Goal: Task Accomplishment & Management: Manage account settings

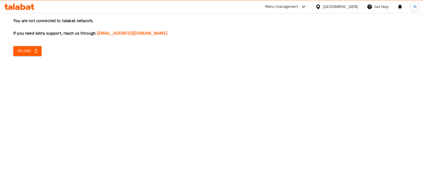
click at [24, 49] on span "Reload" at bounding box center [28, 51] width 20 height 7
click at [32, 51] on span "Reload" at bounding box center [28, 51] width 20 height 7
click at [29, 50] on span "Reload" at bounding box center [28, 51] width 20 height 7
click at [13, 6] on icon at bounding box center [14, 6] width 2 height 6
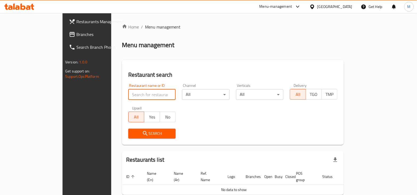
click at [128, 93] on input "search" at bounding box center [152, 94] width 48 height 11
paste input "618809"
type input "618809"
click button "Search" at bounding box center [152, 134] width 48 height 10
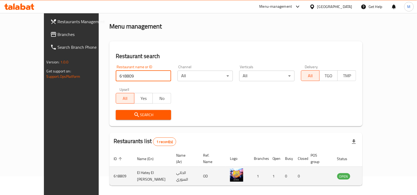
scroll to position [32, 0]
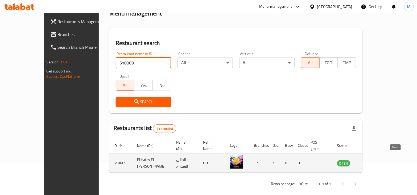
click at [371, 161] on icon "enhanced table" at bounding box center [369, 163] width 6 height 5
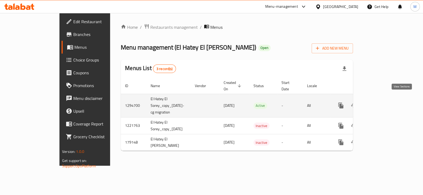
click at [381, 103] on icon "enhanced table" at bounding box center [378, 105] width 5 height 5
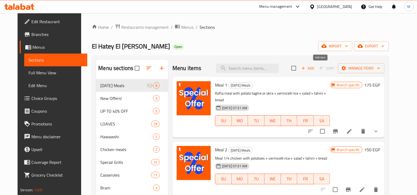
click at [315, 69] on span "Add" at bounding box center [308, 68] width 14 height 6
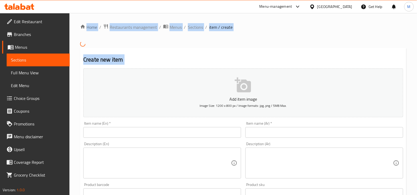
click at [123, 95] on div "Home / Restaurants management / Menus / Sections / item / create Create new ite…" at bounding box center [243, 191] width 326 height 334
drag, startPoint x: 123, startPoint y: 95, endPoint x: 187, endPoint y: 85, distance: 64.7
click at [187, 85] on button "Add item image Image Size: 1200 x 800 px / Image formats: jpg, png / 5MB Max." at bounding box center [243, 92] width 320 height 49
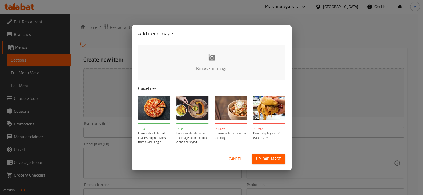
click at [328, 67] on div "Add item image Browse an image Guidelines Do Images should be high-quality and …" at bounding box center [211, 97] width 423 height 195
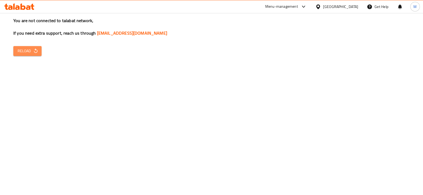
click at [29, 52] on span "Reload" at bounding box center [28, 51] width 20 height 7
click at [20, 51] on span "Reload" at bounding box center [28, 51] width 20 height 7
click at [17, 50] on button "Reload" at bounding box center [27, 51] width 28 height 10
click at [26, 44] on div "You are not connected to talabat network, If you need extra support, reach us t…" at bounding box center [211, 97] width 423 height 195
click at [29, 51] on span "Reload" at bounding box center [28, 51] width 20 height 7
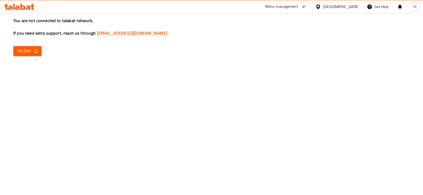
click at [29, 51] on span "Reload" at bounding box center [28, 51] width 20 height 7
click at [55, 114] on div "You are not connected to talabat network, If you need extra support, reach us t…" at bounding box center [211, 97] width 423 height 195
click at [24, 43] on div "You are not connected to talabat network, If you need extra support, reach us t…" at bounding box center [211, 97] width 423 height 195
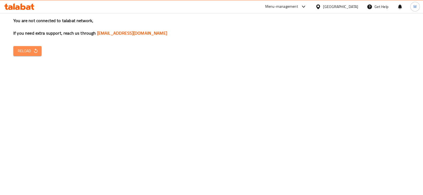
click at [28, 54] on span "Reload" at bounding box center [28, 51] width 20 height 7
click at [24, 5] on icon at bounding box center [19, 6] width 30 height 6
click at [32, 50] on span "Reload" at bounding box center [28, 51] width 20 height 7
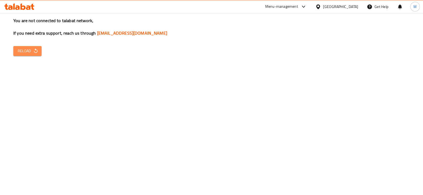
click at [32, 48] on span "Reload" at bounding box center [28, 51] width 20 height 7
click at [36, 51] on icon "button" at bounding box center [35, 50] width 5 height 5
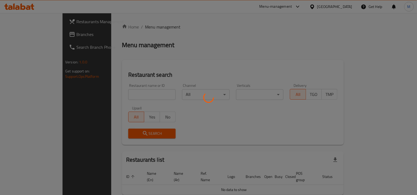
click at [250, 88] on div at bounding box center [208, 97] width 417 height 195
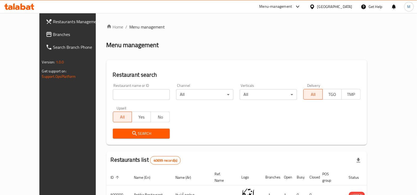
click at [119, 94] on input "search" at bounding box center [141, 94] width 57 height 11
paste input "618809"
type input "618809"
click at [145, 134] on span "Search" at bounding box center [141, 133] width 49 height 7
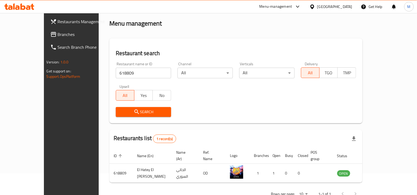
scroll to position [32, 0]
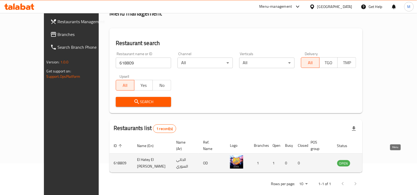
click at [372, 160] on icon "enhanced table" at bounding box center [368, 163] width 6 height 6
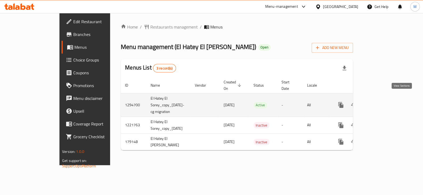
click at [382, 102] on icon "enhanced table" at bounding box center [379, 105] width 6 height 6
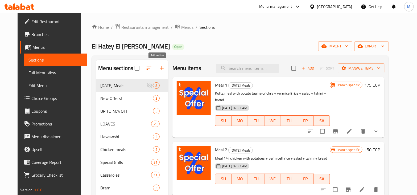
click at [159, 67] on icon "button" at bounding box center [162, 68] width 6 height 6
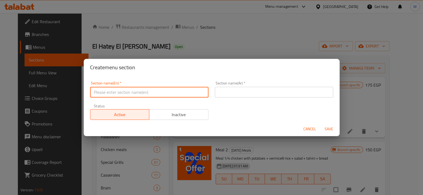
click at [148, 94] on input "text" at bounding box center [149, 92] width 118 height 11
type input "س"
click at [231, 94] on input "text" at bounding box center [274, 92] width 118 height 11
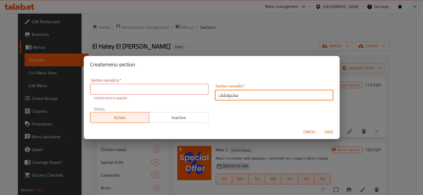
type input "ساندوتشات"
click at [227, 95] on input "ساندوتشات" at bounding box center [274, 95] width 118 height 11
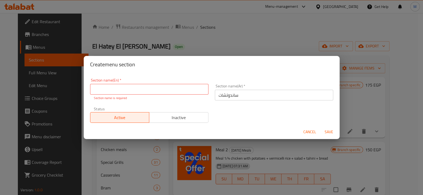
click at [114, 97] on p "Section name is required" at bounding box center [149, 98] width 111 height 5
click at [114, 92] on input "text" at bounding box center [149, 89] width 118 height 11
paste input "Sandwiches"
type input "Sandwiches"
click at [190, 73] on div "Create menu section Section name(En)   * Sandwiches Section name(En) * Section …" at bounding box center [212, 97] width 256 height 83
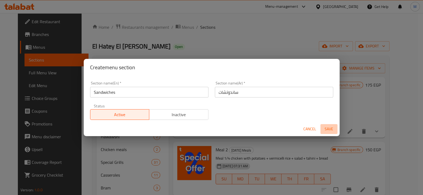
click at [327, 129] on span "Save" at bounding box center [328, 129] width 13 height 7
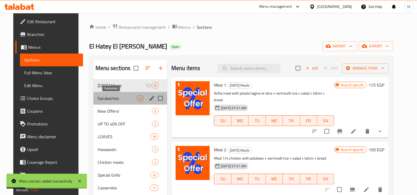
click at [107, 97] on span "Sandwiches" at bounding box center [117, 98] width 39 height 6
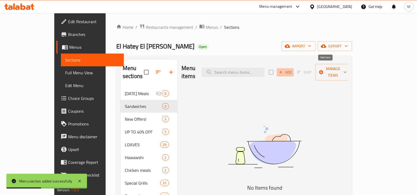
click at [293, 69] on span "Add" at bounding box center [285, 72] width 14 height 6
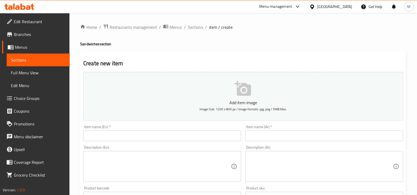
click at [270, 130] on div "Item name (Ar)   * Item name (Ar) *" at bounding box center [324, 133] width 158 height 16
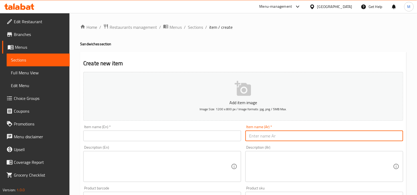
click at [265, 132] on input "text" at bounding box center [324, 135] width 158 height 11
paste input "كفتة"
type input "كفتة"
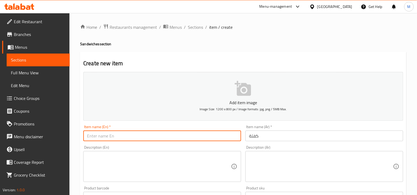
click at [199, 135] on input "text" at bounding box center [162, 135] width 158 height 11
paste input "Kufta"
type input "Kufta"
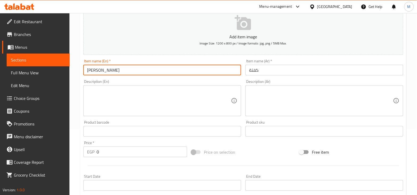
scroll to position [66, 0]
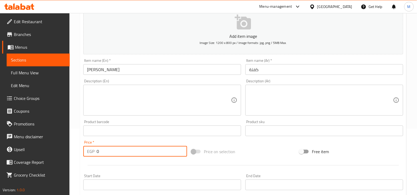
click at [133, 154] on input "0" at bounding box center [142, 151] width 91 height 11
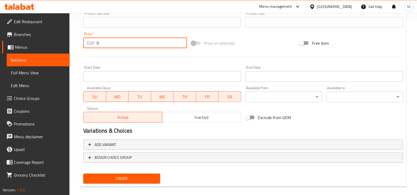
scroll to position [181, 0]
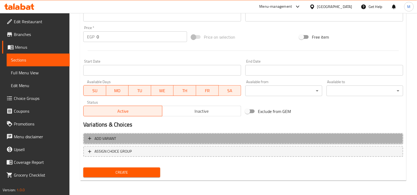
click at [143, 139] on span "Add variant" at bounding box center [243, 138] width 310 height 7
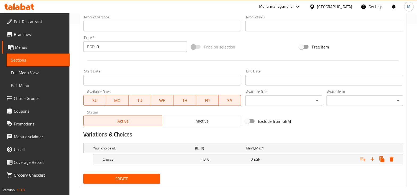
scroll to position [177, 0]
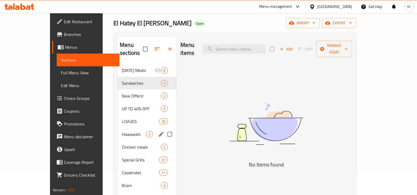
scroll to position [33, 0]
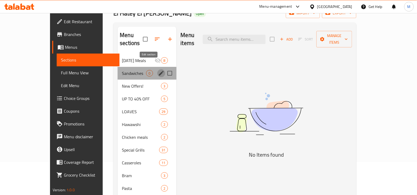
click at [158, 70] on icon "edit" at bounding box center [161, 73] width 6 height 6
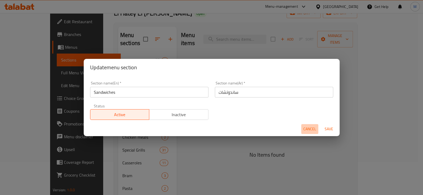
click at [306, 132] on span "Cancel" at bounding box center [309, 129] width 13 height 7
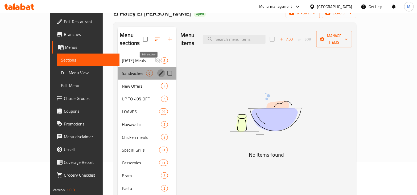
click at [158, 70] on icon "edit" at bounding box center [161, 73] width 6 height 6
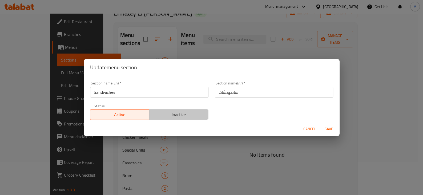
click at [197, 114] on span "Inactive" at bounding box center [178, 115] width 55 height 8
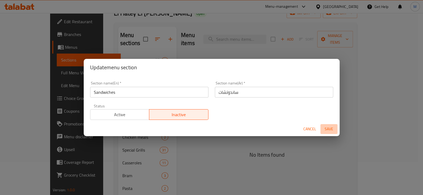
click at [327, 128] on span "Save" at bounding box center [328, 129] width 13 height 7
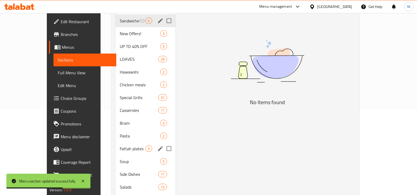
scroll to position [77, 0]
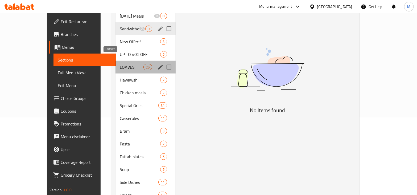
click at [120, 64] on span "LOAVES" at bounding box center [132, 67] width 24 height 6
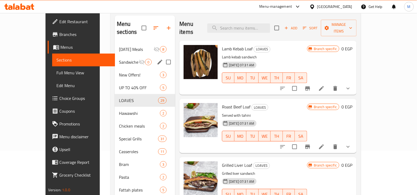
scroll to position [44, 0]
click at [355, 85] on button "show more" at bounding box center [348, 88] width 13 height 13
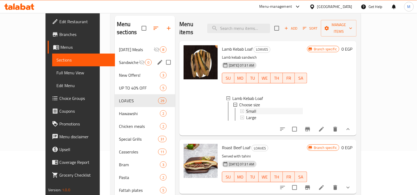
click at [246, 108] on span "Small" at bounding box center [251, 111] width 10 height 6
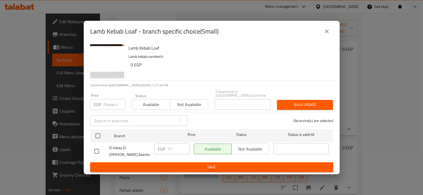
click at [329, 35] on icon "close" at bounding box center [326, 31] width 6 height 6
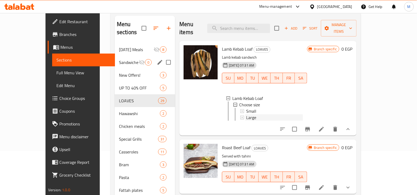
click at [246, 114] on span "Large" at bounding box center [251, 117] width 10 height 6
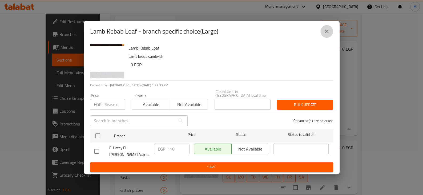
click at [330, 36] on button "close" at bounding box center [326, 31] width 13 height 13
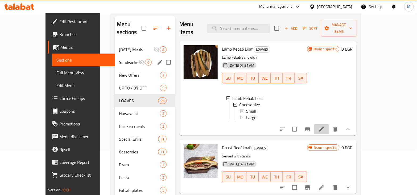
click at [329, 126] on li at bounding box center [321, 129] width 15 height 10
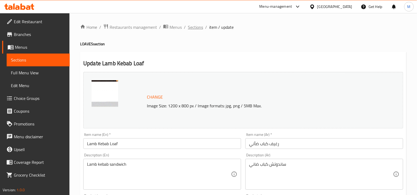
click at [198, 24] on span "Sections" at bounding box center [195, 27] width 15 height 6
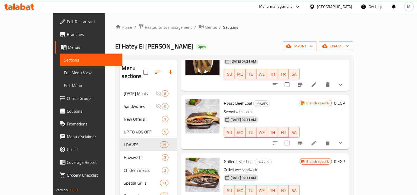
scroll to position [47, 0]
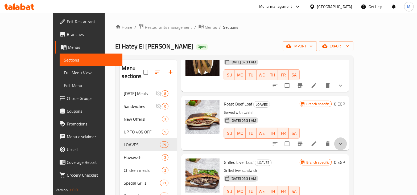
click at [347, 139] on button "show more" at bounding box center [340, 143] width 13 height 13
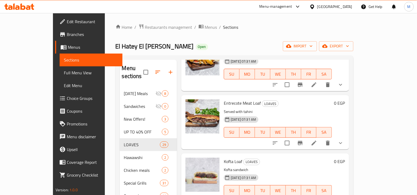
scroll to position [370, 0]
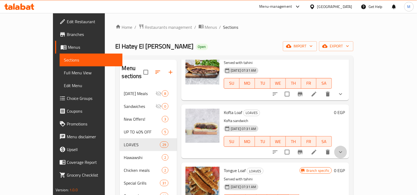
click at [347, 154] on button "show more" at bounding box center [340, 152] width 13 height 13
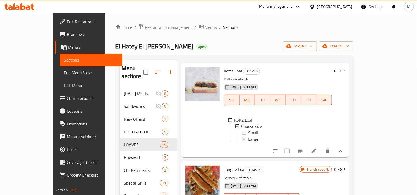
scroll to position [414, 0]
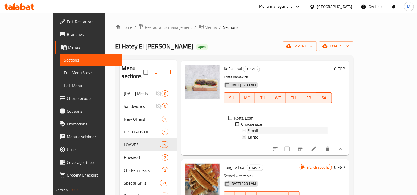
click at [248, 128] on div "Small" at bounding box center [288, 131] width 80 height 6
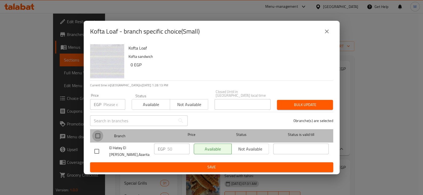
click at [96, 135] on input "checkbox" at bounding box center [97, 135] width 11 height 11
checkbox input "true"
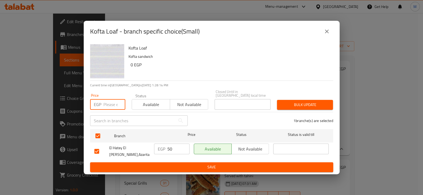
click at [109, 106] on input "number" at bounding box center [114, 104] width 22 height 11
type input "55"
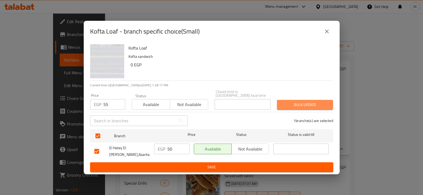
click at [292, 108] on span "Bulk update" at bounding box center [304, 104] width 47 height 7
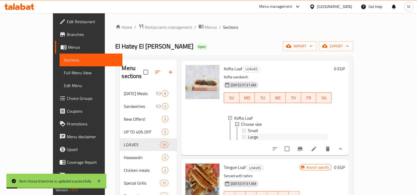
click at [248, 136] on span "Large" at bounding box center [253, 137] width 10 height 6
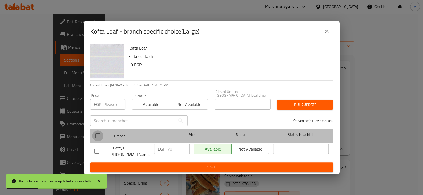
click at [99, 136] on input "checkbox" at bounding box center [97, 135] width 11 height 11
checkbox input "true"
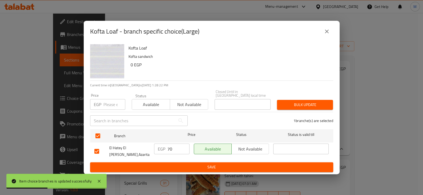
click at [108, 106] on input "number" at bounding box center [114, 104] width 22 height 11
type input "77"
click at [285, 102] on span "Bulk update" at bounding box center [304, 104] width 47 height 7
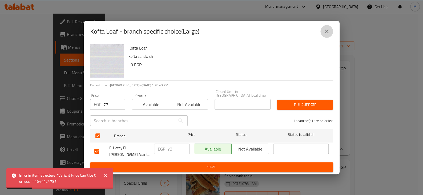
click at [327, 35] on icon "close" at bounding box center [326, 31] width 6 height 6
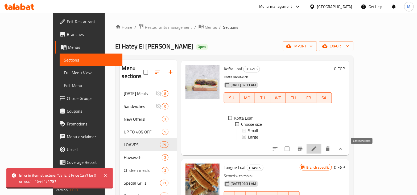
click at [317, 152] on icon at bounding box center [314, 149] width 6 height 6
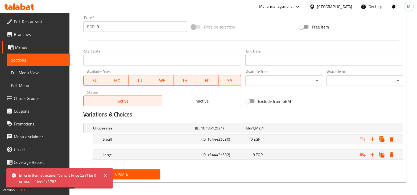
scroll to position [200, 0]
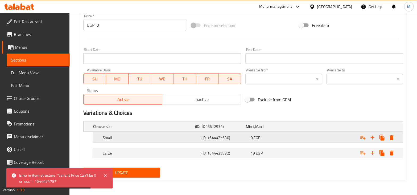
click at [254, 130] on span "EGP" at bounding box center [253, 126] width 2 height 7
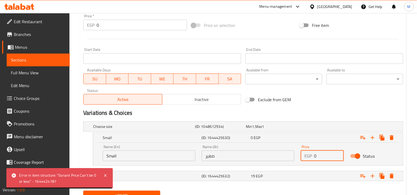
click at [319, 158] on input "0" at bounding box center [329, 155] width 30 height 11
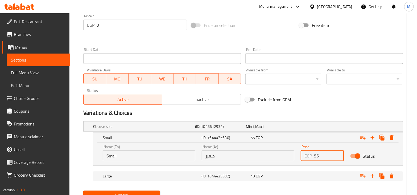
scroll to position [223, 0]
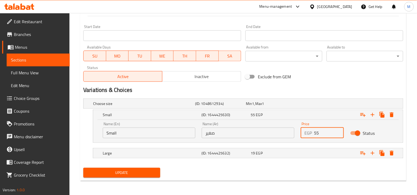
type input "55"
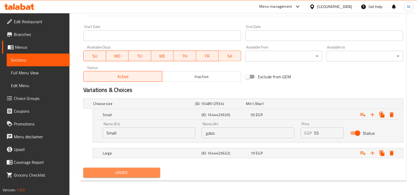
click at [136, 170] on span "Update" at bounding box center [122, 172] width 68 height 7
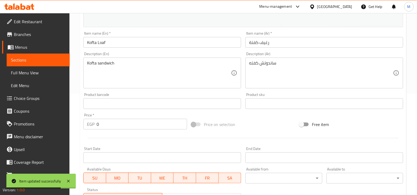
scroll to position [0, 0]
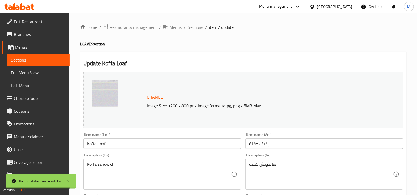
click at [196, 24] on span "Sections" at bounding box center [195, 27] width 15 height 6
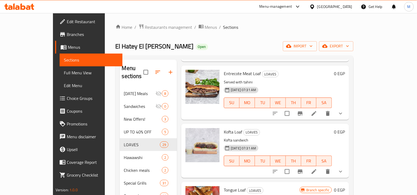
scroll to position [351, 0]
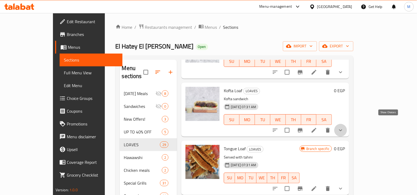
click at [344, 127] on icon "show more" at bounding box center [341, 130] width 6 height 6
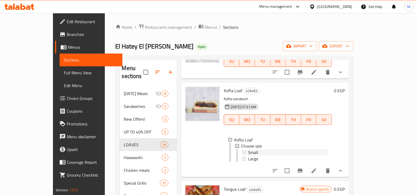
click at [248, 149] on span "Small" at bounding box center [253, 152] width 10 height 6
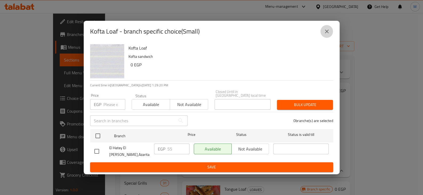
click at [329, 35] on button "close" at bounding box center [326, 31] width 13 height 13
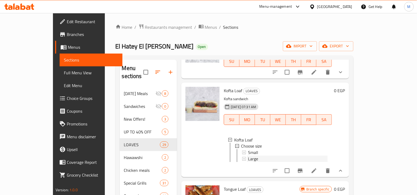
click at [248, 156] on span "Large" at bounding box center [253, 159] width 10 height 6
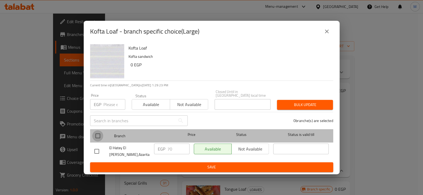
click at [98, 132] on input "checkbox" at bounding box center [97, 135] width 11 height 11
checkbox input "true"
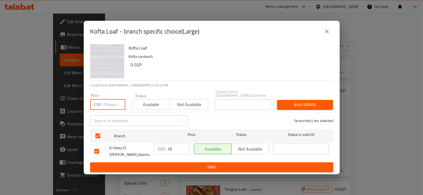
click at [109, 104] on input "number" at bounding box center [114, 104] width 22 height 11
type input "77"
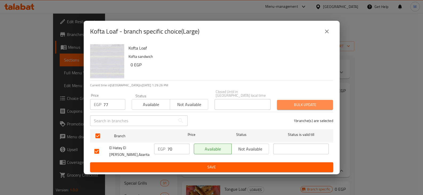
click at [300, 102] on span "Bulk update" at bounding box center [304, 104] width 47 height 7
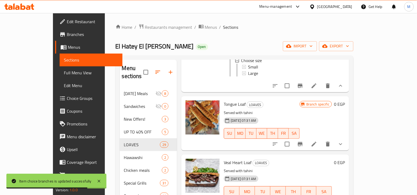
scroll to position [437, 0]
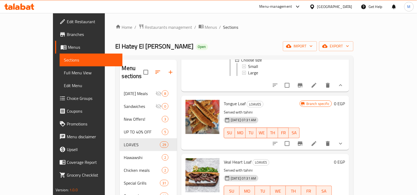
click at [347, 137] on div at bounding box center [308, 143] width 78 height 13
click at [317, 140] on icon at bounding box center [314, 143] width 6 height 6
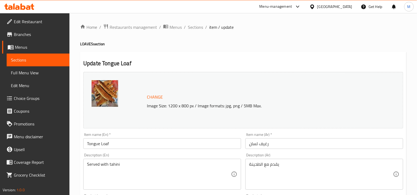
drag, startPoint x: 363, startPoint y: 137, endPoint x: 389, endPoint y: 88, distance: 55.6
click at [389, 88] on div at bounding box center [208, 97] width 417 height 195
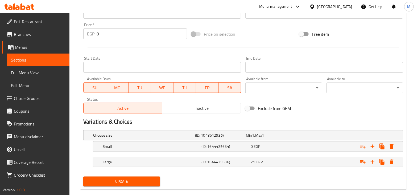
scroll to position [200, 0]
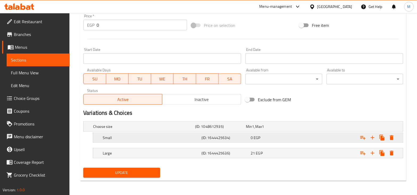
click at [255, 130] on span "EGP" at bounding box center [253, 126] width 2 height 7
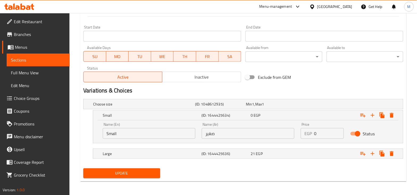
scroll to position [223, 0]
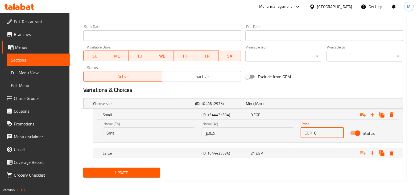
click at [322, 133] on input "0" at bounding box center [329, 133] width 30 height 11
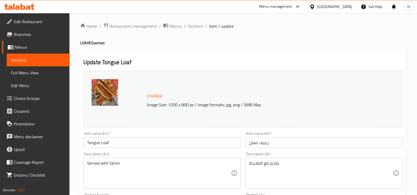
scroll to position [0, 0]
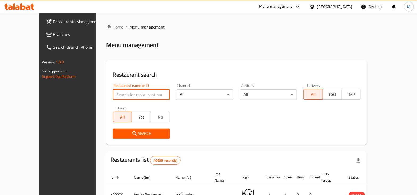
click at [121, 98] on input "search" at bounding box center [141, 94] width 57 height 11
paste input "618809"
type input "618809"
click button "Search" at bounding box center [141, 134] width 57 height 10
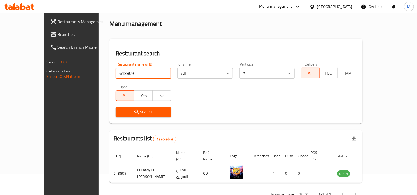
scroll to position [32, 0]
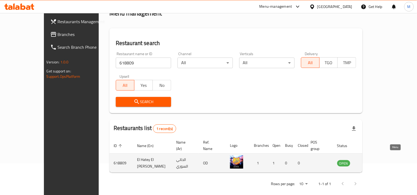
click at [372, 160] on icon "enhanced table" at bounding box center [368, 163] width 6 height 6
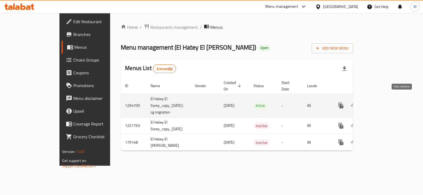
click at [385, 102] on link "enhanced table" at bounding box center [378, 105] width 13 height 13
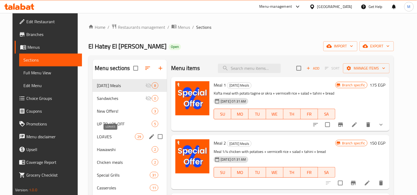
click at [121, 139] on span "LOAVES" at bounding box center [116, 136] width 38 height 6
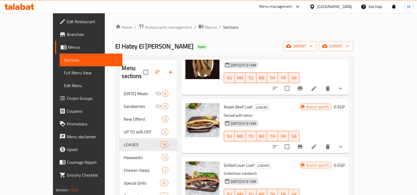
scroll to position [100, 0]
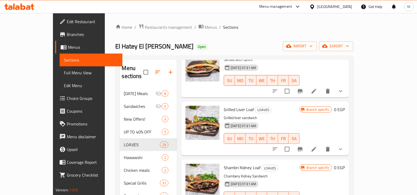
click at [224, 105] on span "Grilled Liver Loaf" at bounding box center [239, 109] width 30 height 8
copy h6 "Grilled Liver Loaf"
click at [344, 146] on icon "show more" at bounding box center [341, 149] width 6 height 6
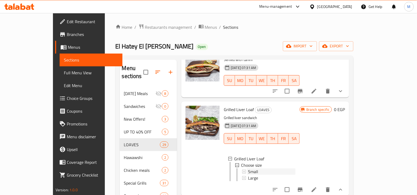
click at [248, 168] on span "Small" at bounding box center [253, 171] width 10 height 6
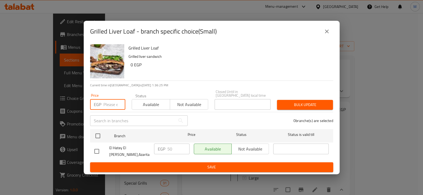
click at [113, 104] on input "number" at bounding box center [114, 104] width 22 height 11
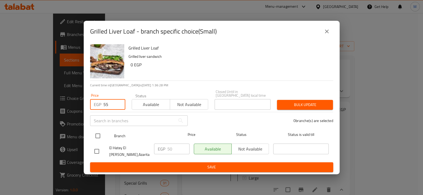
type input "55"
click at [98, 138] on input "checkbox" at bounding box center [97, 135] width 11 height 11
checkbox input "true"
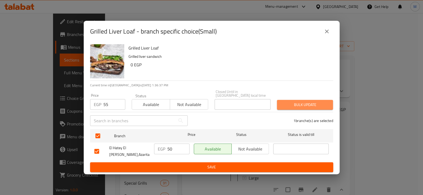
click at [294, 106] on span "Bulk update" at bounding box center [304, 104] width 47 height 7
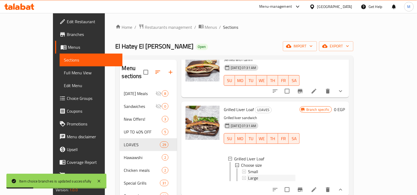
click at [258, 175] on div "Large" at bounding box center [271, 178] width 47 height 6
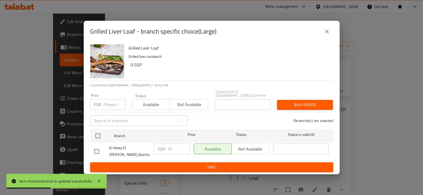
click at [323, 36] on button "close" at bounding box center [326, 31] width 13 height 13
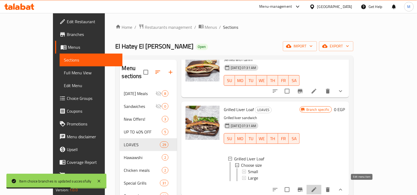
click at [317, 187] on icon at bounding box center [314, 189] width 6 height 6
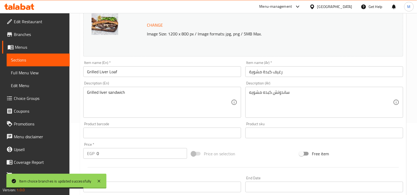
scroll to position [200, 0]
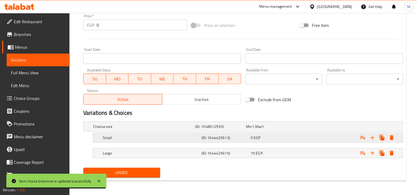
click at [220, 129] on h5 "(ID: 1644425613)" at bounding box center [219, 126] width 49 height 5
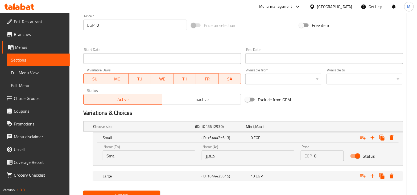
click at [321, 158] on input "0" at bounding box center [329, 155] width 30 height 11
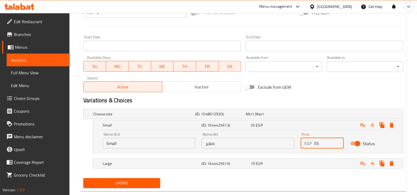
scroll to position [223, 0]
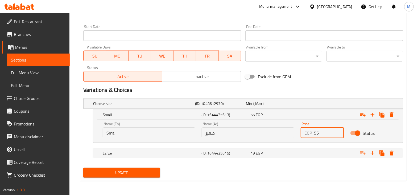
type input "55"
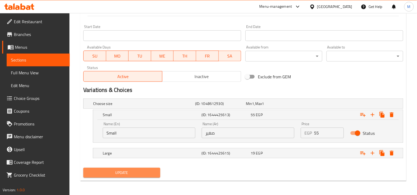
click at [136, 169] on span "Update" at bounding box center [122, 172] width 68 height 7
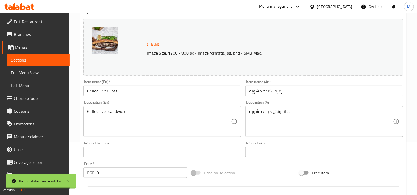
scroll to position [0, 0]
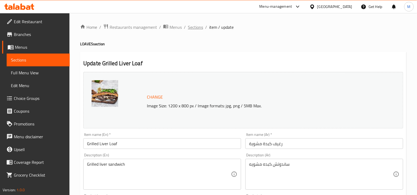
click at [189, 27] on span "Sections" at bounding box center [195, 27] width 15 height 6
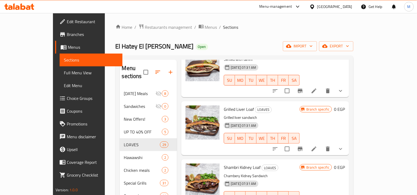
scroll to position [100, 0]
click at [344, 146] on icon "show more" at bounding box center [341, 149] width 6 height 6
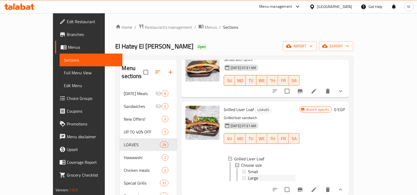
click at [252, 175] on div "Large" at bounding box center [271, 178] width 47 height 6
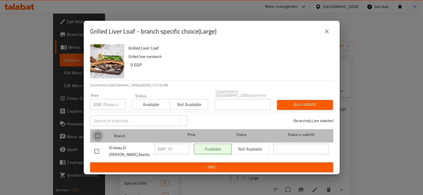
click at [95, 137] on input "checkbox" at bounding box center [97, 135] width 11 height 11
checkbox input "true"
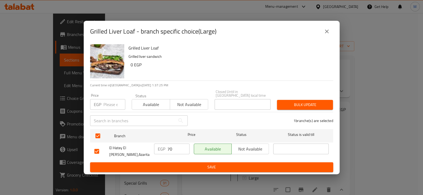
click at [113, 104] on input "number" at bounding box center [114, 104] width 22 height 11
type input "77"
click at [316, 107] on span "Bulk update" at bounding box center [304, 104] width 47 height 7
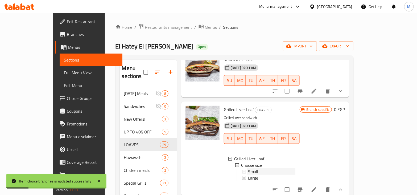
click at [254, 168] on div "Small" at bounding box center [271, 171] width 47 height 6
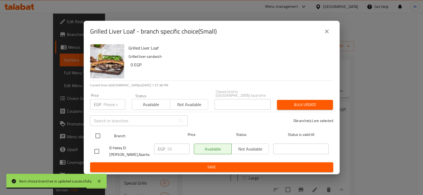
click at [101, 135] on input "checkbox" at bounding box center [97, 135] width 11 height 11
checkbox input "true"
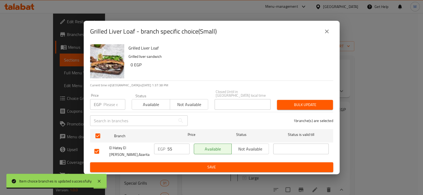
click at [113, 105] on input "number" at bounding box center [114, 104] width 22 height 11
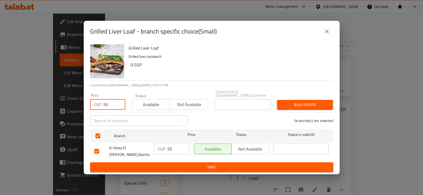
type input "55"
click at [307, 105] on span "Bulk update" at bounding box center [304, 104] width 47 height 7
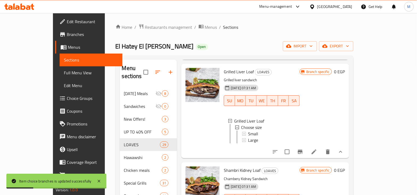
scroll to position [200, 0]
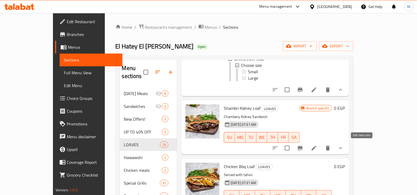
click at [317, 146] on icon at bounding box center [314, 148] width 6 height 6
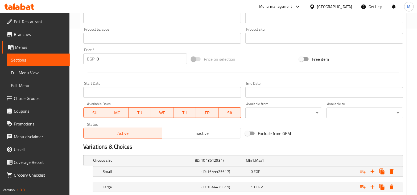
scroll to position [200, 0]
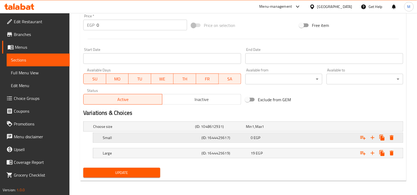
click at [245, 130] on div "(ID: 1644425617)" at bounding box center [219, 126] width 51 height 7
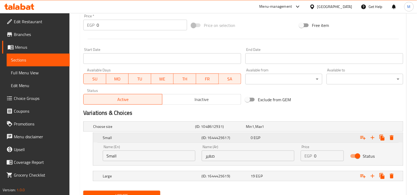
click at [245, 140] on div "(ID: 1644425617)" at bounding box center [224, 137] width 49 height 7
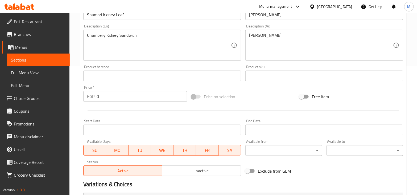
scroll to position [0, 0]
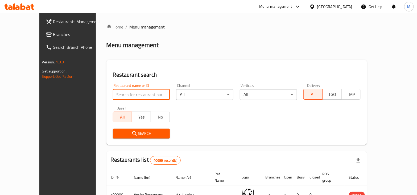
click at [145, 92] on input "search" at bounding box center [141, 94] width 57 height 11
paste input "618809"
type input "618809"
click button "Search" at bounding box center [141, 134] width 57 height 10
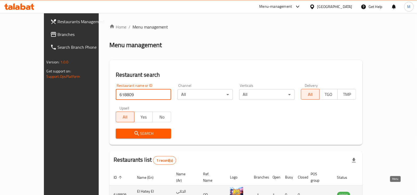
click at [371, 194] on icon "enhanced table" at bounding box center [370, 195] width 2 height 2
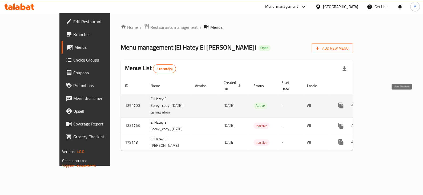
click at [382, 102] on icon "enhanced table" at bounding box center [379, 105] width 6 height 6
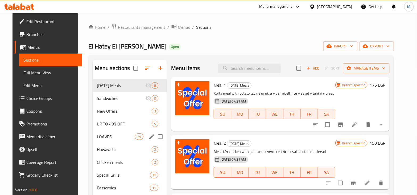
click at [128, 141] on div "LOAVES 29" at bounding box center [130, 136] width 74 height 13
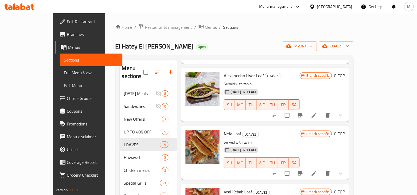
scroll to position [666, 0]
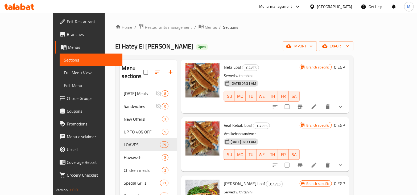
click at [224, 121] on span "Veal Kebab Loaf" at bounding box center [238, 125] width 28 height 8
drag, startPoint x: 217, startPoint y: 117, endPoint x: 224, endPoint y: 120, distance: 7.7
click at [224, 121] on span "Veal Kebab Loaf" at bounding box center [238, 125] width 28 height 8
copy span "Veal Kebab"
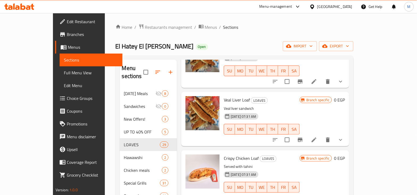
scroll to position [932, 0]
click at [344, 136] on icon "show more" at bounding box center [341, 139] width 6 height 6
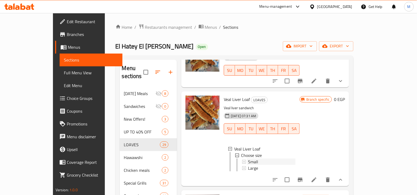
click at [242, 160] on icon at bounding box center [244, 162] width 4 height 4
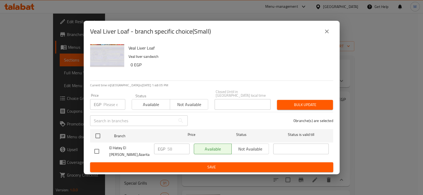
click at [107, 107] on input "number" at bounding box center [114, 104] width 22 height 11
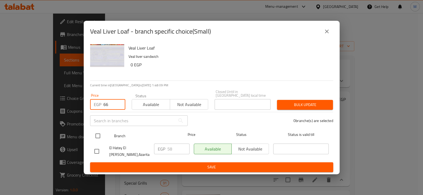
type input "66"
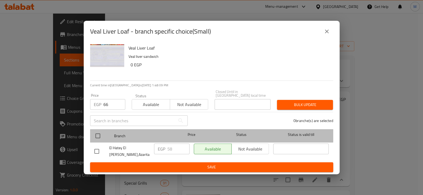
click at [104, 134] on div at bounding box center [102, 135] width 20 height 15
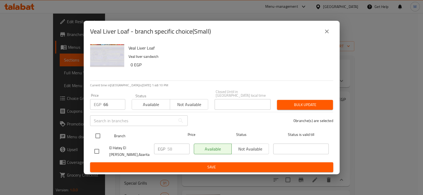
click at [99, 135] on input "checkbox" at bounding box center [97, 135] width 11 height 11
checkbox input "true"
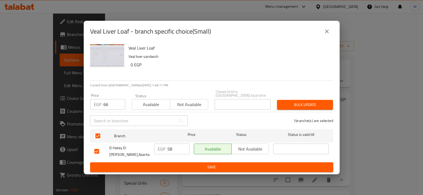
click at [288, 105] on span "Bulk update" at bounding box center [304, 104] width 47 height 7
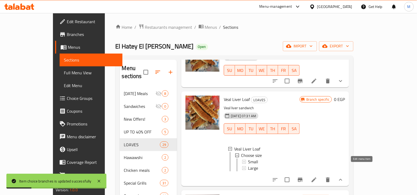
click at [317, 177] on icon at bounding box center [314, 180] width 6 height 6
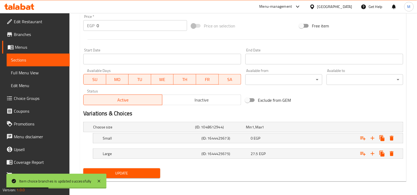
scroll to position [200, 0]
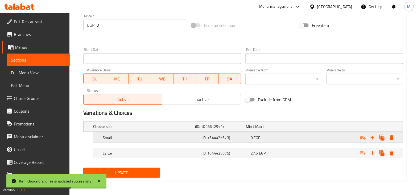
click at [161, 129] on h5 "Small" at bounding box center [143, 126] width 100 height 5
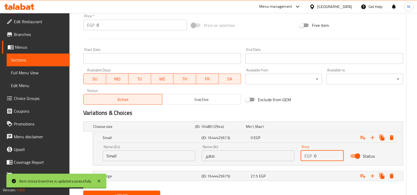
click at [321, 152] on input "0" at bounding box center [329, 155] width 30 height 11
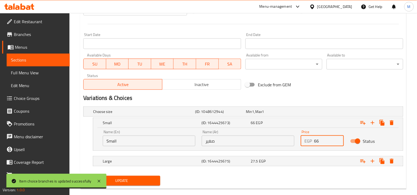
scroll to position [223, 0]
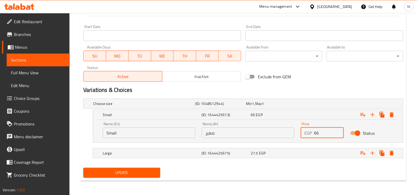
type input "66"
click at [157, 172] on button "Update" at bounding box center [121, 173] width 77 height 10
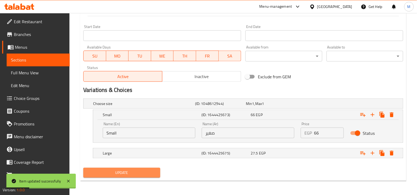
click at [141, 171] on span "Update" at bounding box center [122, 172] width 68 height 7
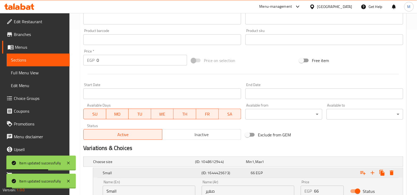
scroll to position [0, 0]
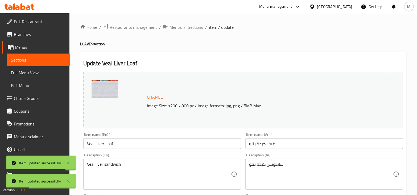
drag, startPoint x: 189, startPoint y: 24, endPoint x: 195, endPoint y: 39, distance: 15.6
click at [189, 24] on span "Sections" at bounding box center [195, 27] width 15 height 6
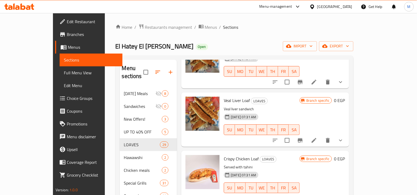
scroll to position [932, 0]
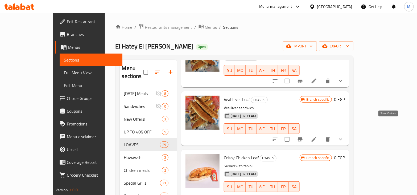
click at [344, 136] on icon "show more" at bounding box center [341, 139] width 6 height 6
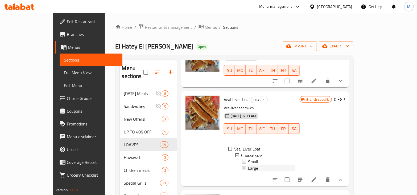
click at [248, 165] on span "Large" at bounding box center [253, 168] width 10 height 6
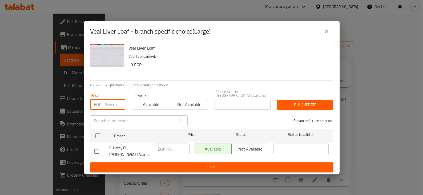
click at [116, 105] on input "number" at bounding box center [114, 104] width 22 height 11
type input "88"
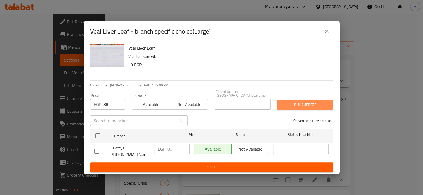
click at [312, 103] on span "Bulk update" at bounding box center [304, 104] width 47 height 7
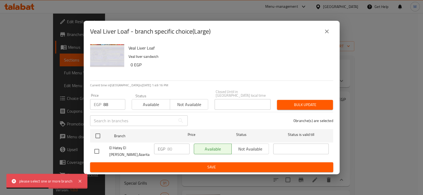
click at [327, 35] on icon "close" at bounding box center [326, 31] width 6 height 6
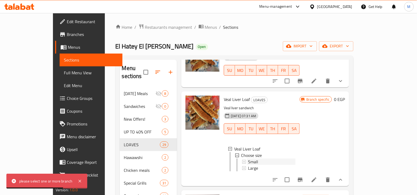
click at [248, 158] on div "Small" at bounding box center [271, 161] width 47 height 6
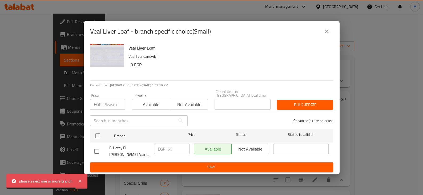
click at [101, 108] on p "EGP" at bounding box center [97, 104] width 7 height 6
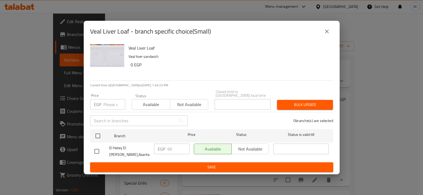
click at [112, 109] on input "number" at bounding box center [114, 104] width 22 height 11
type input "66"
click at [289, 108] on span "Bulk update" at bounding box center [304, 104] width 47 height 7
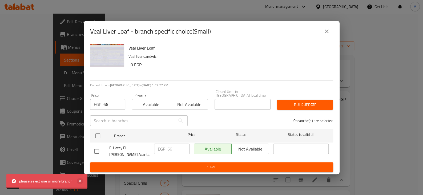
click at [81, 181] on icon at bounding box center [80, 181] width 6 height 6
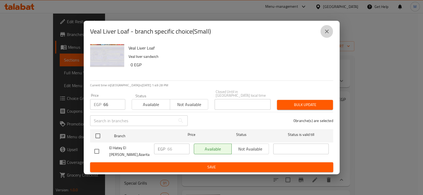
click at [326, 38] on button "close" at bounding box center [326, 31] width 13 height 13
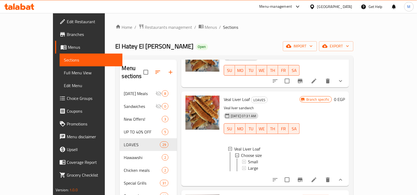
scroll to position [1, 0]
click at [317, 177] on icon at bounding box center [314, 180] width 6 height 6
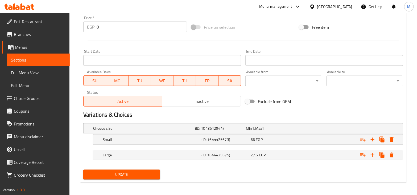
scroll to position [200, 0]
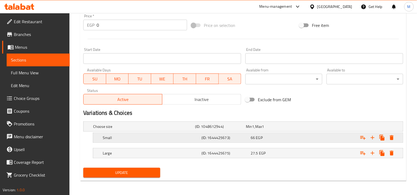
click at [283, 130] on div "66 EGP" at bounding box center [270, 126] width 51 height 7
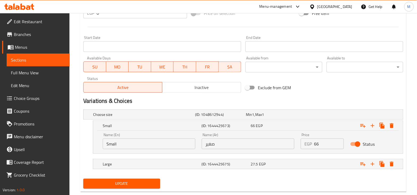
scroll to position [223, 0]
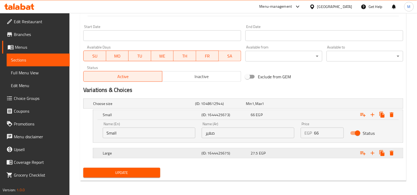
click at [194, 107] on div "Large" at bounding box center [143, 103] width 102 height 7
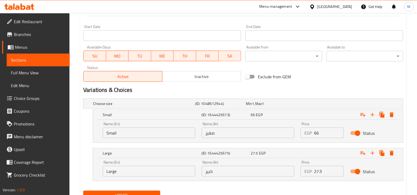
click at [321, 173] on input "27.5" at bounding box center [329, 171] width 30 height 11
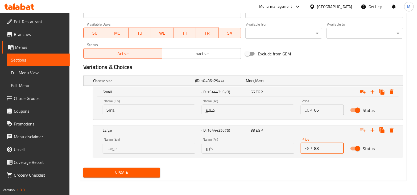
type input "88"
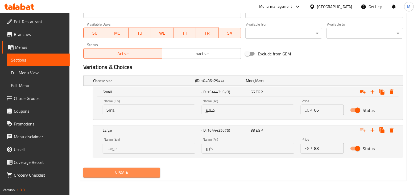
click at [113, 168] on button "Update" at bounding box center [121, 173] width 77 height 10
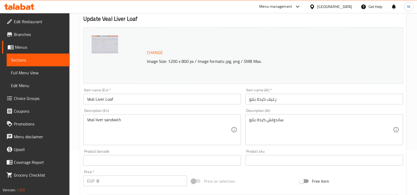
scroll to position [0, 0]
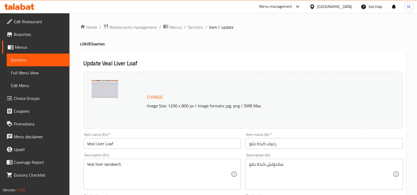
drag, startPoint x: 195, startPoint y: 28, endPoint x: 197, endPoint y: 34, distance: 6.2
click at [195, 28] on span "Sections" at bounding box center [195, 27] width 15 height 6
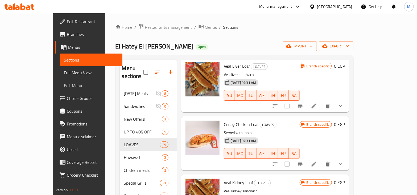
scroll to position [932, 0]
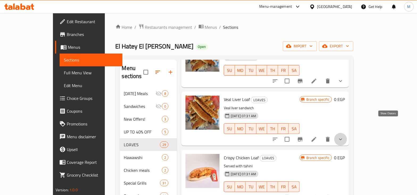
click at [344, 136] on icon "show more" at bounding box center [341, 139] width 6 height 6
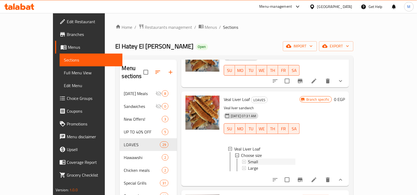
click at [242, 160] on icon at bounding box center [244, 162] width 4 height 4
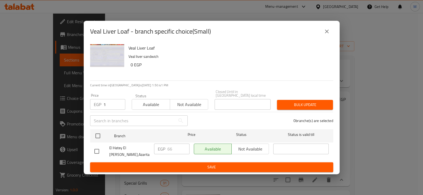
click at [117, 104] on input "1" at bounding box center [114, 104] width 22 height 11
click at [109, 107] on input "1" at bounding box center [114, 104] width 22 height 11
click at [110, 107] on input "1" at bounding box center [114, 104] width 22 height 11
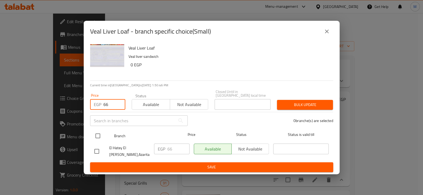
type input "66"
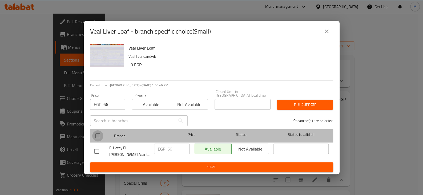
click at [99, 136] on input "checkbox" at bounding box center [97, 135] width 11 height 11
checkbox input "true"
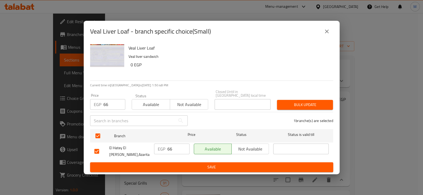
click at [304, 103] on span "Bulk update" at bounding box center [304, 104] width 47 height 7
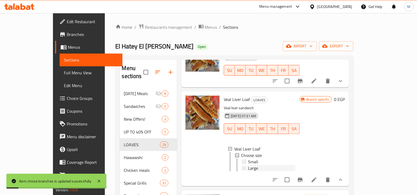
click at [248, 165] on div "Large" at bounding box center [271, 168] width 47 height 6
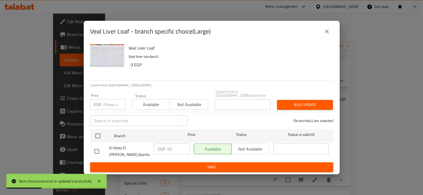
click at [114, 104] on input "number" at bounding box center [114, 104] width 22 height 11
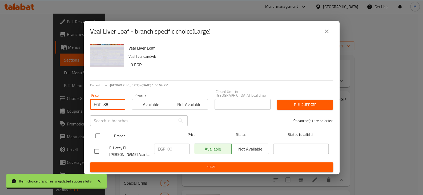
type input "88"
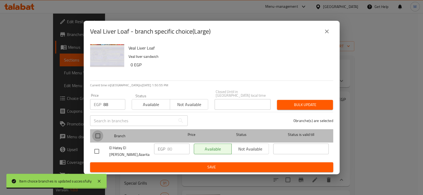
click at [95, 136] on input "checkbox" at bounding box center [97, 135] width 11 height 11
checkbox input "true"
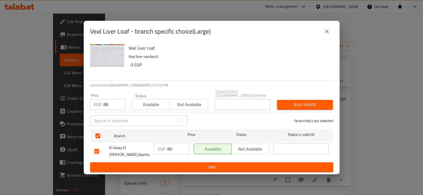
click at [312, 107] on span "Bulk update" at bounding box center [304, 104] width 47 height 7
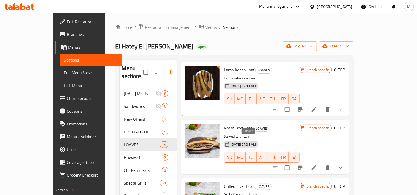
scroll to position [0, 0]
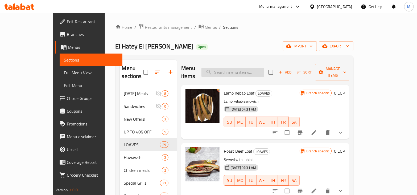
click at [254, 69] on input "search" at bounding box center [233, 72] width 63 height 9
type input "ن"
type input "ك"
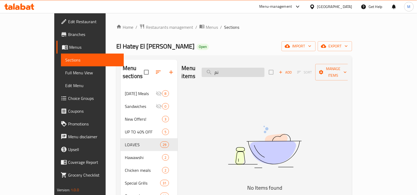
type input "ن"
type input "k"
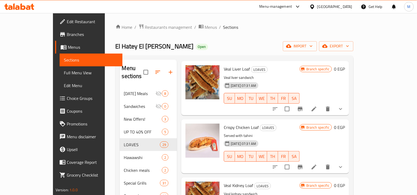
scroll to position [998, 0]
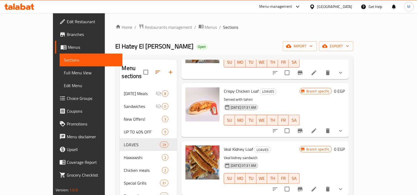
click at [228, 145] on span "Veal Kidney Loaf" at bounding box center [238, 149] width 29 height 8
copy span "Kidney"
click at [224, 145] on span "Veal Kidney Loaf" at bounding box center [238, 149] width 29 height 8
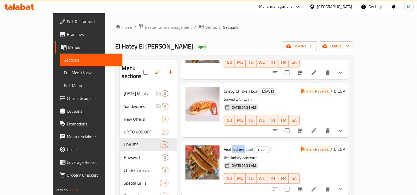
click at [224, 145] on span "Veal Kidney Loaf" at bounding box center [238, 149] width 29 height 8
copy h6 "Veal Kidney Loaf"
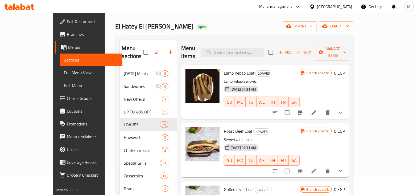
scroll to position [0, 0]
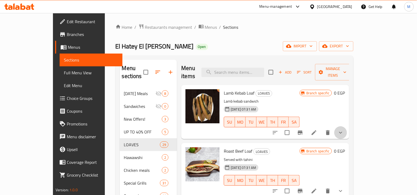
click at [347, 126] on button "show more" at bounding box center [340, 132] width 13 height 13
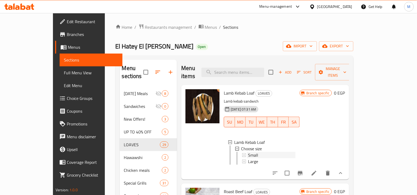
click at [269, 152] on div "Small" at bounding box center [271, 155] width 47 height 6
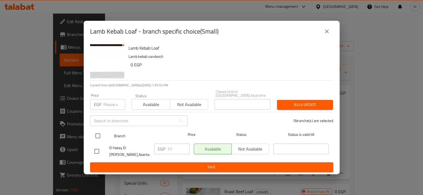
click at [96, 135] on input "checkbox" at bounding box center [97, 135] width 11 height 11
checkbox input "true"
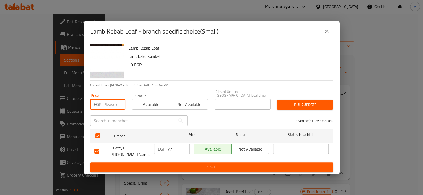
click at [112, 107] on input "number" at bounding box center [114, 104] width 22 height 11
type input "77"
click at [288, 102] on span "Bulk update" at bounding box center [304, 104] width 47 height 7
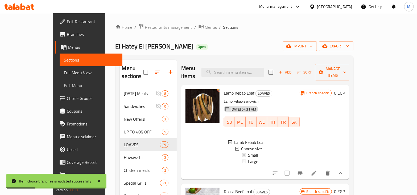
scroll to position [33, 0]
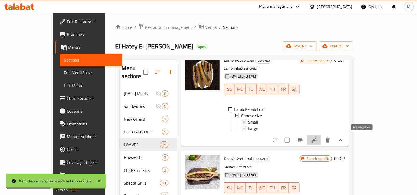
click at [317, 137] on icon at bounding box center [314, 140] width 6 height 6
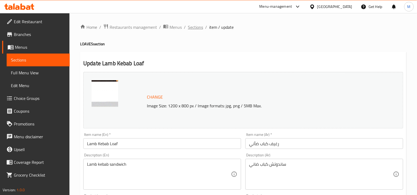
click at [193, 27] on span "Sections" at bounding box center [195, 27] width 15 height 6
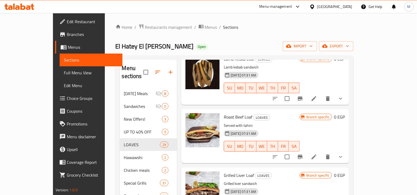
scroll to position [66, 0]
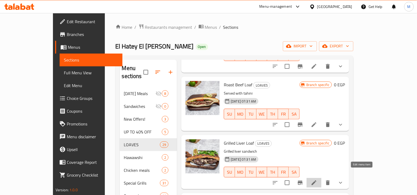
click at [317, 179] on icon at bounding box center [314, 182] width 6 height 6
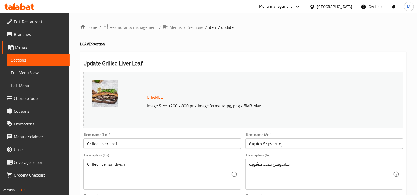
click at [188, 28] on span "Sections" at bounding box center [195, 27] width 15 height 6
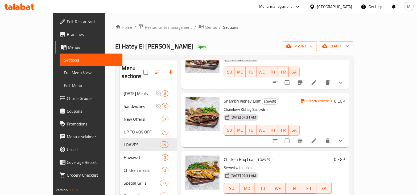
scroll to position [100, 0]
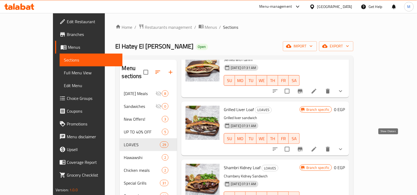
click at [344, 146] on icon "show more" at bounding box center [341, 149] width 6 height 6
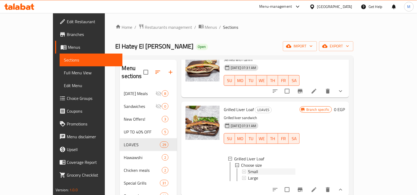
click at [257, 168] on div "Small" at bounding box center [271, 171] width 47 height 6
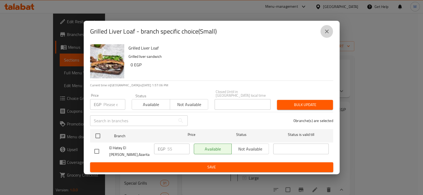
click at [324, 38] on button "close" at bounding box center [326, 31] width 13 height 13
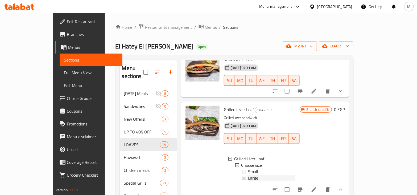
click at [248, 175] on span "Large" at bounding box center [253, 178] width 10 height 6
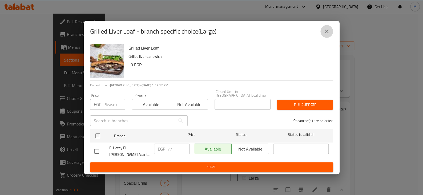
click at [327, 34] on icon "close" at bounding box center [326, 31] width 6 height 6
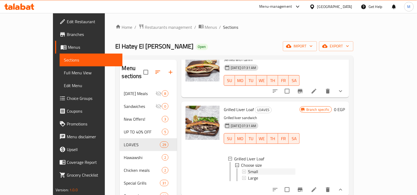
click at [254, 168] on div "Small" at bounding box center [271, 171] width 47 height 6
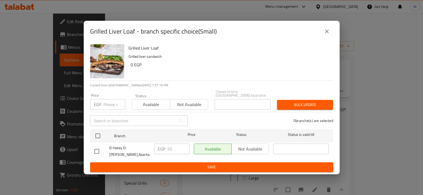
click at [363, 163] on div "Grilled Liver Loaf - branch specific choice(Small) Grilled Liver Loaf Grilled l…" at bounding box center [211, 97] width 423 height 195
click at [328, 35] on icon "close" at bounding box center [326, 31] width 6 height 6
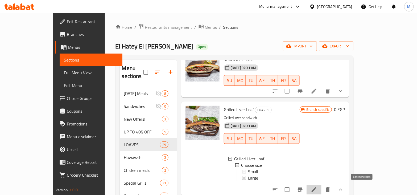
click at [317, 186] on icon at bounding box center [314, 189] width 6 height 6
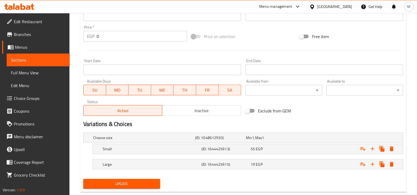
scroll to position [200, 0]
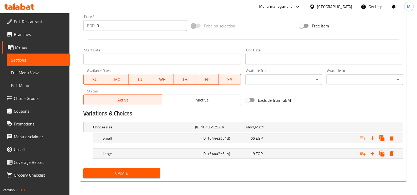
click at [256, 166] on div "Update" at bounding box center [243, 173] width 324 height 14
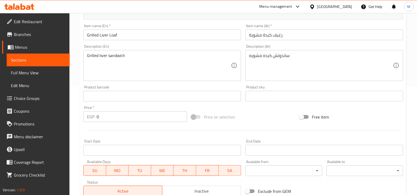
scroll to position [0, 0]
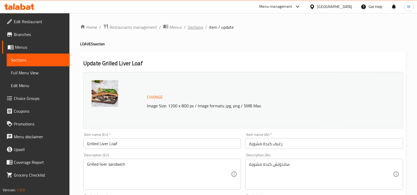
click at [192, 29] on span "Sections" at bounding box center [195, 27] width 15 height 6
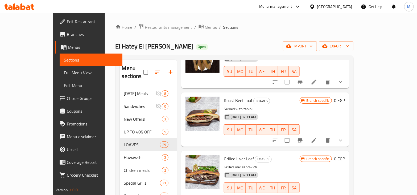
scroll to position [98, 0]
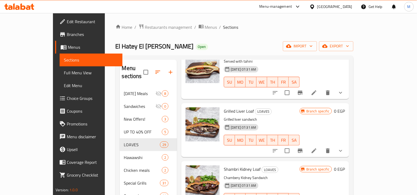
click at [322, 146] on li at bounding box center [314, 151] width 15 height 10
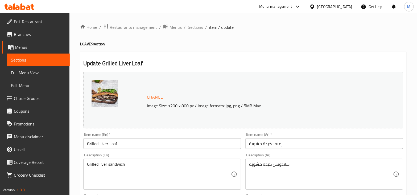
click at [195, 30] on span "Sections" at bounding box center [195, 27] width 15 height 6
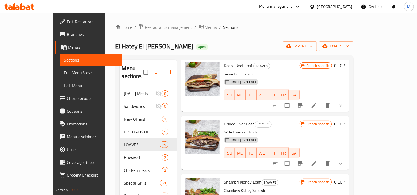
scroll to position [86, 0]
click at [344, 160] on icon "show more" at bounding box center [341, 163] width 6 height 6
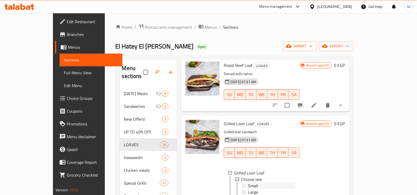
click at [277, 182] on div "Small" at bounding box center [271, 185] width 47 height 6
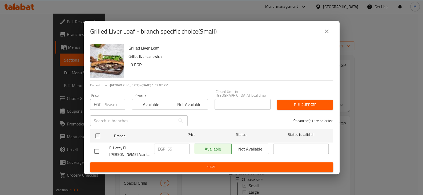
drag, startPoint x: 331, startPoint y: 147, endPoint x: 376, endPoint y: 102, distance: 63.6
click at [376, 102] on div "Grilled Liver Loaf - branch specific choice(Small) Grilled Liver Loaf Grilled l…" at bounding box center [211, 97] width 423 height 195
click at [323, 35] on icon "close" at bounding box center [326, 31] width 6 height 6
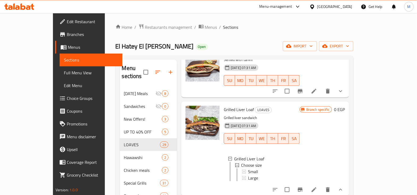
scroll to position [100, 0]
click at [261, 174] on div "Large" at bounding box center [271, 177] width 47 height 6
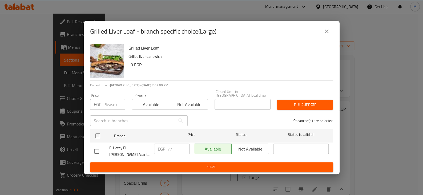
click at [324, 35] on icon "close" at bounding box center [326, 31] width 6 height 6
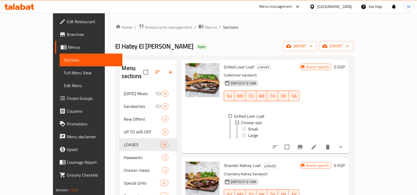
scroll to position [134, 0]
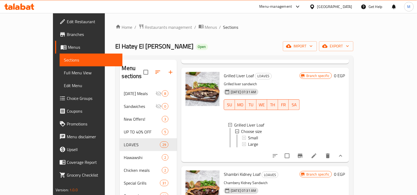
click at [230, 172] on span "Shambri Kidney Loaf" at bounding box center [242, 174] width 37 height 8
copy span "Kidney"
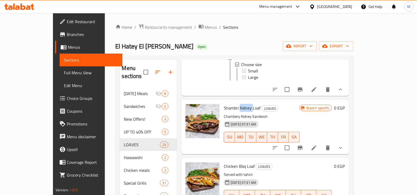
scroll to position [167, 0]
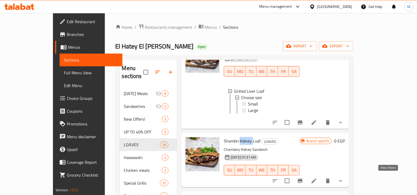
click at [344, 178] on icon "show more" at bounding box center [341, 181] width 6 height 6
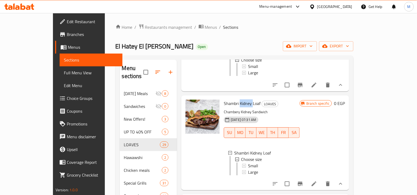
scroll to position [234, 0]
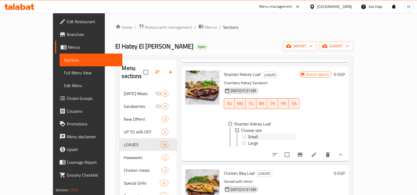
click at [242, 134] on div "Small" at bounding box center [269, 136] width 54 height 6
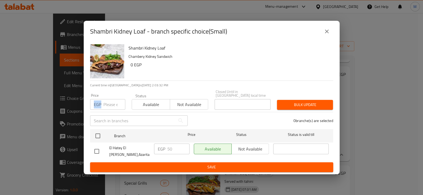
click at [102, 104] on div "EGP Price" at bounding box center [107, 104] width 35 height 11
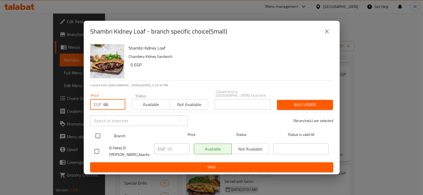
type input "66"
click at [109, 136] on div at bounding box center [102, 135] width 20 height 15
click at [98, 135] on input "checkbox" at bounding box center [97, 135] width 11 height 11
checkbox input "true"
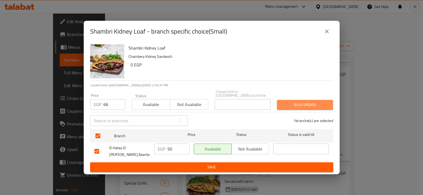
click at [306, 106] on span "Bulk update" at bounding box center [304, 104] width 47 height 7
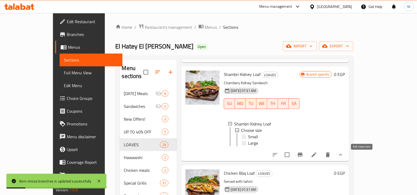
click at [317, 156] on icon at bounding box center [314, 154] width 5 height 5
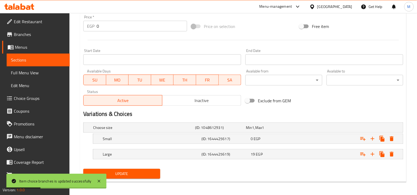
scroll to position [200, 0]
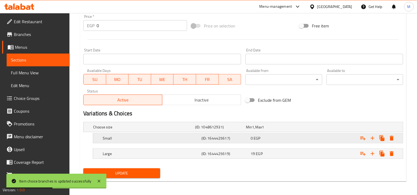
click at [238, 130] on h5 "(ID: 1644425617)" at bounding box center [219, 126] width 49 height 5
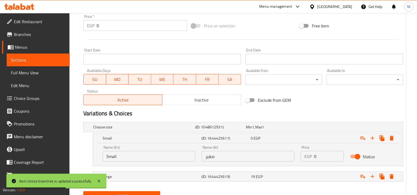
click at [321, 157] on input "0" at bounding box center [329, 156] width 30 height 11
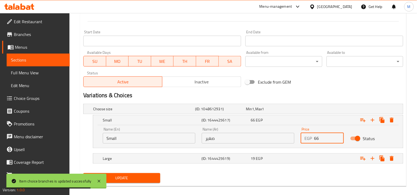
scroll to position [223, 0]
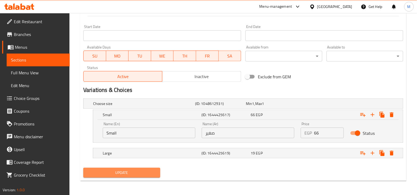
click at [146, 173] on span "Update" at bounding box center [122, 172] width 68 height 7
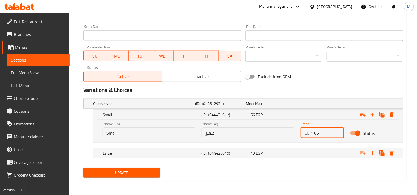
click at [319, 133] on input "66" at bounding box center [329, 133] width 30 height 11
type input "55"
click at [155, 173] on span "Update" at bounding box center [122, 172] width 68 height 7
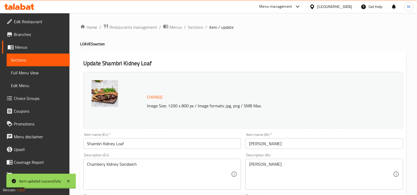
scroll to position [0, 0]
click at [160, 105] on p "Image Size: 1200 x 800 px / Image formats: jpg, png / 5MB Max." at bounding box center [259, 106] width 228 height 6
click at [114, 92] on img at bounding box center [105, 93] width 27 height 27
click at [93, 90] on img at bounding box center [105, 93] width 27 height 27
click at [108, 78] on div "Change Image Size: 1200 x 800 px / Image formats: jpg, png / 5MB Max." at bounding box center [243, 100] width 320 height 56
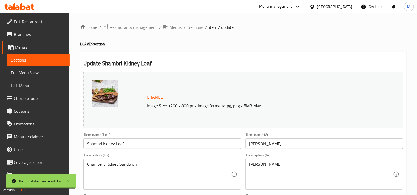
click at [204, 79] on div "Change Image Size: 1200 x 800 px / Image formats: jpg, png / 5MB Max." at bounding box center [243, 100] width 320 height 56
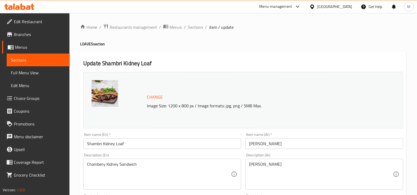
click at [214, 27] on span "item / update" at bounding box center [221, 27] width 24 height 6
click at [134, 60] on h2 "Update Shambri Kidney Loaf" at bounding box center [243, 63] width 320 height 8
click at [113, 66] on h2 "Update Shambri Kidney Loaf" at bounding box center [243, 63] width 320 height 8
click at [189, 27] on span "Sections" at bounding box center [195, 27] width 15 height 6
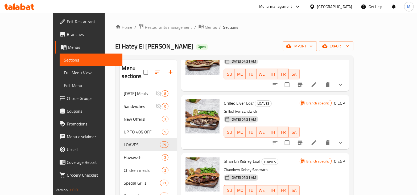
scroll to position [133, 0]
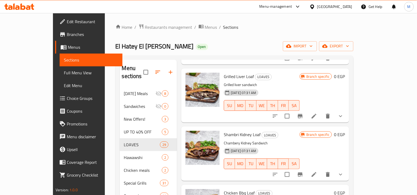
click at [347, 168] on button "show more" at bounding box center [340, 174] width 13 height 13
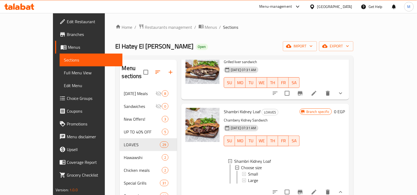
scroll to position [166, 0]
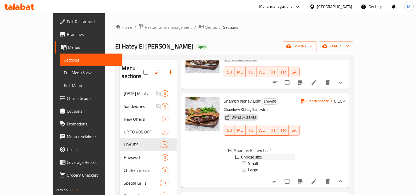
click at [241, 154] on span "Choose size" at bounding box center [251, 157] width 21 height 6
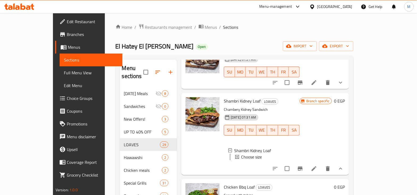
click at [241, 154] on span "Choose size" at bounding box center [251, 157] width 21 height 6
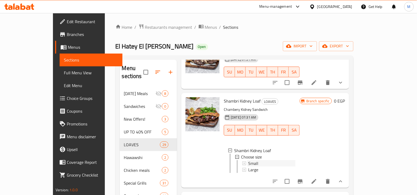
click at [248, 160] on span "Small" at bounding box center [253, 163] width 10 height 6
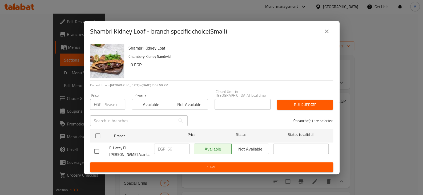
click at [105, 105] on input "number" at bounding box center [114, 104] width 22 height 11
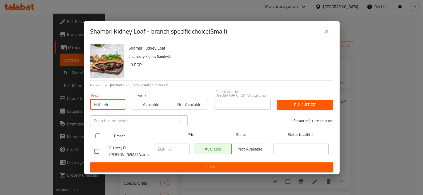
type input "55"
click at [96, 134] on input "checkbox" at bounding box center [97, 135] width 11 height 11
checkbox input "true"
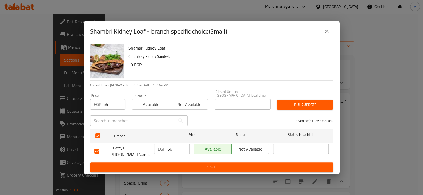
click at [285, 105] on span "Bulk update" at bounding box center [304, 104] width 47 height 7
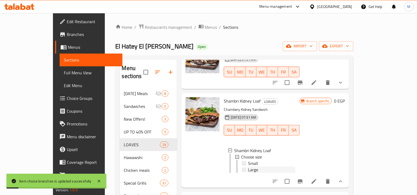
click at [248, 166] on div "Large" at bounding box center [271, 169] width 47 height 6
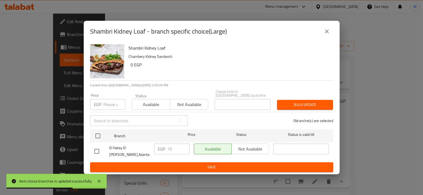
click at [112, 106] on input "number" at bounding box center [114, 104] width 22 height 11
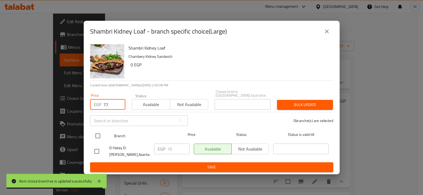
type input "77"
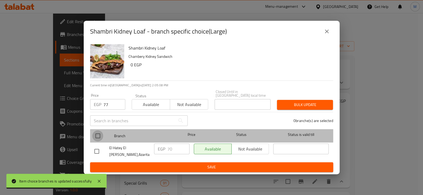
click at [94, 133] on input "checkbox" at bounding box center [97, 135] width 11 height 11
checkbox input "true"
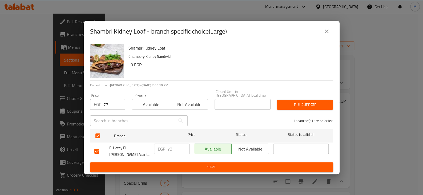
click at [291, 103] on span "Bulk update" at bounding box center [304, 104] width 47 height 7
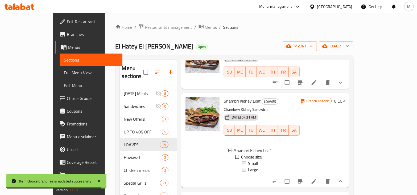
click at [249, 166] on div "Large" at bounding box center [271, 169] width 47 height 6
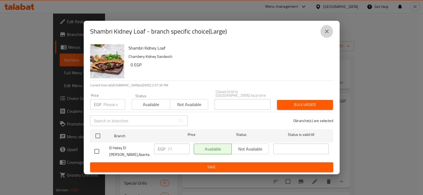
click at [326, 35] on icon "close" at bounding box center [326, 31] width 6 height 6
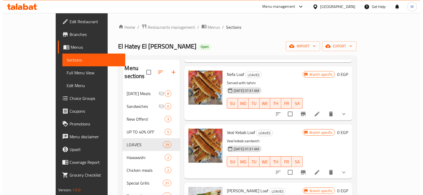
scroll to position [732, 0]
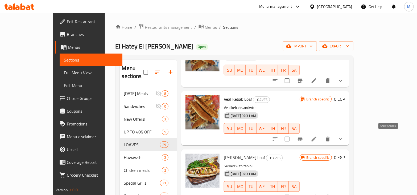
click at [344, 137] on icon "show more" at bounding box center [341, 139] width 6 height 6
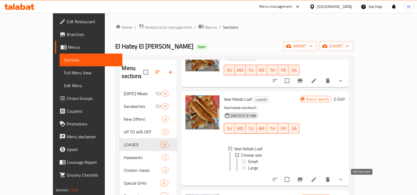
click at [317, 182] on icon at bounding box center [314, 179] width 6 height 6
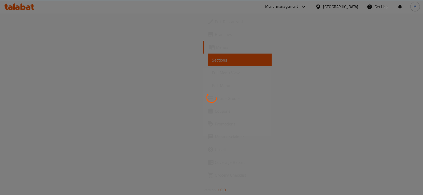
click at [282, 109] on div at bounding box center [211, 97] width 423 height 195
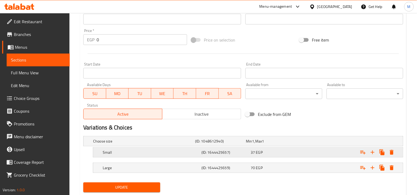
scroll to position [200, 0]
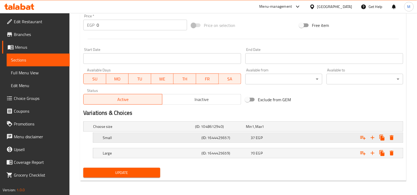
click at [245, 130] on div "(ID: 1644425657)" at bounding box center [219, 126] width 51 height 7
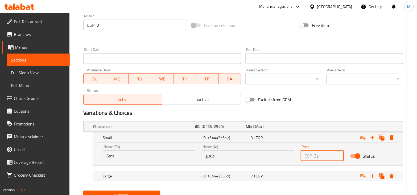
click at [321, 157] on input "37" at bounding box center [329, 155] width 30 height 11
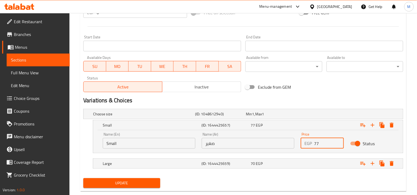
scroll to position [223, 0]
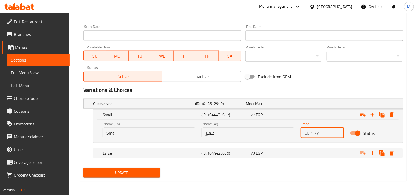
type input "77"
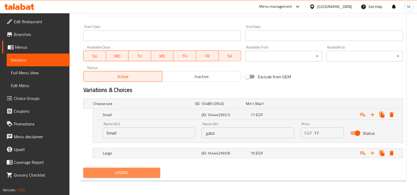
click at [134, 172] on span "Update" at bounding box center [122, 172] width 68 height 7
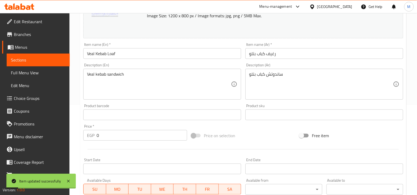
scroll to position [0, 0]
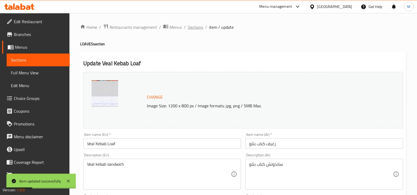
click at [192, 28] on span "Sections" at bounding box center [195, 27] width 15 height 6
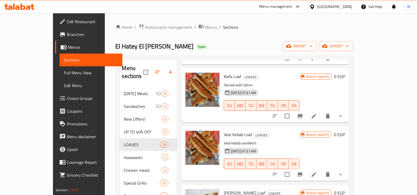
scroll to position [666, 0]
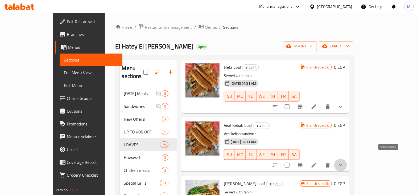
click at [344, 162] on icon "show more" at bounding box center [341, 165] width 6 height 6
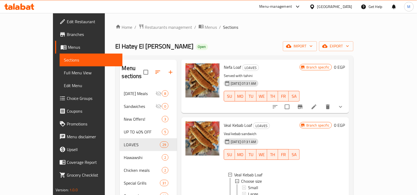
scroll to position [1, 0]
click at [248, 184] on div "Small" at bounding box center [271, 187] width 47 height 6
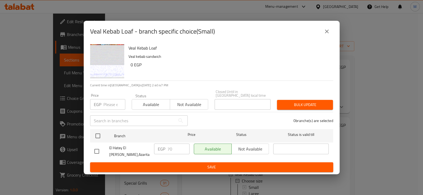
click at [100, 104] on p "EGP" at bounding box center [97, 104] width 7 height 6
click at [108, 105] on input "number" at bounding box center [114, 104] width 22 height 11
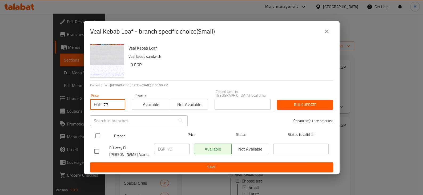
type input "77"
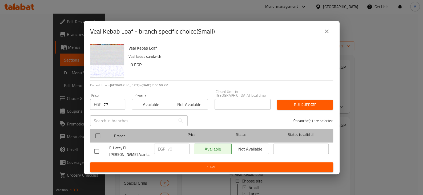
click at [105, 134] on div at bounding box center [102, 135] width 20 height 15
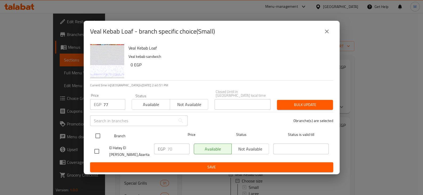
click at [100, 136] on input "checkbox" at bounding box center [97, 135] width 11 height 11
checkbox input "true"
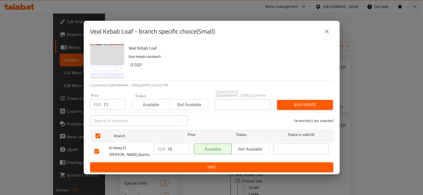
click at [288, 108] on span "Bulk update" at bounding box center [304, 104] width 47 height 7
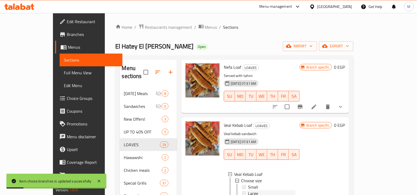
click at [248, 190] on span "Large" at bounding box center [253, 193] width 10 height 6
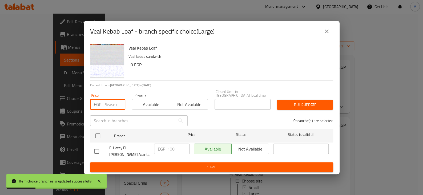
click at [108, 105] on input "number" at bounding box center [114, 104] width 22 height 11
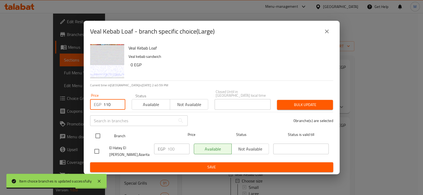
type input "110"
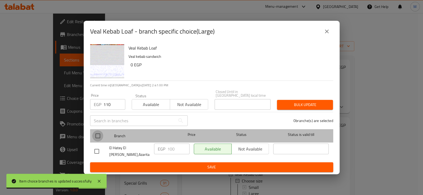
click at [97, 136] on input "checkbox" at bounding box center [97, 135] width 11 height 11
checkbox input "true"
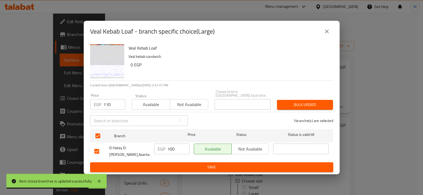
click at [307, 104] on span "Bulk update" at bounding box center [304, 104] width 47 height 7
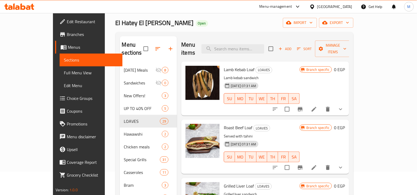
scroll to position [33, 0]
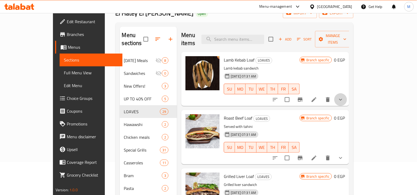
click at [347, 93] on button "show more" at bounding box center [340, 99] width 13 height 13
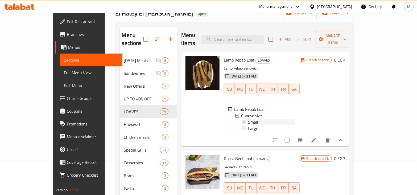
click at [248, 119] on span "Small" at bounding box center [253, 122] width 10 height 6
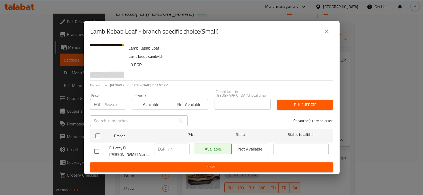
click at [325, 35] on icon "close" at bounding box center [326, 31] width 6 height 6
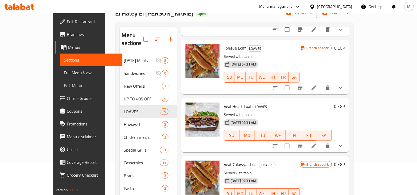
scroll to position [466, 0]
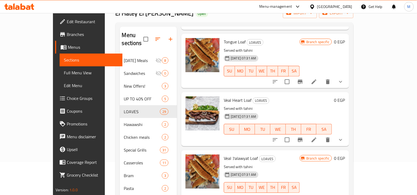
click at [224, 40] on span "Tongue Loaf" at bounding box center [235, 42] width 22 height 8
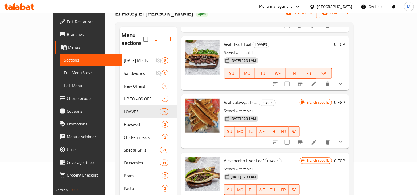
scroll to position [532, 0]
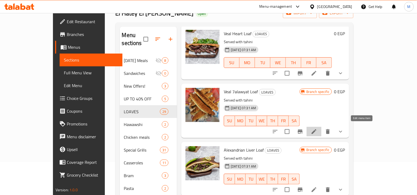
click at [317, 128] on icon at bounding box center [314, 131] width 6 height 6
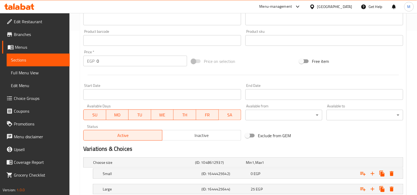
scroll to position [200, 0]
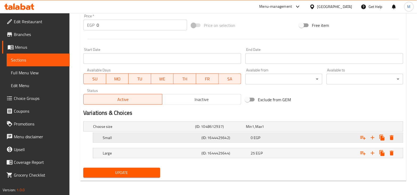
click at [261, 129] on div "0 EGP" at bounding box center [270, 126] width 49 height 5
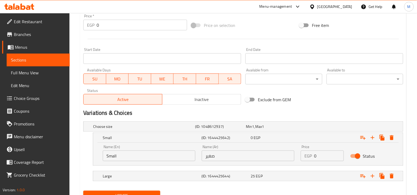
click at [328, 157] on input "0" at bounding box center [329, 155] width 30 height 11
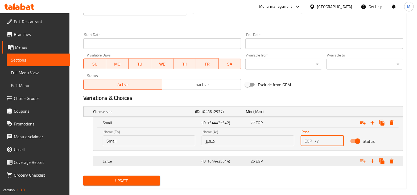
scroll to position [223, 0]
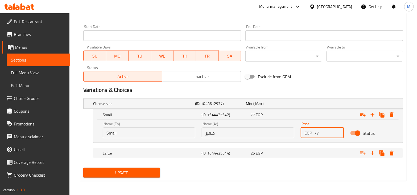
type input "77"
click at [141, 170] on span "Update" at bounding box center [122, 172] width 68 height 7
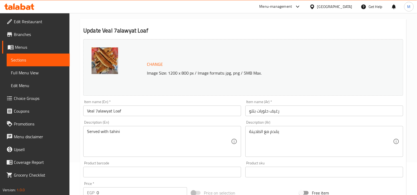
scroll to position [0, 0]
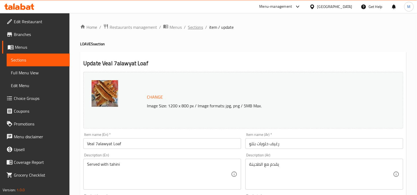
click at [192, 27] on span "Sections" at bounding box center [195, 27] width 15 height 6
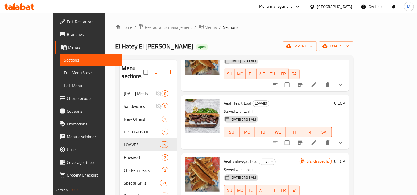
scroll to position [466, 0]
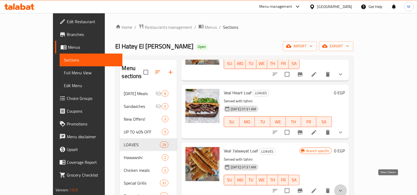
click at [344, 187] on icon "show more" at bounding box center [341, 190] width 6 height 6
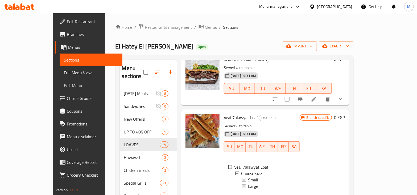
scroll to position [566, 0]
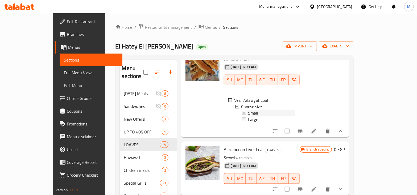
click at [248, 110] on span "Small" at bounding box center [253, 113] width 10 height 6
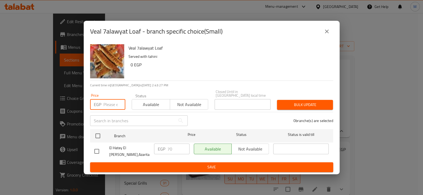
click at [108, 104] on input "number" at bounding box center [114, 104] width 22 height 11
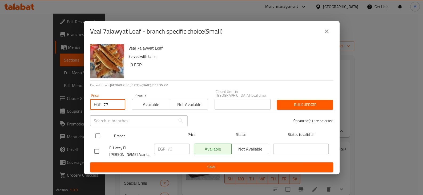
type input "77"
click at [100, 135] on input "checkbox" at bounding box center [97, 135] width 11 height 11
checkbox input "true"
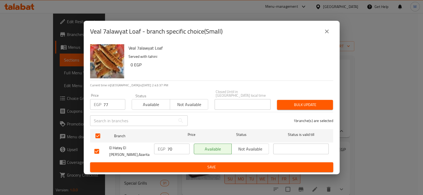
click at [310, 106] on span "Bulk update" at bounding box center [304, 104] width 47 height 7
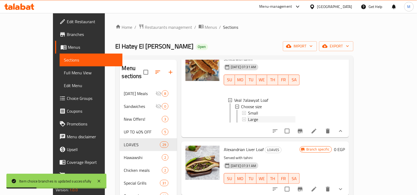
click at [248, 116] on span "Large" at bounding box center [253, 119] width 10 height 6
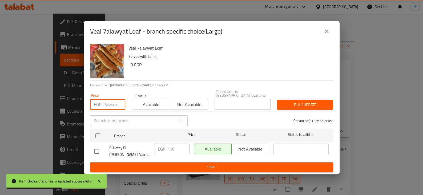
click at [107, 106] on input "number" at bounding box center [114, 104] width 22 height 11
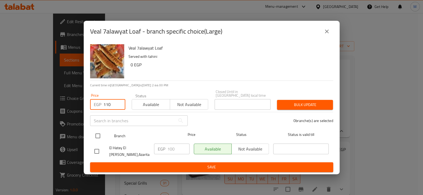
type input "110"
click at [97, 134] on input "checkbox" at bounding box center [97, 135] width 11 height 11
checkbox input "true"
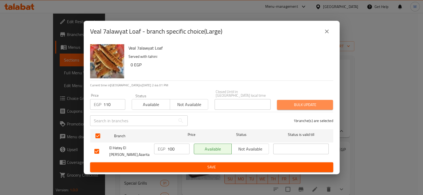
click at [293, 104] on span "Bulk update" at bounding box center [304, 104] width 47 height 7
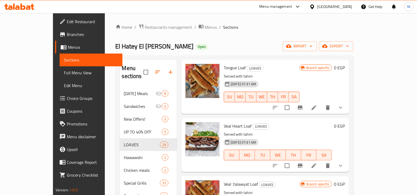
scroll to position [466, 0]
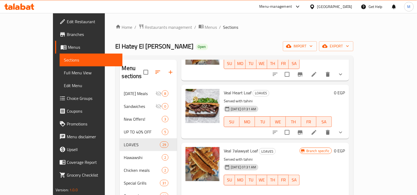
click at [322, 128] on li at bounding box center [314, 133] width 15 height 10
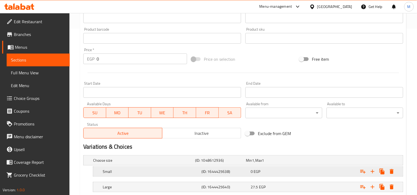
scroll to position [200, 0]
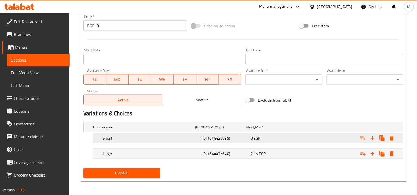
click at [211, 130] on h5 "(ID: 1644425638)" at bounding box center [219, 126] width 49 height 5
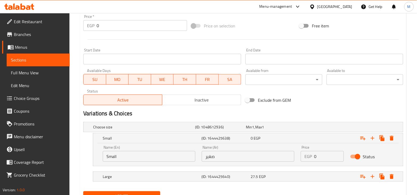
click at [154, 162] on div "Name (En) Small Name (En)" at bounding box center [149, 153] width 99 height 23
click at [321, 156] on input "0" at bounding box center [329, 156] width 30 height 11
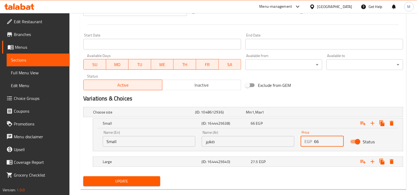
scroll to position [223, 0]
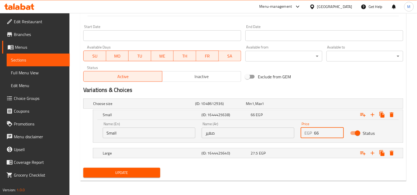
type input "66"
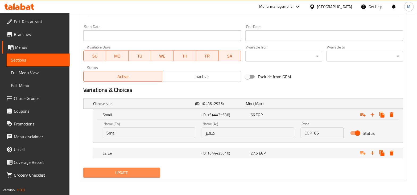
click at [138, 174] on span "Update" at bounding box center [122, 172] width 68 height 7
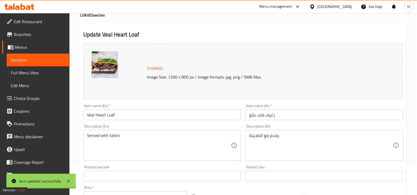
scroll to position [0, 0]
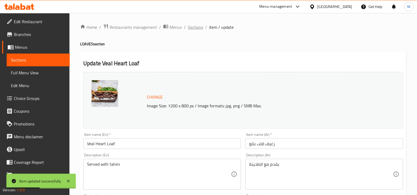
click at [195, 29] on span "Sections" at bounding box center [195, 27] width 15 height 6
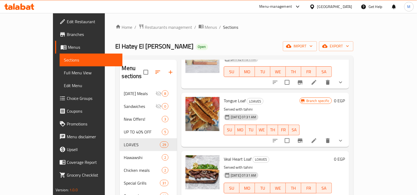
scroll to position [432, 0]
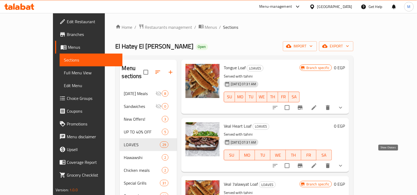
click at [344, 162] on icon "show more" at bounding box center [341, 165] width 6 height 6
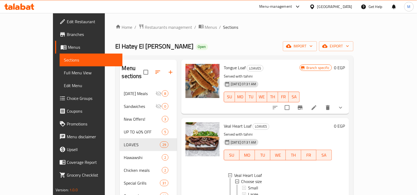
scroll to position [466, 0]
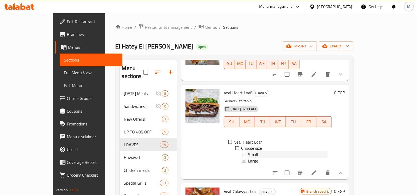
click at [248, 151] on span "Small" at bounding box center [253, 154] width 10 height 6
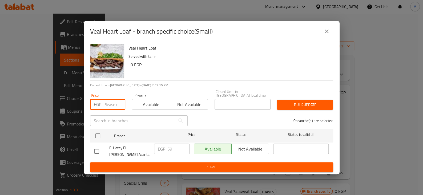
click at [111, 104] on input "number" at bounding box center [114, 104] width 22 height 11
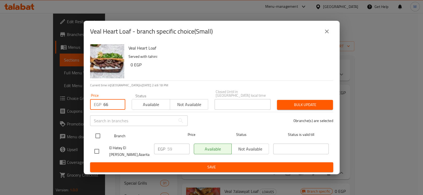
type input "66"
click at [99, 134] on input "checkbox" at bounding box center [97, 135] width 11 height 11
checkbox input "true"
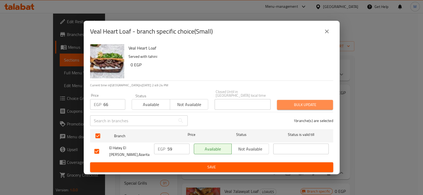
click at [310, 105] on span "Bulk update" at bounding box center [304, 104] width 47 height 7
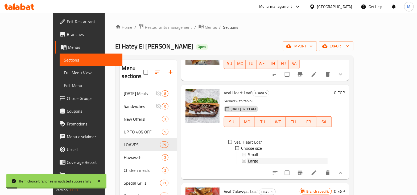
click at [248, 158] on span "Large" at bounding box center [253, 161] width 10 height 6
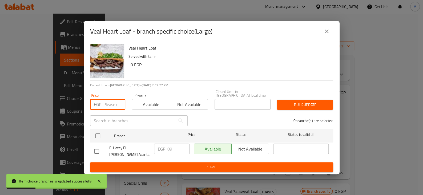
click at [110, 108] on input "number" at bounding box center [114, 104] width 22 height 11
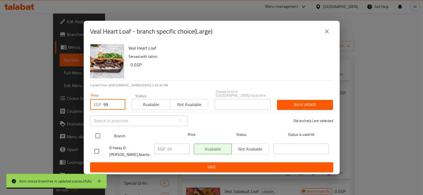
type input "99"
click at [99, 138] on input "checkbox" at bounding box center [97, 135] width 11 height 11
checkbox input "true"
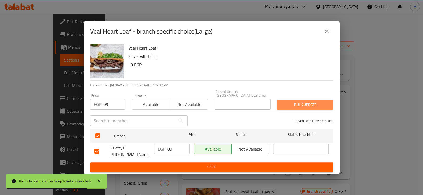
click at [307, 106] on span "Bulk update" at bounding box center [304, 104] width 47 height 7
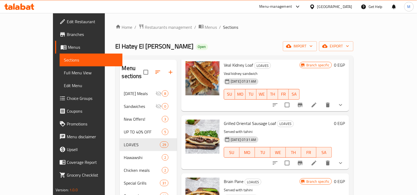
scroll to position [1132, 0]
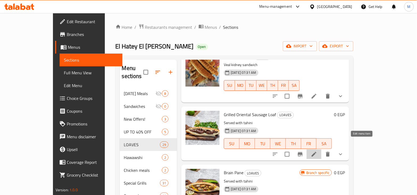
click at [317, 151] on icon at bounding box center [314, 154] width 6 height 6
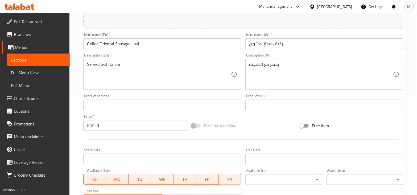
scroll to position [200, 0]
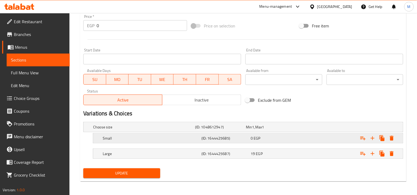
click at [220, 130] on h5 "(ID: 1644425685)" at bounding box center [219, 126] width 49 height 5
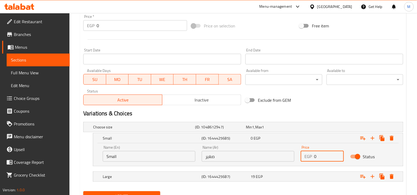
click at [323, 156] on input "0" at bounding box center [329, 156] width 30 height 11
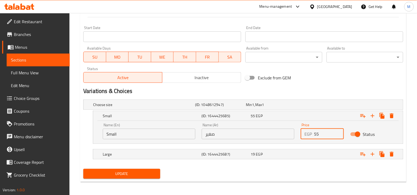
scroll to position [223, 0]
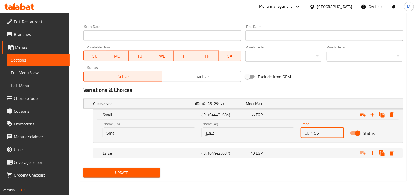
type input "55"
click at [121, 173] on span "Update" at bounding box center [122, 172] width 68 height 7
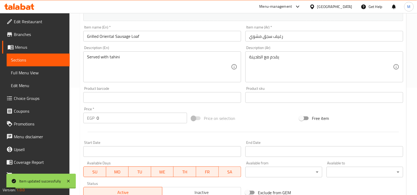
scroll to position [0, 0]
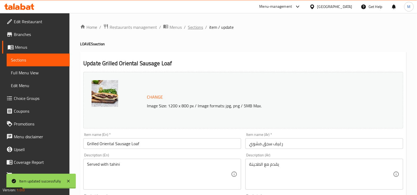
click at [189, 27] on span "Sections" at bounding box center [195, 27] width 15 height 6
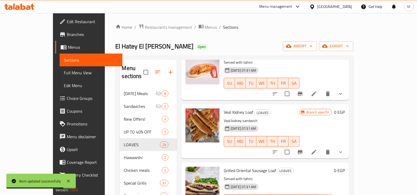
scroll to position [1065, 0]
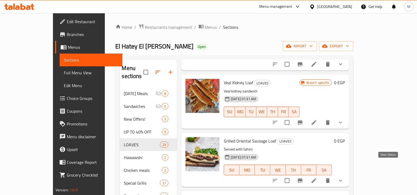
click at [342, 180] on icon "show more" at bounding box center [340, 181] width 3 height 2
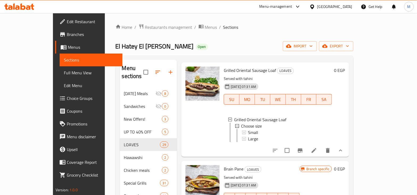
scroll to position [1165, 0]
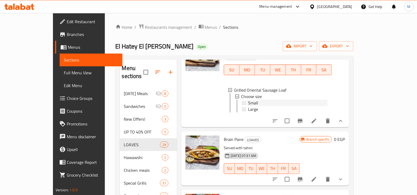
click at [248, 100] on span "Small" at bounding box center [253, 103] width 10 height 6
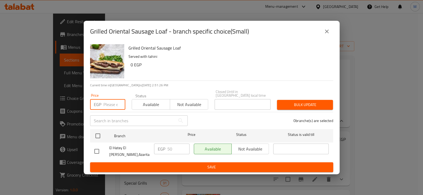
click at [110, 104] on input "number" at bounding box center [114, 104] width 22 height 11
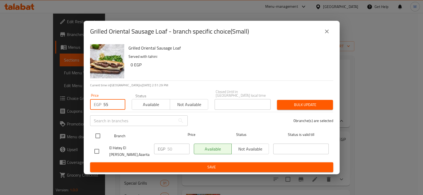
type input "55"
click at [99, 135] on input "checkbox" at bounding box center [97, 135] width 11 height 11
checkbox input "true"
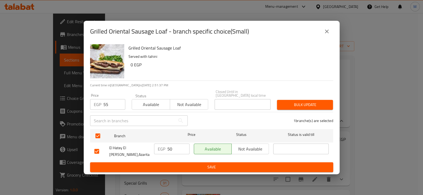
click at [304, 106] on span "Bulk update" at bounding box center [304, 104] width 47 height 7
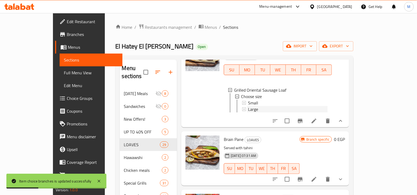
click at [248, 106] on span "Large" at bounding box center [253, 109] width 10 height 6
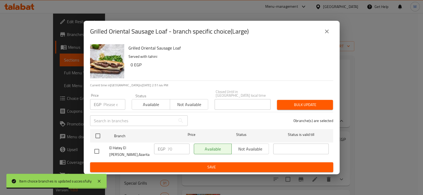
click at [110, 103] on input "number" at bounding box center [114, 104] width 22 height 11
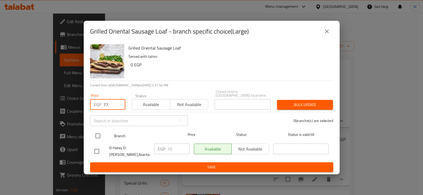
type input "77"
click at [95, 137] on input "checkbox" at bounding box center [97, 135] width 11 height 11
checkbox input "true"
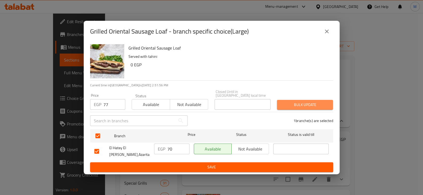
click at [307, 104] on span "Bulk update" at bounding box center [304, 104] width 47 height 7
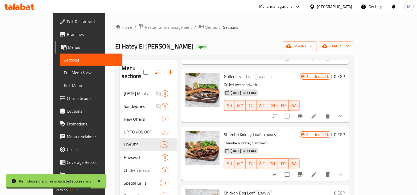
scroll to position [233, 0]
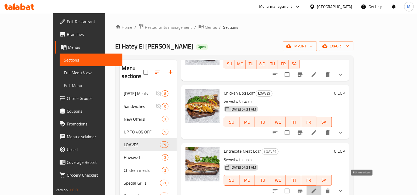
click at [317, 189] on icon at bounding box center [314, 191] width 5 height 5
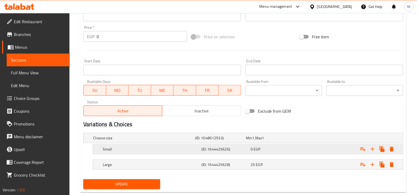
scroll to position [200, 0]
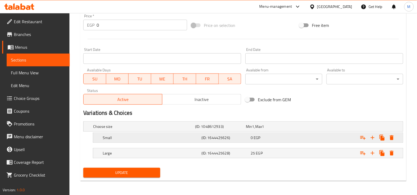
click at [203, 129] on h5 "(ID: 1644425626)" at bounding box center [219, 126] width 49 height 5
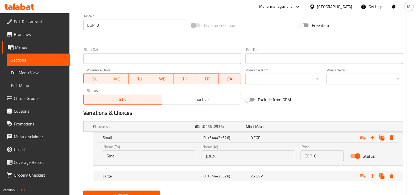
click at [315, 153] on input "0" at bounding box center [329, 155] width 30 height 11
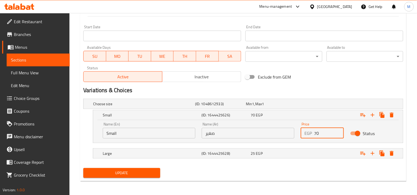
scroll to position [223, 0]
type input "70"
click at [149, 172] on span "Update" at bounding box center [122, 172] width 68 height 7
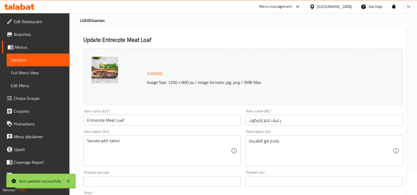
scroll to position [0, 0]
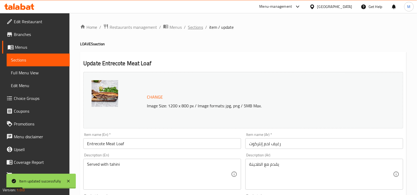
click at [195, 26] on span "Sections" at bounding box center [195, 27] width 15 height 6
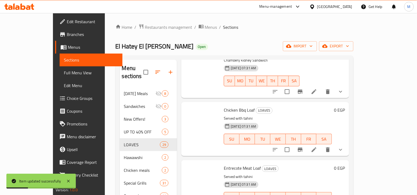
scroll to position [233, 0]
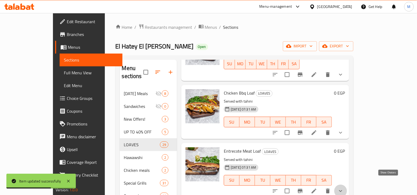
click at [344, 188] on icon "show more" at bounding box center [341, 191] width 6 height 6
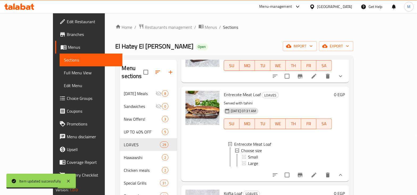
scroll to position [333, 0]
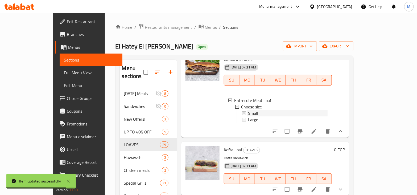
click at [248, 110] on span "Small" at bounding box center [253, 113] width 10 height 6
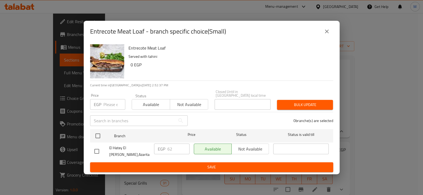
click at [114, 104] on input "number" at bounding box center [114, 104] width 22 height 11
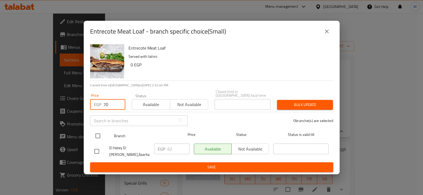
type input "70"
click at [97, 133] on input "checkbox" at bounding box center [97, 135] width 11 height 11
checkbox input "true"
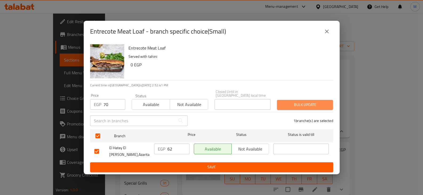
click at [292, 104] on span "Bulk update" at bounding box center [304, 104] width 47 height 7
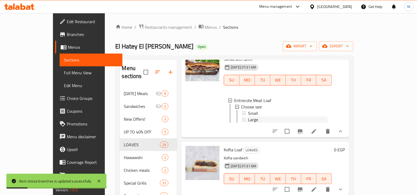
click at [248, 116] on span "Large" at bounding box center [253, 119] width 10 height 6
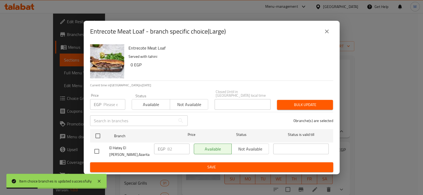
click at [116, 104] on input "number" at bounding box center [114, 104] width 22 height 11
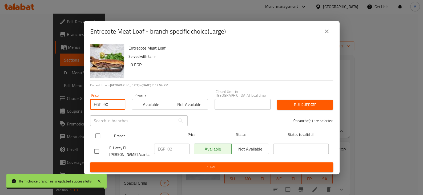
type input "90"
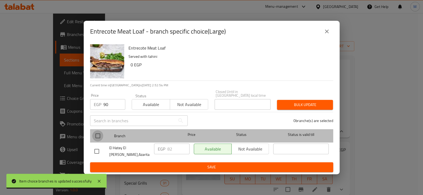
click at [94, 135] on input "checkbox" at bounding box center [97, 135] width 11 height 11
checkbox input "true"
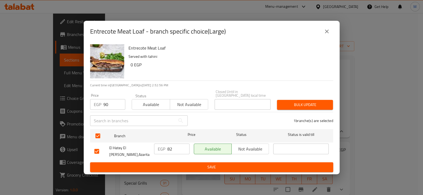
click at [284, 105] on span "Bulk update" at bounding box center [304, 104] width 47 height 7
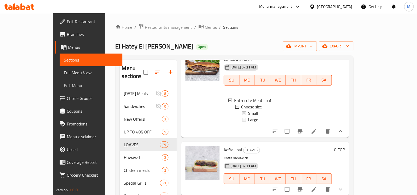
click at [303, 116] on div "Large" at bounding box center [288, 119] width 80 height 6
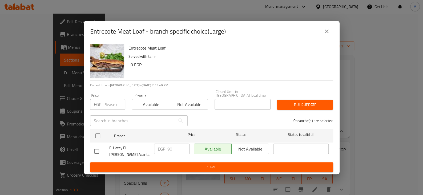
click at [326, 35] on icon "close" at bounding box center [326, 31] width 6 height 6
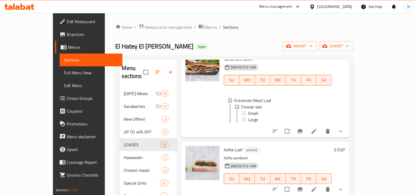
click at [354, 35] on div "Home / Restaurants management / Menus / Sections El Hatey El Sorey Open import …" at bounding box center [235, 167] width 238 height 287
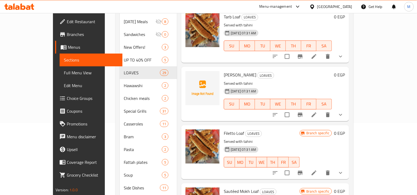
scroll to position [66, 0]
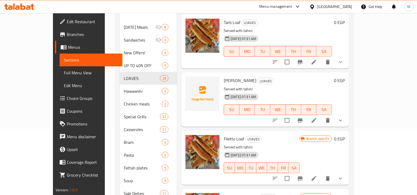
click at [322, 174] on li at bounding box center [314, 179] width 15 height 10
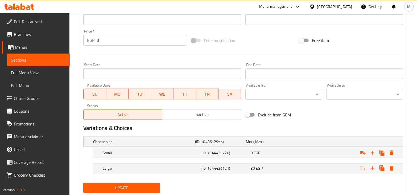
scroll to position [200, 0]
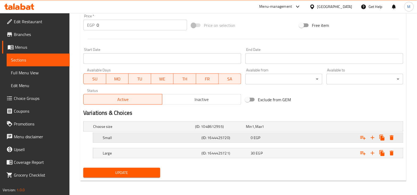
click at [223, 132] on div "Small (ID: 1644425720) 0 EGP" at bounding box center [245, 127] width 306 height 12
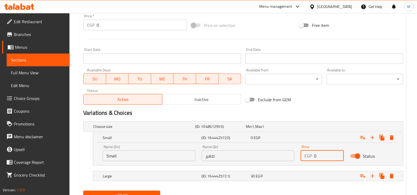
drag, startPoint x: 317, startPoint y: 158, endPoint x: 308, endPoint y: 155, distance: 9.9
click at [308, 155] on div "EGP 0 Price" at bounding box center [322, 155] width 43 height 11
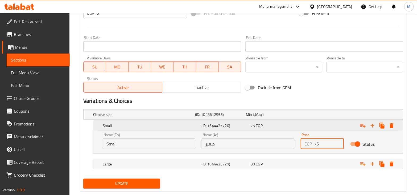
scroll to position [223, 0]
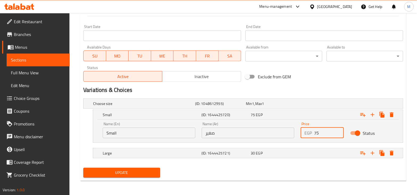
type input "75"
click at [129, 175] on span "Update" at bounding box center [122, 172] width 68 height 7
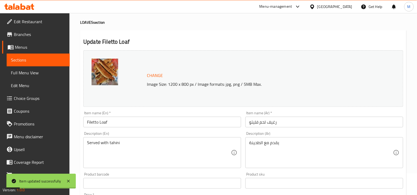
scroll to position [0, 0]
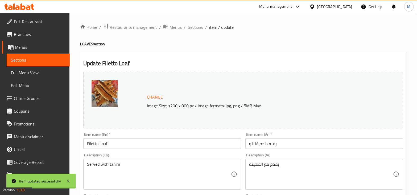
click at [191, 27] on span "Sections" at bounding box center [195, 27] width 15 height 6
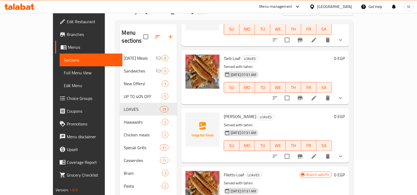
scroll to position [66, 0]
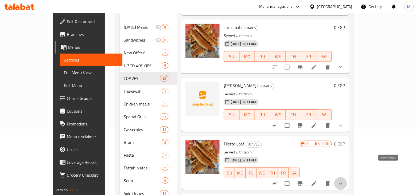
click at [344, 180] on icon "show more" at bounding box center [341, 183] width 6 height 6
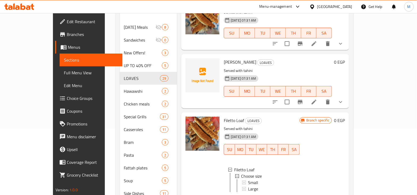
scroll to position [1494, 0]
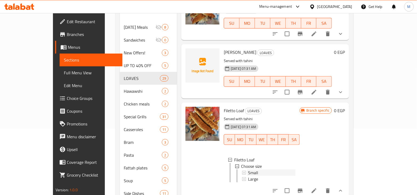
click at [248, 169] on span "Small" at bounding box center [253, 172] width 10 height 6
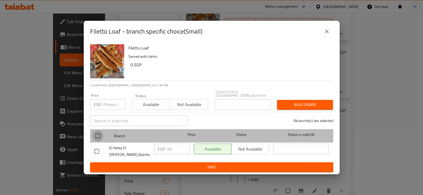
click at [99, 134] on input "checkbox" at bounding box center [97, 135] width 11 height 11
checkbox input "true"
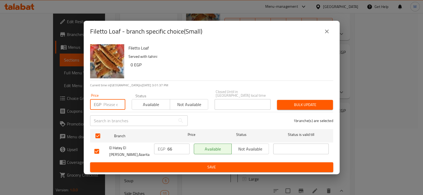
click at [111, 105] on input "number" at bounding box center [114, 104] width 22 height 11
type input "75"
click at [293, 107] on span "Bulk update" at bounding box center [304, 104] width 47 height 7
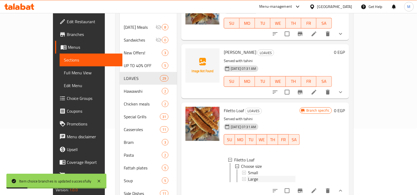
click at [257, 176] on div "Large" at bounding box center [271, 179] width 47 height 6
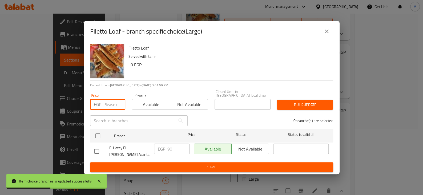
click at [108, 103] on input "number" at bounding box center [114, 104] width 22 height 11
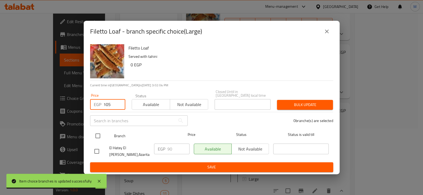
type input "105"
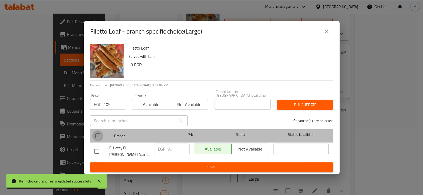
click at [100, 135] on input "checkbox" at bounding box center [97, 135] width 11 height 11
checkbox input "true"
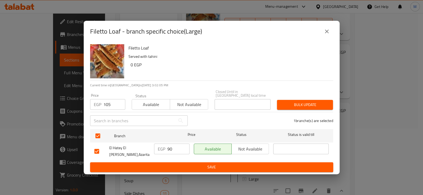
click at [298, 107] on span "Bulk update" at bounding box center [304, 104] width 47 height 7
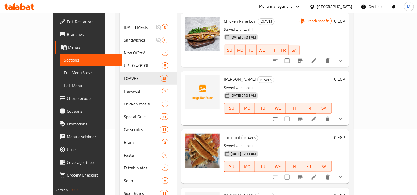
scroll to position [1365, 0]
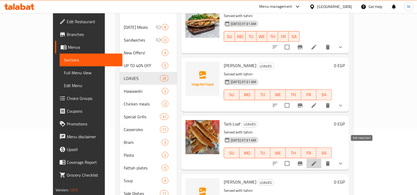
click at [317, 161] on icon at bounding box center [314, 163] width 5 height 5
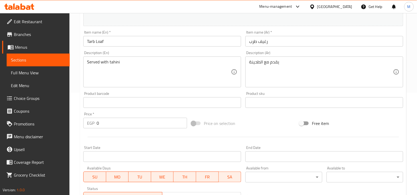
scroll to position [200, 0]
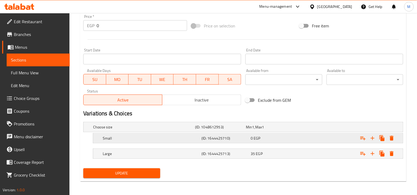
click at [226, 130] on h5 "(ID: 1644425710)" at bounding box center [219, 126] width 49 height 5
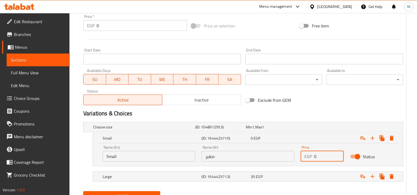
click at [317, 156] on input "0" at bounding box center [329, 156] width 30 height 11
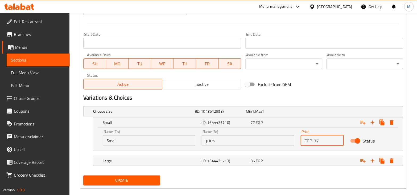
scroll to position [223, 0]
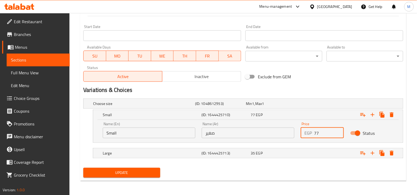
type input "77"
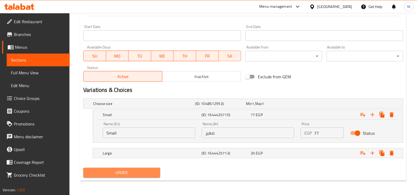
click at [113, 170] on span "Update" at bounding box center [122, 172] width 68 height 7
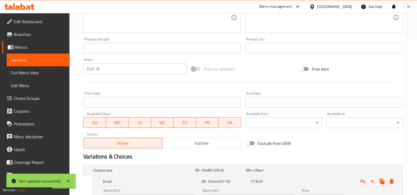
scroll to position [0, 0]
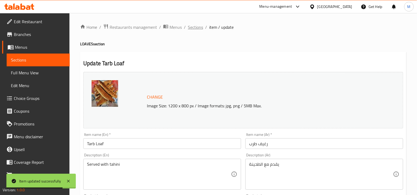
click at [190, 27] on span "Sections" at bounding box center [195, 27] width 15 height 6
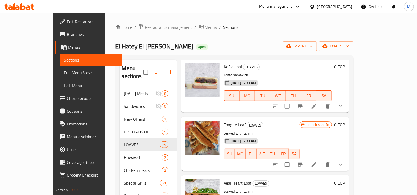
scroll to position [399, 0]
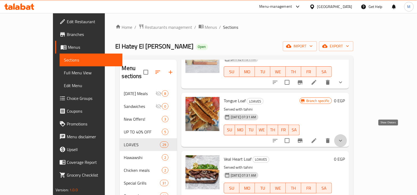
click at [344, 137] on icon "show more" at bounding box center [341, 140] width 6 height 6
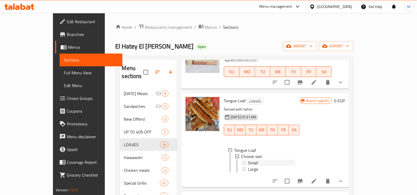
click at [253, 160] on div "Small" at bounding box center [271, 163] width 47 height 6
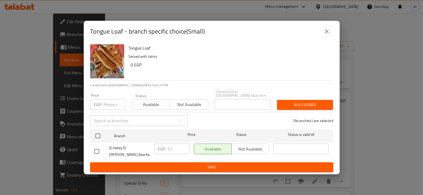
click at [327, 38] on button "close" at bounding box center [326, 31] width 13 height 13
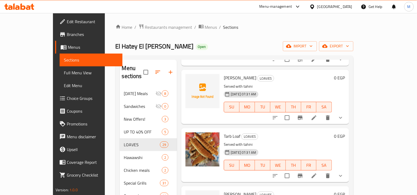
scroll to position [1464, 0]
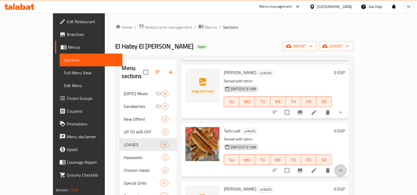
click at [347, 164] on button "show more" at bounding box center [340, 170] width 13 height 13
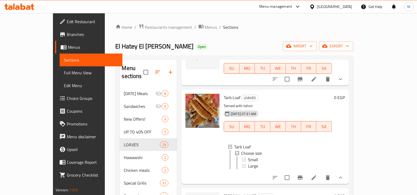
scroll to position [1531, 0]
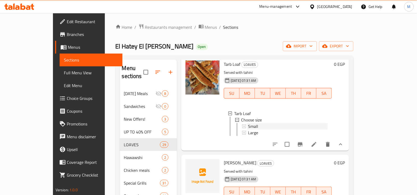
click at [248, 123] on div "Small" at bounding box center [288, 126] width 80 height 6
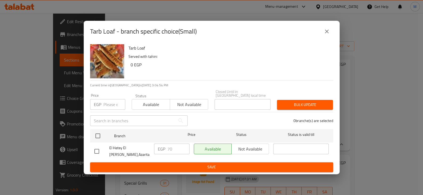
click at [116, 103] on input "number" at bounding box center [114, 104] width 22 height 11
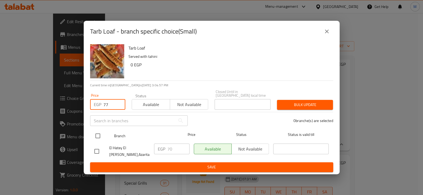
type input "77"
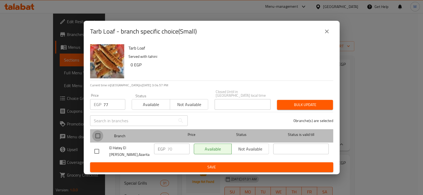
click at [101, 134] on input "checkbox" at bounding box center [97, 135] width 11 height 11
checkbox input "true"
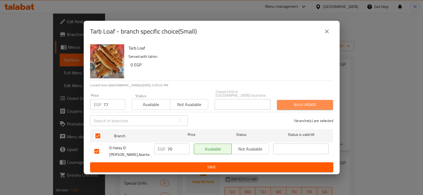
click at [323, 108] on span "Bulk update" at bounding box center [304, 104] width 47 height 7
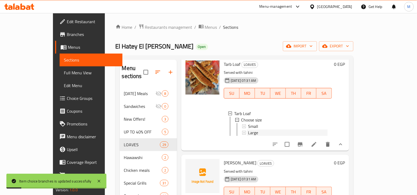
click at [257, 129] on div "Large" at bounding box center [288, 132] width 80 height 6
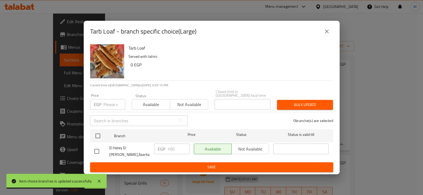
click at [108, 104] on input "number" at bounding box center [114, 104] width 22 height 11
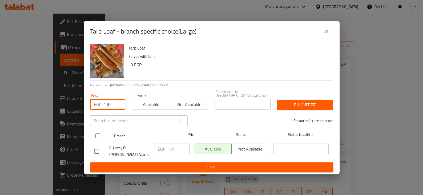
type input "110"
click at [97, 135] on input "checkbox" at bounding box center [97, 135] width 11 height 11
checkbox input "true"
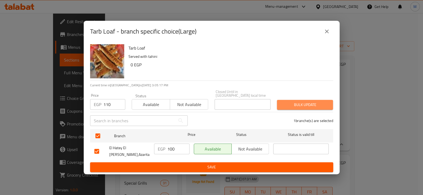
click at [300, 101] on button "Bulk update" at bounding box center [305, 105] width 56 height 10
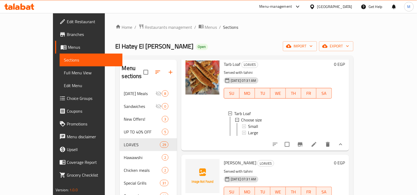
click at [289, 129] on div "Large" at bounding box center [288, 132] width 80 height 6
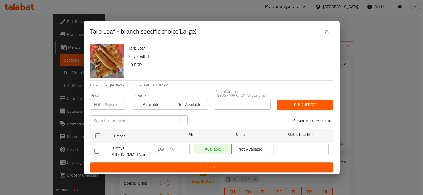
click at [327, 34] on icon "close" at bounding box center [326, 31] width 6 height 6
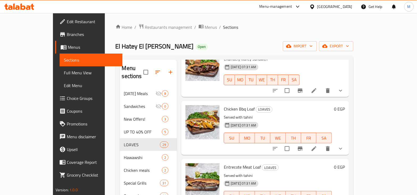
scroll to position [0, 0]
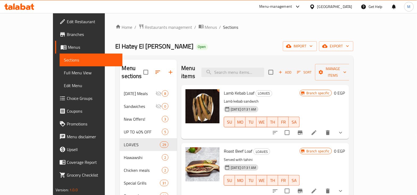
click at [289, 45] on div "El Hatey El Sorey Open import export" at bounding box center [235, 46] width 238 height 10
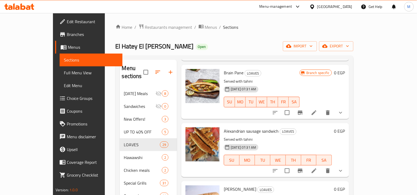
scroll to position [1298, 0]
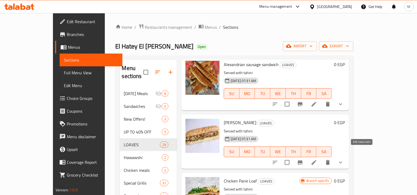
click at [317, 159] on icon at bounding box center [314, 162] width 6 height 6
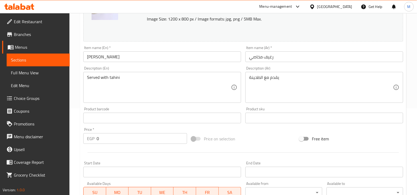
scroll to position [200, 0]
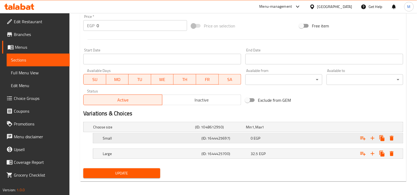
click at [255, 130] on span "EGP" at bounding box center [253, 127] width 2 height 7
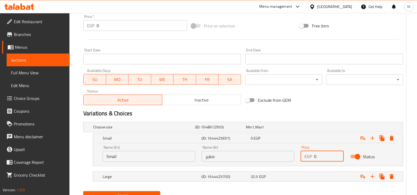
click at [320, 156] on input "0" at bounding box center [329, 156] width 30 height 11
type input "75"
click at [135, 192] on button "Update" at bounding box center [121, 196] width 77 height 10
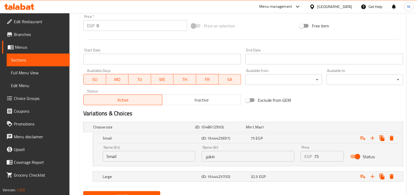
click at [324, 114] on h2 "Variations & Choices" at bounding box center [243, 113] width 320 height 8
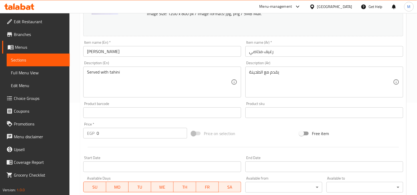
scroll to position [0, 0]
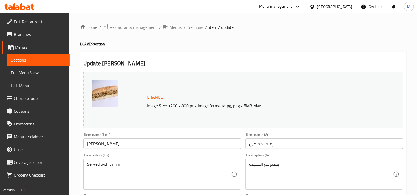
click at [197, 29] on span "Sections" at bounding box center [195, 27] width 15 height 6
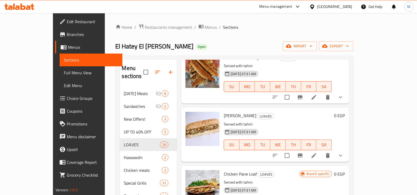
scroll to position [1265, 0]
click at [344, 152] on icon "show more" at bounding box center [341, 155] width 6 height 6
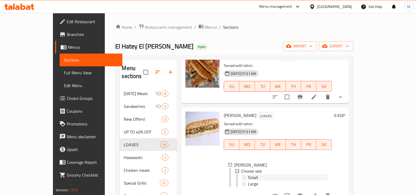
click at [248, 174] on div "Small" at bounding box center [288, 177] width 80 height 6
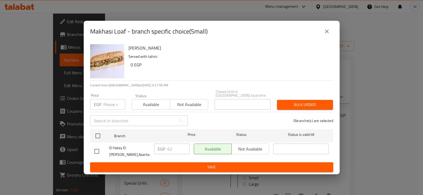
click at [113, 106] on input "number" at bounding box center [114, 104] width 22 height 11
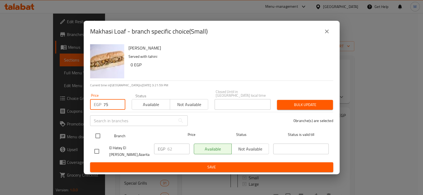
type input "75"
click at [95, 135] on input "checkbox" at bounding box center [97, 135] width 11 height 11
checkbox input "true"
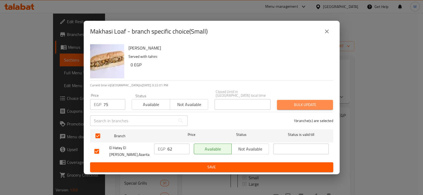
click at [284, 104] on span "Bulk update" at bounding box center [304, 104] width 47 height 7
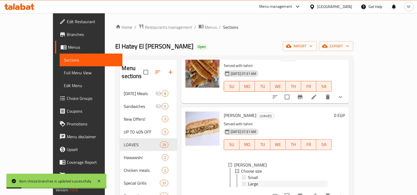
click at [248, 181] on span "Large" at bounding box center [253, 184] width 10 height 6
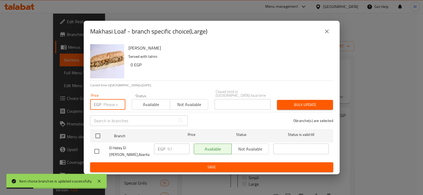
click at [116, 105] on input "number" at bounding box center [114, 104] width 22 height 11
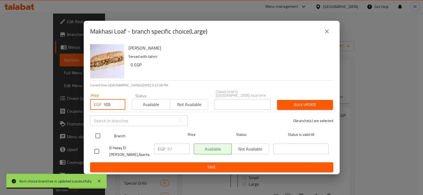
type input "105"
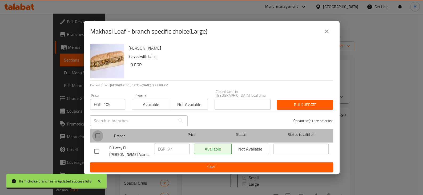
click at [97, 135] on input "checkbox" at bounding box center [97, 135] width 11 height 11
checkbox input "true"
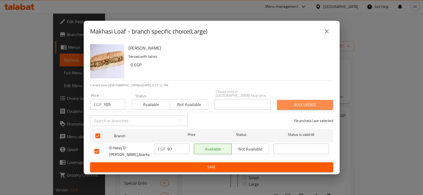
click at [300, 103] on span "Bulk update" at bounding box center [304, 104] width 47 height 7
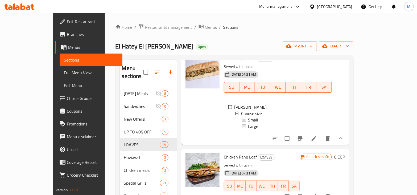
scroll to position [1331, 0]
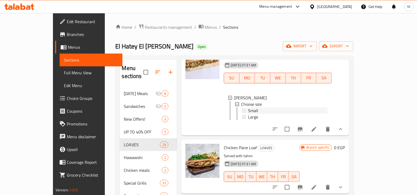
click at [260, 107] on div "Small" at bounding box center [288, 110] width 80 height 6
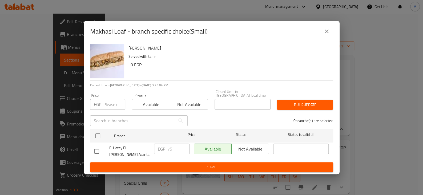
click at [327, 38] on button "close" at bounding box center [326, 31] width 13 height 13
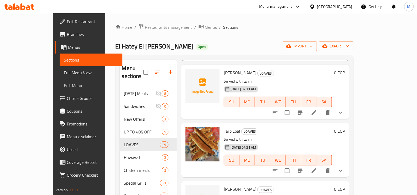
scroll to position [1464, 0]
click at [322, 108] on li at bounding box center [314, 113] width 15 height 10
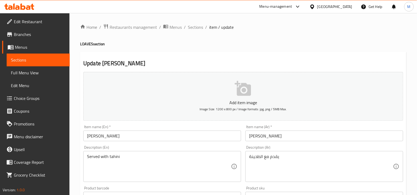
scroll to position [193, 0]
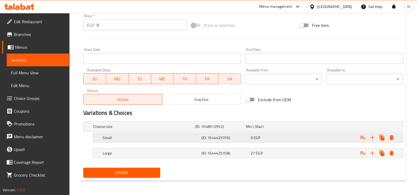
click at [244, 129] on h5 "(ID: 1644425706)" at bounding box center [219, 126] width 49 height 5
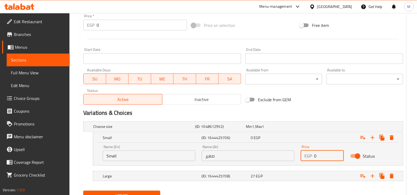
click at [318, 157] on input "0" at bounding box center [329, 155] width 30 height 11
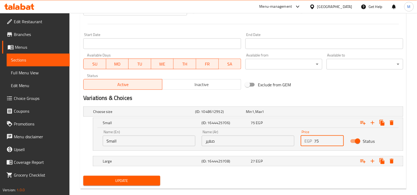
scroll to position [215, 0]
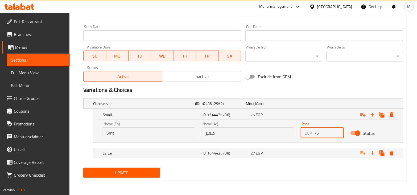
type input "75"
click at [152, 169] on span "Update" at bounding box center [122, 172] width 68 height 7
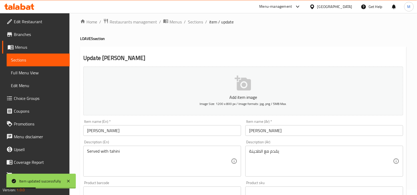
scroll to position [0, 0]
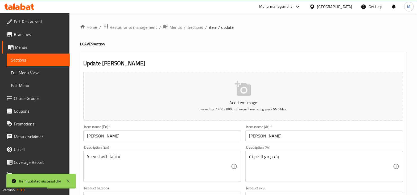
click at [202, 26] on span "Sections" at bounding box center [195, 27] width 15 height 6
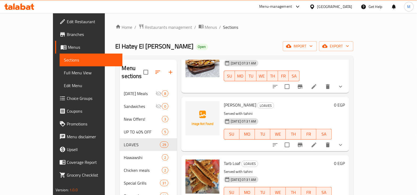
scroll to position [1361, 0]
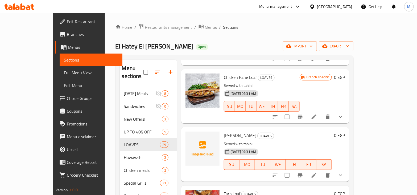
click at [344, 172] on icon "show more" at bounding box center [341, 175] width 6 height 6
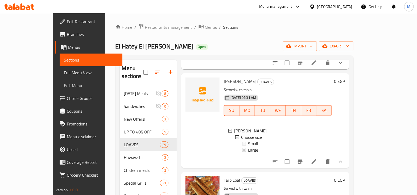
scroll to position [1461, 0]
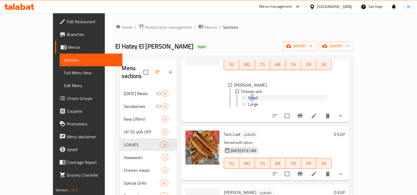
click at [248, 95] on span "Small" at bounding box center [253, 98] width 10 height 6
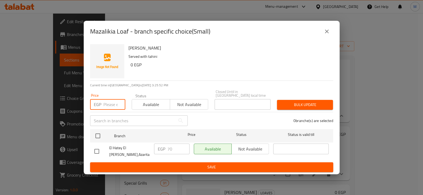
click at [112, 104] on input "number" at bounding box center [114, 104] width 22 height 11
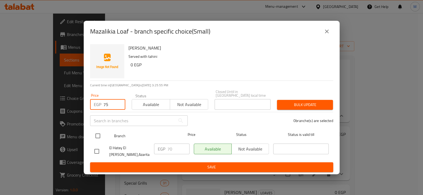
type input "75"
click at [99, 138] on input "checkbox" at bounding box center [97, 135] width 11 height 11
checkbox input "true"
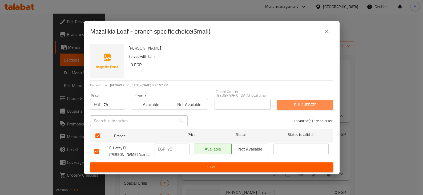
click at [320, 105] on span "Bulk update" at bounding box center [304, 104] width 47 height 7
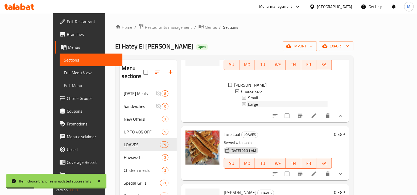
click at [248, 101] on span "Large" at bounding box center [253, 104] width 10 height 6
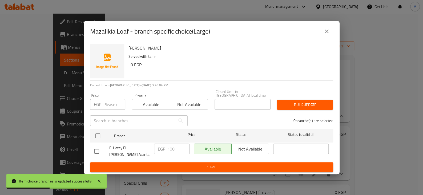
click at [116, 107] on input "number" at bounding box center [114, 104] width 22 height 11
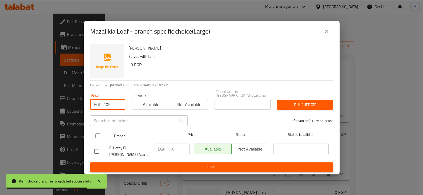
type input "105"
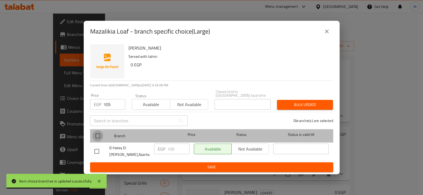
click at [94, 138] on input "checkbox" at bounding box center [97, 135] width 11 height 11
checkbox input "true"
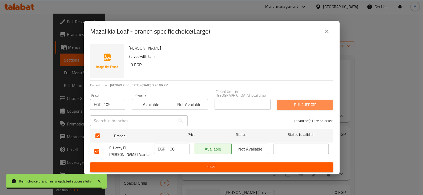
click at [297, 106] on span "Bulk update" at bounding box center [304, 104] width 47 height 7
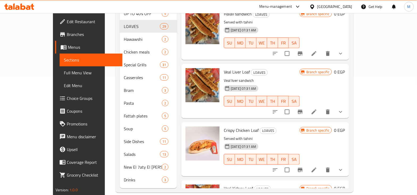
scroll to position [774, 0]
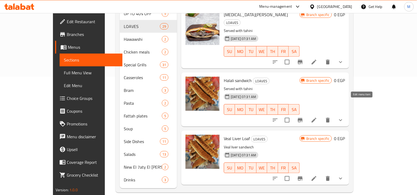
click at [317, 118] on icon at bounding box center [314, 120] width 5 height 5
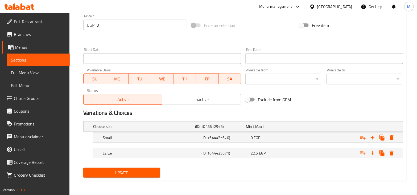
scroll to position [166, 0]
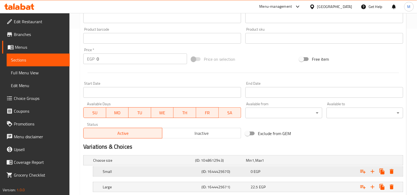
click at [252, 164] on span "0" at bounding box center [249, 160] width 6 height 7
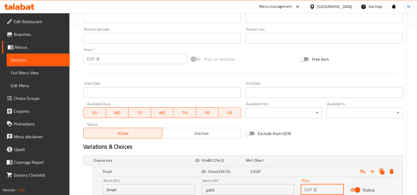
click at [325, 189] on input "0" at bounding box center [329, 189] width 30 height 11
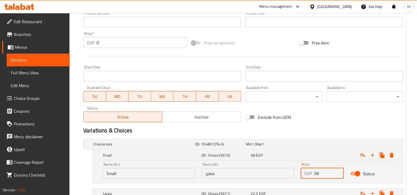
scroll to position [223, 0]
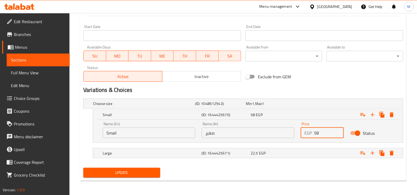
type input "58"
click at [135, 175] on span "Update" at bounding box center [122, 172] width 68 height 7
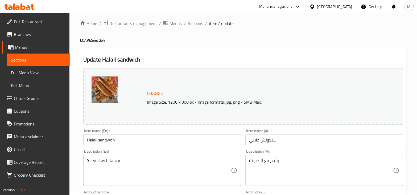
scroll to position [0, 0]
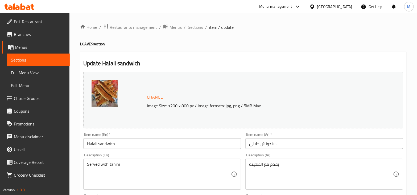
click at [196, 27] on span "Sections" at bounding box center [195, 27] width 15 height 6
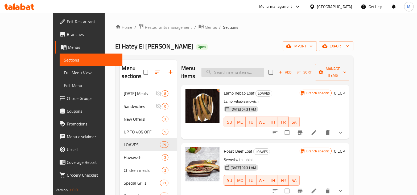
click at [257, 70] on input "search" at bounding box center [233, 72] width 63 height 9
type input "h"
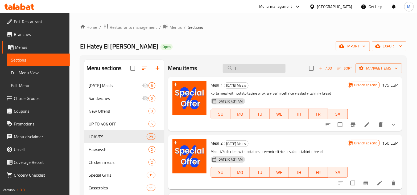
click at [257, 70] on input "h" at bounding box center [254, 68] width 63 height 9
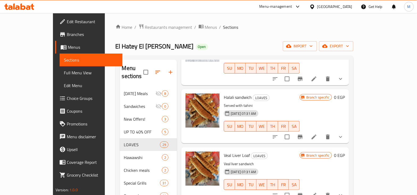
scroll to position [865, 0]
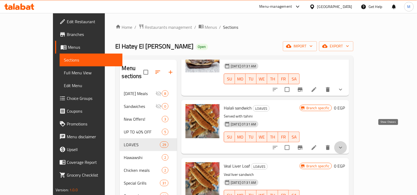
click at [344, 144] on icon "show more" at bounding box center [341, 147] width 6 height 6
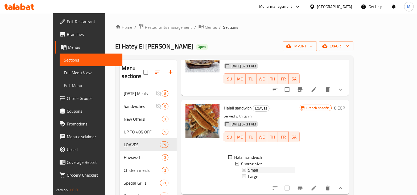
click at [251, 167] on div "Small" at bounding box center [271, 170] width 47 height 6
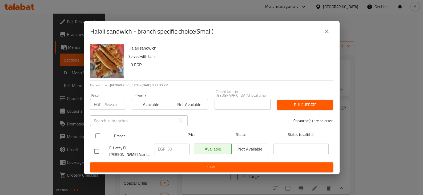
click at [99, 136] on input "checkbox" at bounding box center [97, 135] width 11 height 11
checkbox input "true"
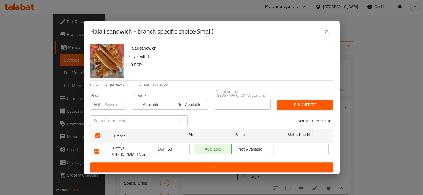
click at [102, 106] on div "EGP Price" at bounding box center [107, 104] width 35 height 11
click at [103, 107] on input "number" at bounding box center [114, 104] width 22 height 11
click at [109, 105] on input "number" at bounding box center [114, 104] width 22 height 11
type input "58"
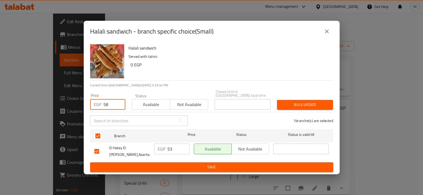
click at [308, 103] on span "Bulk update" at bounding box center [304, 104] width 47 height 7
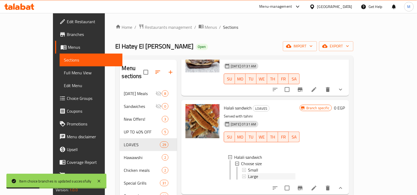
click at [248, 173] on span "Large" at bounding box center [253, 176] width 10 height 6
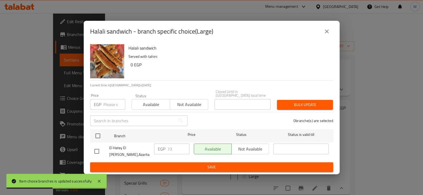
click at [111, 108] on input "number" at bounding box center [114, 104] width 22 height 11
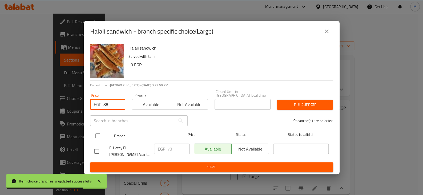
type input "88"
click at [98, 137] on input "checkbox" at bounding box center [97, 135] width 11 height 11
checkbox input "true"
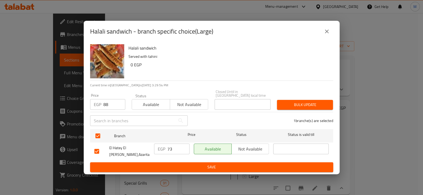
click at [293, 105] on span "Bulk update" at bounding box center [304, 104] width 47 height 7
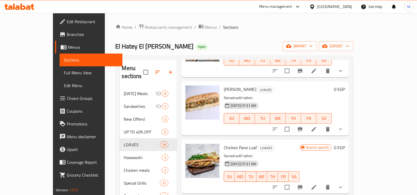
scroll to position [1265, 0]
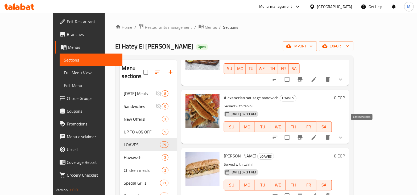
click at [317, 134] on icon at bounding box center [314, 137] width 6 height 6
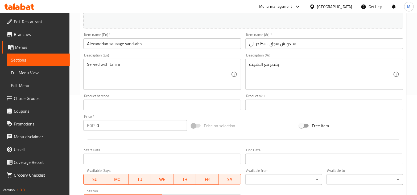
scroll to position [166, 0]
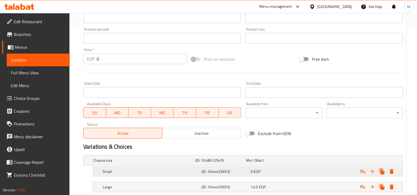
click at [268, 163] on div "0 EGP" at bounding box center [270, 160] width 49 height 5
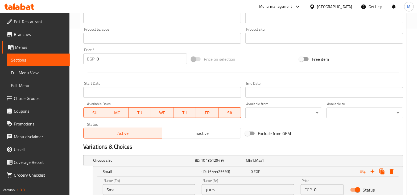
click at [317, 189] on input "0" at bounding box center [329, 189] width 30 height 11
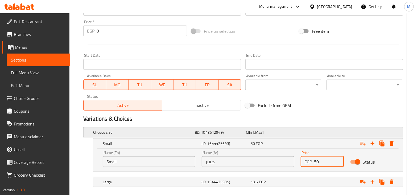
scroll to position [223, 0]
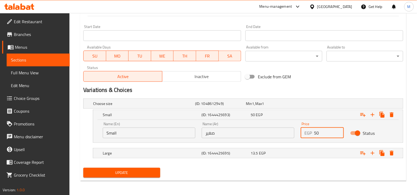
type input "50"
click at [132, 171] on span "Update" at bounding box center [122, 172] width 68 height 7
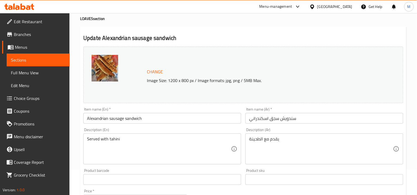
scroll to position [0, 0]
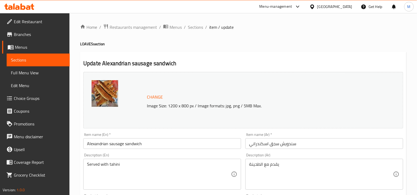
drag, startPoint x: 199, startPoint y: 28, endPoint x: 199, endPoint y: 38, distance: 10.4
click at [199, 28] on span "Sections" at bounding box center [195, 27] width 15 height 6
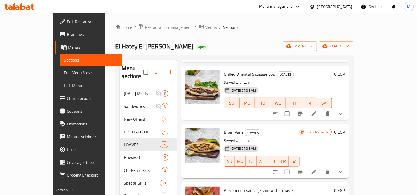
scroll to position [1198, 0]
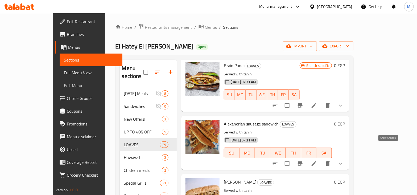
click at [344, 160] on icon "show more" at bounding box center [341, 163] width 6 height 6
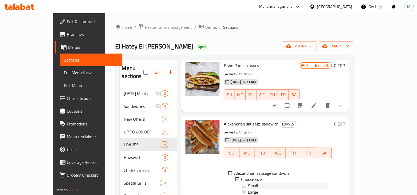
click at [248, 183] on span "Small" at bounding box center [253, 186] width 10 height 6
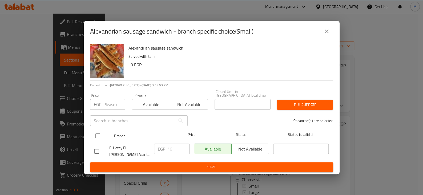
click at [95, 139] on input "checkbox" at bounding box center [97, 135] width 11 height 11
checkbox input "true"
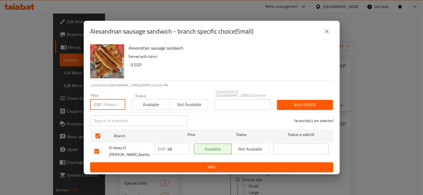
click at [112, 106] on input "number" at bounding box center [114, 104] width 22 height 11
type input "50"
click at [309, 104] on span "Bulk update" at bounding box center [304, 104] width 47 height 7
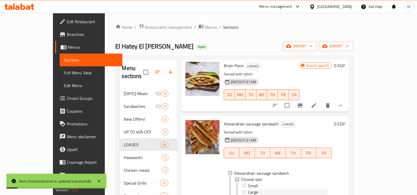
click at [248, 189] on span "Large" at bounding box center [253, 192] width 10 height 6
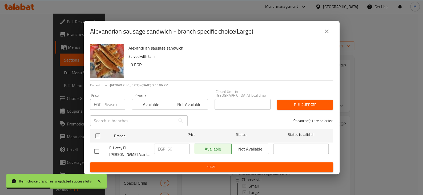
click at [102, 105] on div "EGP Price" at bounding box center [107, 104] width 35 height 11
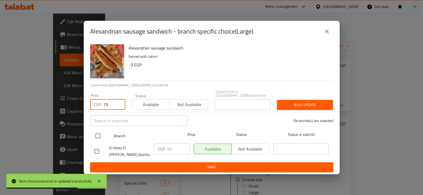
type input "75"
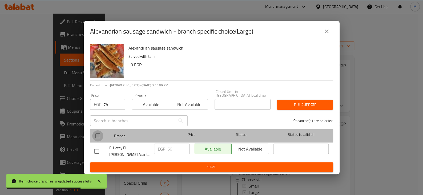
click at [96, 136] on input "checkbox" at bounding box center [97, 135] width 11 height 11
checkbox input "true"
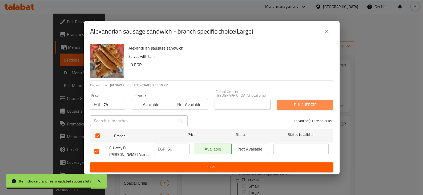
click at [308, 106] on span "Bulk update" at bounding box center [304, 104] width 47 height 7
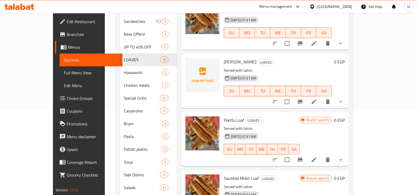
scroll to position [118, 0]
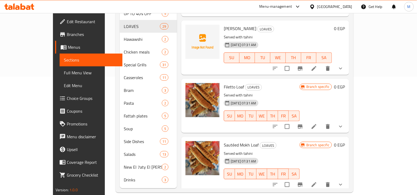
click at [274, 156] on div "18-06-2025 07:31 AM SU MO TU WE TH FR SA" at bounding box center [262, 170] width 80 height 29
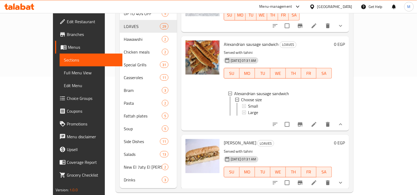
scroll to position [1140, 0]
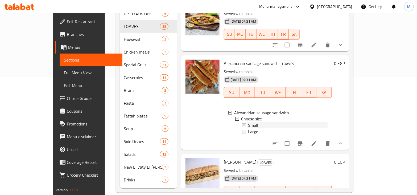
click at [248, 122] on span "Small" at bounding box center [253, 125] width 10 height 6
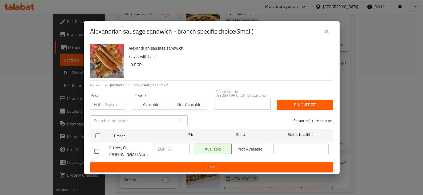
click at [327, 33] on icon "close" at bounding box center [327, 32] width 4 height 4
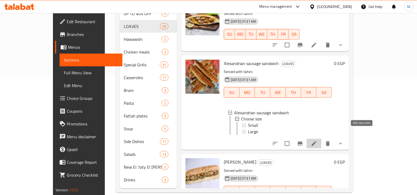
click at [317, 140] on icon at bounding box center [314, 143] width 6 height 6
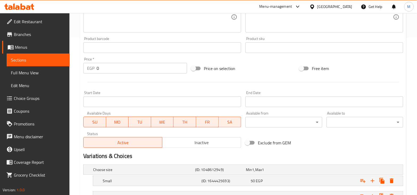
scroll to position [166, 0]
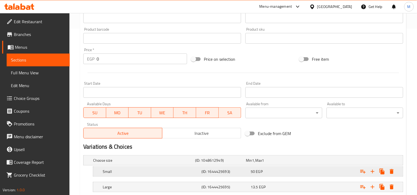
click at [255, 164] on span "EGP" at bounding box center [253, 160] width 2 height 7
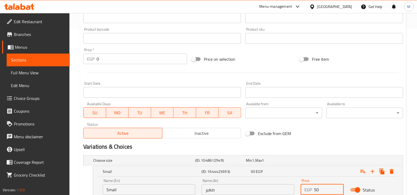
drag, startPoint x: 321, startPoint y: 188, endPoint x: 302, endPoint y: 187, distance: 18.9
click at [302, 187] on div "EGP 50 Price" at bounding box center [322, 189] width 43 height 11
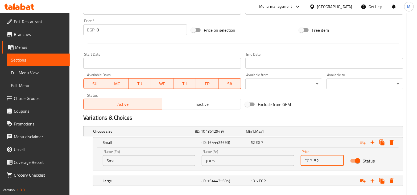
scroll to position [223, 0]
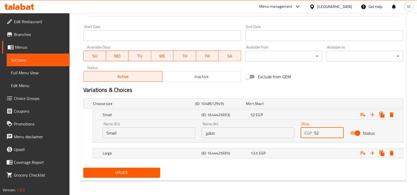
type input "52"
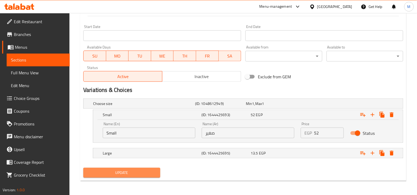
click at [149, 175] on span "Update" at bounding box center [122, 172] width 68 height 7
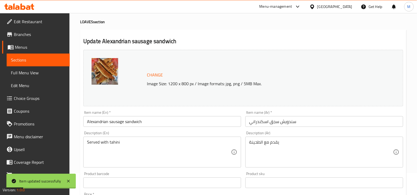
scroll to position [0, 0]
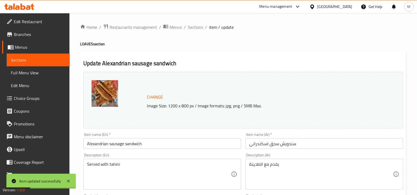
drag, startPoint x: 196, startPoint y: 26, endPoint x: 197, endPoint y: 31, distance: 5.6
click at [196, 26] on span "Sections" at bounding box center [195, 27] width 15 height 6
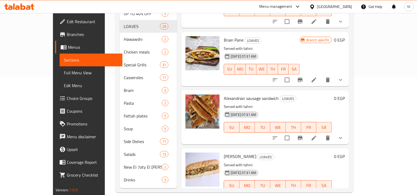
scroll to position [1095, 0]
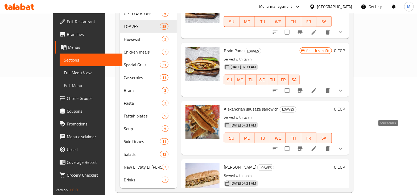
click at [344, 145] on icon "show more" at bounding box center [341, 148] width 6 height 6
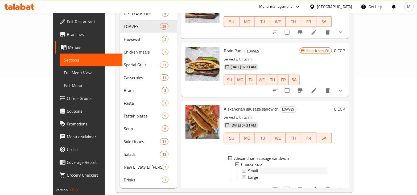
click at [248, 168] on span "Small" at bounding box center [253, 171] width 10 height 6
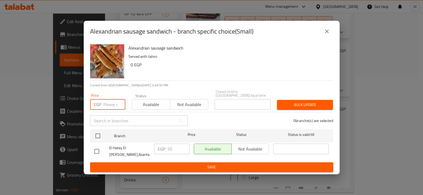
click at [112, 105] on input "number" at bounding box center [114, 104] width 22 height 11
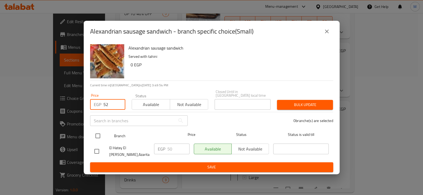
type input "52"
click at [95, 136] on input "checkbox" at bounding box center [97, 135] width 11 height 11
checkbox input "true"
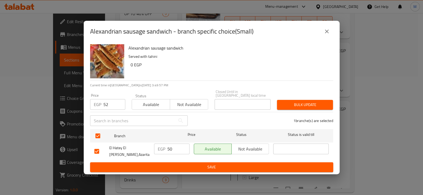
click at [296, 109] on button "Bulk update" at bounding box center [305, 105] width 56 height 10
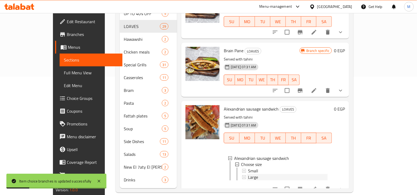
click at [248, 174] on div "Large" at bounding box center [288, 177] width 80 height 6
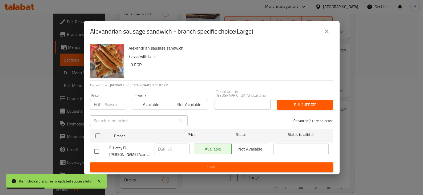
click at [112, 107] on input "number" at bounding box center [114, 104] width 22 height 11
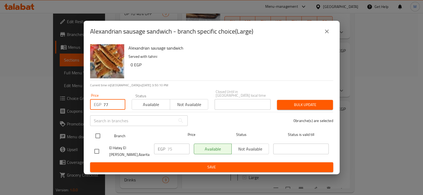
type input "77"
click at [101, 136] on input "checkbox" at bounding box center [97, 135] width 11 height 11
checkbox input "true"
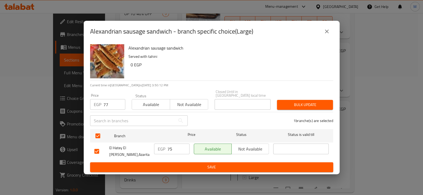
click at [293, 105] on span "Bulk update" at bounding box center [304, 104] width 47 height 7
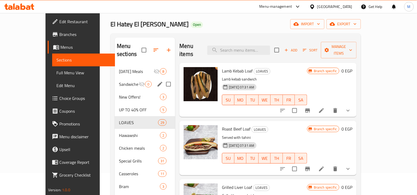
scroll to position [0, 0]
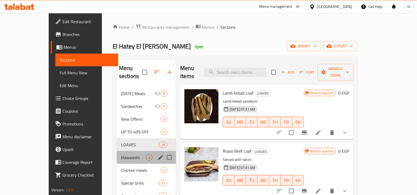
click at [125, 154] on div "Hawawshi 2" at bounding box center [146, 157] width 59 height 13
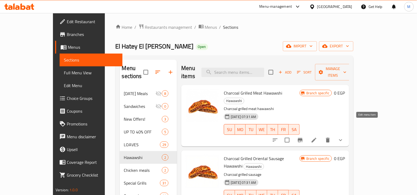
click at [317, 137] on icon at bounding box center [314, 140] width 6 height 6
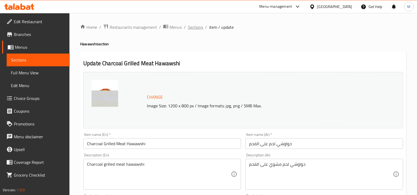
click at [199, 28] on span "Sections" at bounding box center [195, 27] width 15 height 6
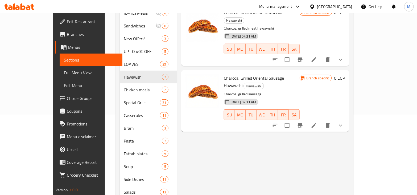
scroll to position [33, 0]
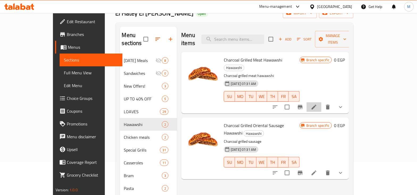
click at [322, 102] on li at bounding box center [314, 107] width 15 height 10
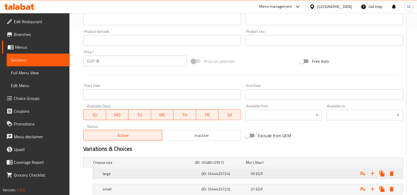
scroll to position [166, 0]
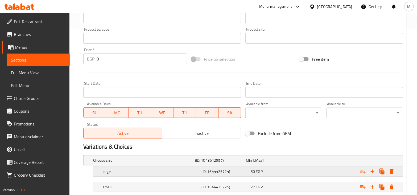
click at [238, 166] on div "large (ID: 1644425724) 50 EGP" at bounding box center [245, 160] width 306 height 12
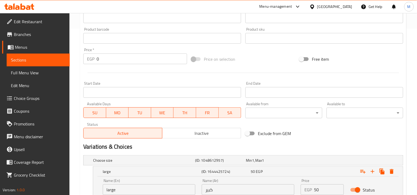
click at [318, 187] on input "50" at bounding box center [329, 189] width 30 height 11
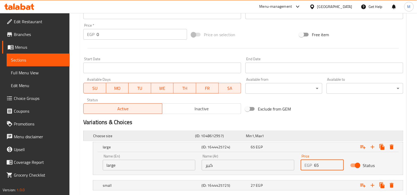
scroll to position [223, 0]
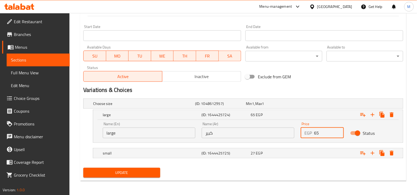
type input "65"
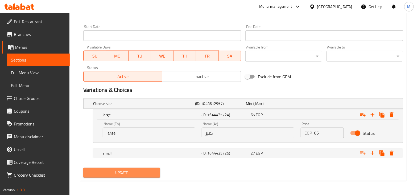
click at [152, 175] on button "Update" at bounding box center [121, 173] width 77 height 10
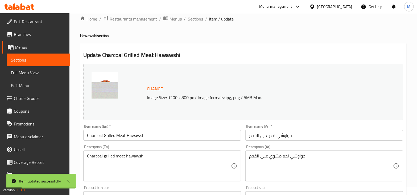
scroll to position [0, 0]
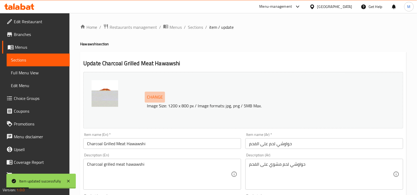
click at [155, 95] on span "Change" at bounding box center [155, 97] width 16 height 8
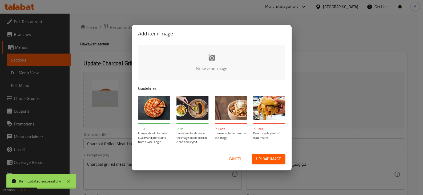
click at [313, 114] on div "Add item image Browse an image Guidelines Do Images should be high-quality and …" at bounding box center [211, 97] width 423 height 195
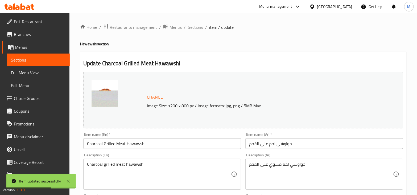
click at [145, 64] on h2 "Update Charcoal Grilled Meat Hawawshi" at bounding box center [243, 63] width 320 height 8
click at [99, 46] on h4 "Hawawshi section" at bounding box center [243, 43] width 326 height 5
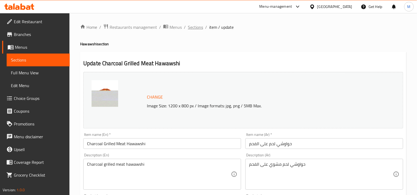
click at [192, 24] on span "Sections" at bounding box center [195, 27] width 15 height 6
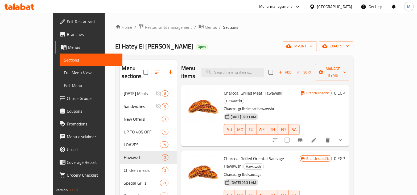
click at [347, 134] on button "show more" at bounding box center [340, 140] width 13 height 13
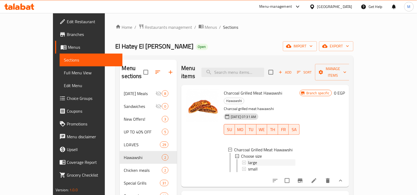
click at [248, 159] on div "large" at bounding box center [271, 162] width 47 height 6
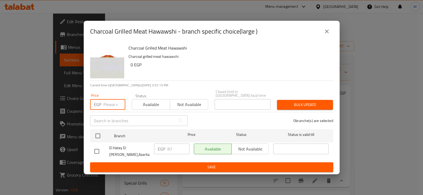
click at [113, 104] on input "number" at bounding box center [114, 104] width 22 height 11
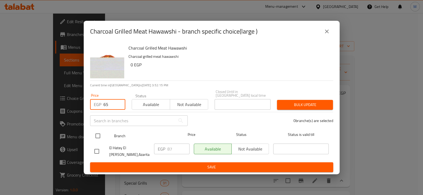
type input "65"
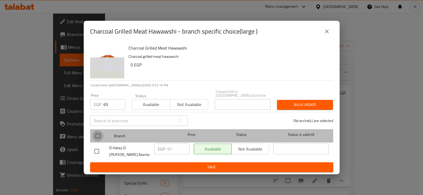
click at [100, 136] on input "checkbox" at bounding box center [97, 135] width 11 height 11
checkbox input "true"
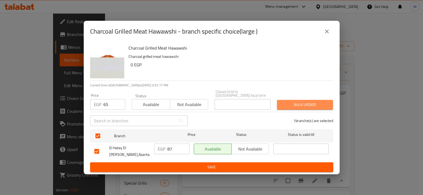
click at [308, 105] on span "Bulk update" at bounding box center [304, 104] width 47 height 7
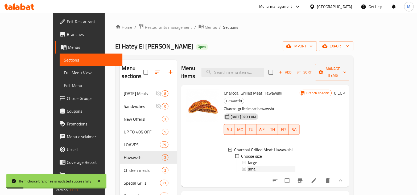
click at [248, 166] on span "small" at bounding box center [253, 169] width 10 height 6
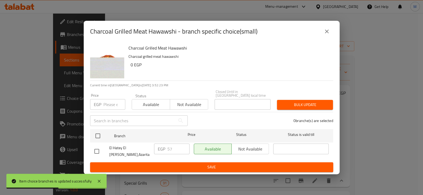
click at [115, 104] on input "number" at bounding box center [114, 104] width 22 height 11
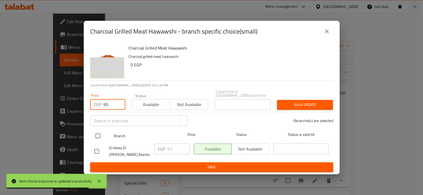
type input "95"
click at [100, 134] on input "checkbox" at bounding box center [97, 135] width 11 height 11
checkbox input "true"
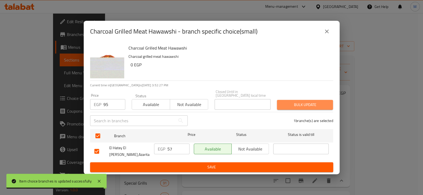
click at [302, 107] on span "Bulk update" at bounding box center [304, 104] width 47 height 7
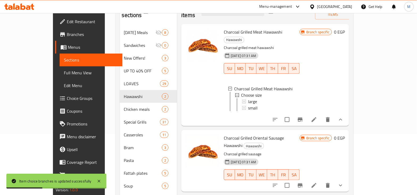
scroll to position [118, 0]
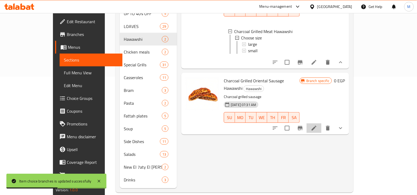
click at [322, 123] on li at bounding box center [314, 128] width 15 height 10
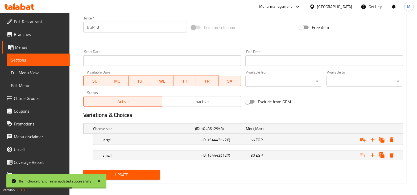
scroll to position [200, 0]
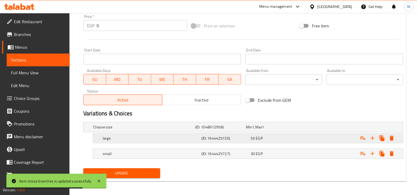
click at [256, 130] on div "55 EGP" at bounding box center [270, 126] width 49 height 5
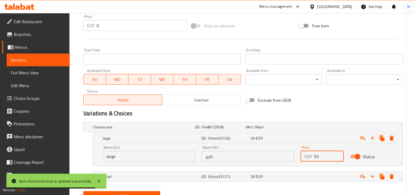
click at [318, 157] on input "55" at bounding box center [329, 156] width 30 height 11
click at [318, 158] on input "55" at bounding box center [329, 156] width 30 height 11
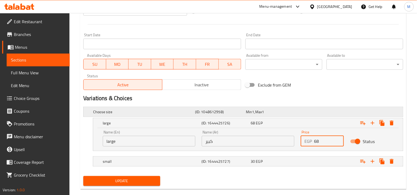
scroll to position [223, 0]
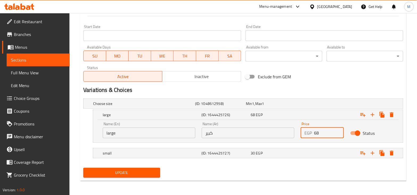
type input "68"
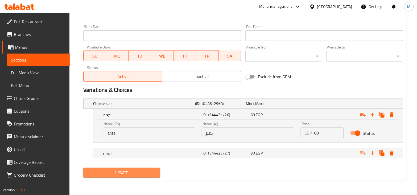
click at [134, 174] on span "Update" at bounding box center [122, 172] width 68 height 7
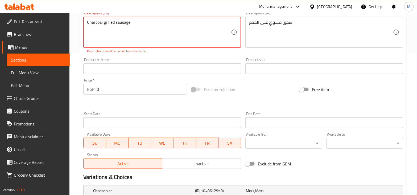
scroll to position [0, 0]
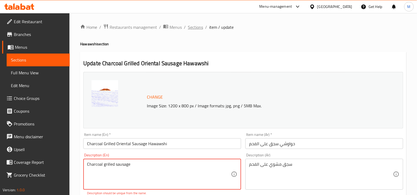
click at [201, 27] on span "Sections" at bounding box center [195, 27] width 15 height 6
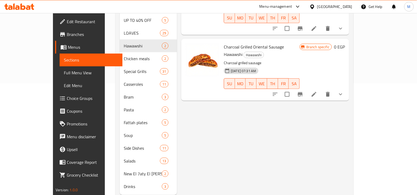
scroll to position [118, 0]
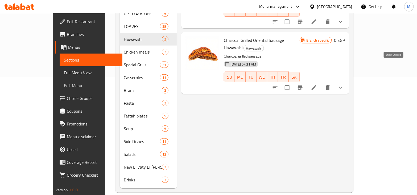
click at [344, 84] on icon "show more" at bounding box center [341, 87] width 6 height 6
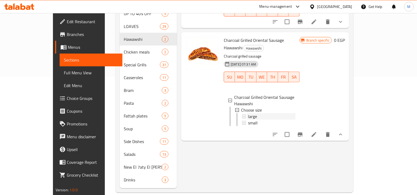
click at [248, 113] on span "large" at bounding box center [252, 116] width 9 height 6
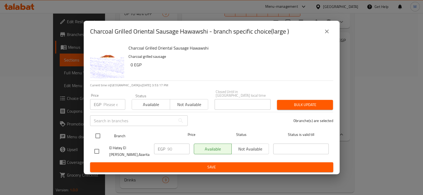
click at [97, 134] on input "checkbox" at bounding box center [97, 135] width 11 height 11
checkbox input "true"
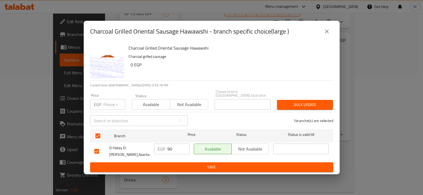
click at [103, 104] on div "EGP Price" at bounding box center [107, 104] width 35 height 11
type input "68"
click at [297, 107] on span "Bulk update" at bounding box center [304, 104] width 47 height 7
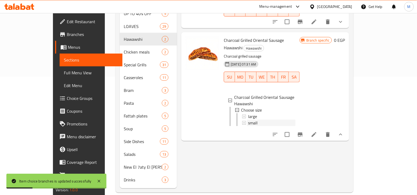
click at [248, 120] on div "small" at bounding box center [271, 123] width 47 height 6
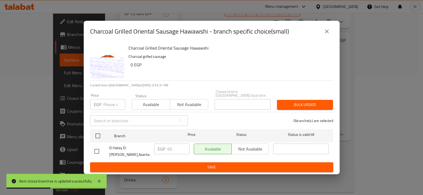
click at [104, 106] on input "number" at bounding box center [114, 104] width 22 height 11
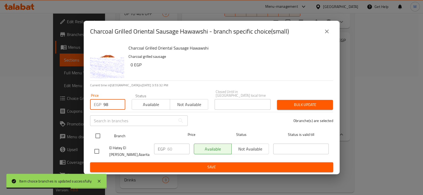
type input "98"
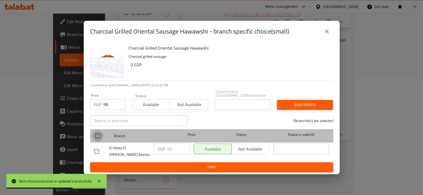
click at [100, 134] on input "checkbox" at bounding box center [97, 135] width 11 height 11
checkbox input "true"
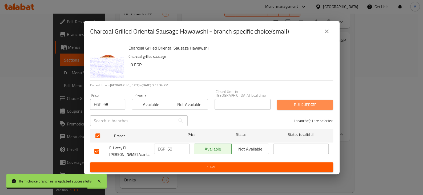
click at [281, 105] on button "Bulk update" at bounding box center [305, 105] width 56 height 10
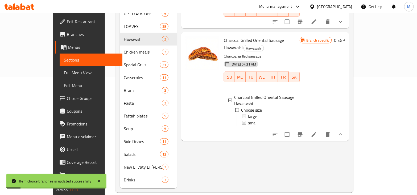
click at [298, 148] on div "Menu items Add Sort Manage items Charcoal Grilled Meat Hawawshi Hawawshi Charco…" at bounding box center [263, 64] width 172 height 247
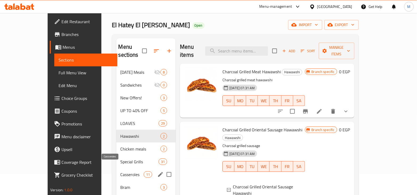
scroll to position [0, 0]
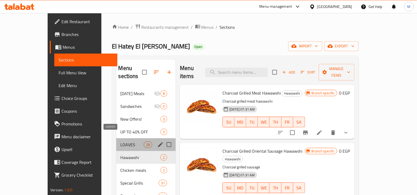
click at [121, 141] on span "LOAVES" at bounding box center [132, 144] width 23 height 6
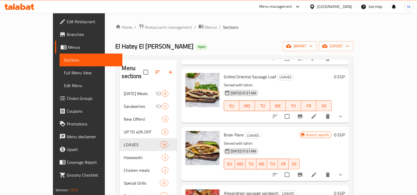
scroll to position [1132, 0]
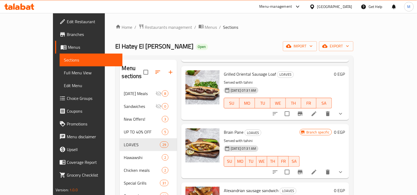
click at [224, 128] on span "Brain Pane" at bounding box center [234, 132] width 20 height 8
copy span "Brain"
click at [317, 169] on icon at bounding box center [314, 172] width 6 height 6
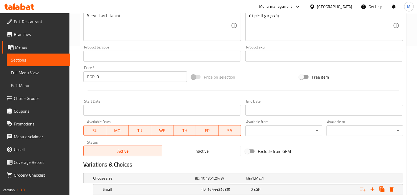
scroll to position [200, 0]
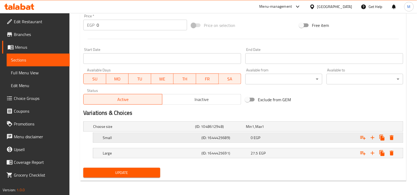
click at [264, 129] on div "0 EGP" at bounding box center [270, 126] width 49 height 5
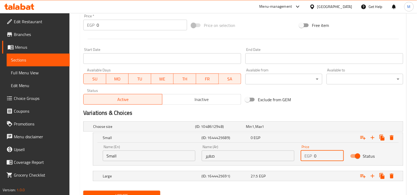
click at [316, 155] on input "0" at bounding box center [329, 155] width 30 height 11
click at [339, 152] on input "70" at bounding box center [329, 155] width 30 height 11
click at [339, 152] on input "71" at bounding box center [329, 155] width 30 height 11
click at [339, 152] on input "72" at bounding box center [329, 155] width 30 height 11
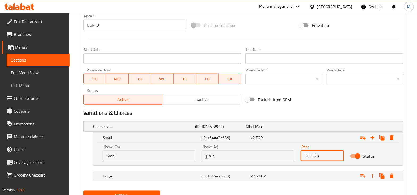
click at [339, 152] on input "73" at bounding box center [329, 155] width 30 height 11
click at [339, 152] on input "74" at bounding box center [329, 155] width 30 height 11
click at [339, 152] on input "75" at bounding box center [329, 155] width 30 height 11
click at [339, 152] on input "76" at bounding box center [329, 155] width 30 height 11
type input "77"
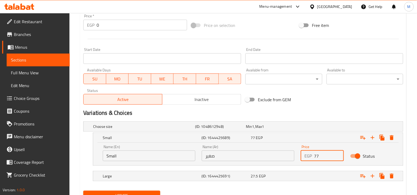
click at [339, 152] on input "77" at bounding box center [329, 155] width 30 height 11
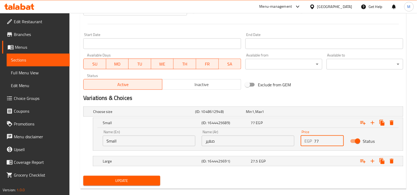
scroll to position [223, 0]
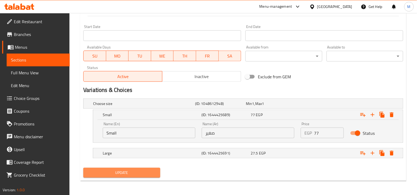
click at [131, 174] on span "Update" at bounding box center [122, 172] width 68 height 7
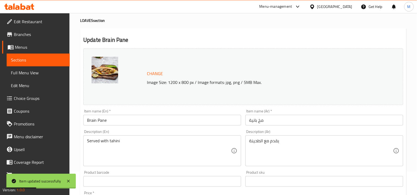
scroll to position [0, 0]
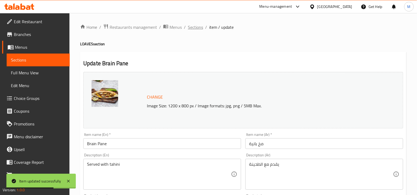
click at [194, 26] on span "Sections" at bounding box center [195, 27] width 15 height 6
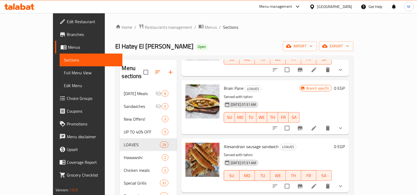
scroll to position [1132, 0]
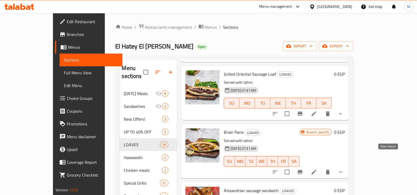
click at [344, 169] on icon "show more" at bounding box center [341, 172] width 6 height 6
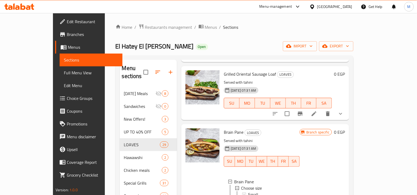
scroll to position [1198, 0]
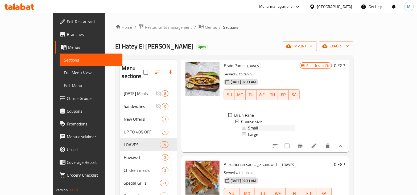
click at [248, 125] on span "Small" at bounding box center [253, 128] width 10 height 6
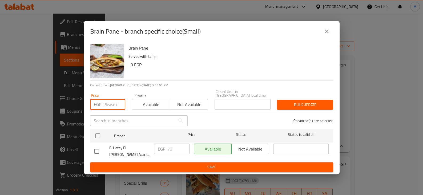
click at [103, 106] on input "number" at bounding box center [114, 104] width 22 height 11
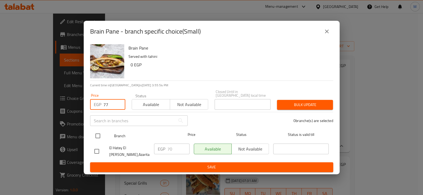
type input "77"
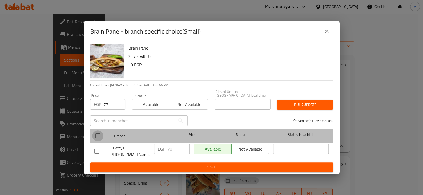
click at [98, 138] on input "checkbox" at bounding box center [97, 135] width 11 height 11
checkbox input "true"
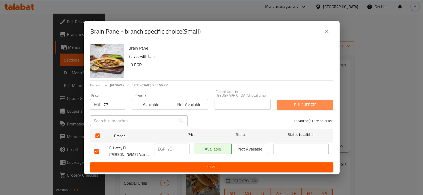
click at [292, 104] on span "Bulk update" at bounding box center [304, 104] width 47 height 7
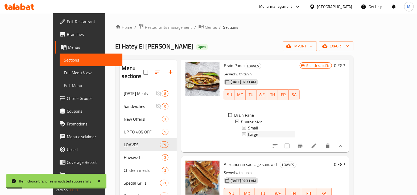
click at [250, 131] on div "Large" at bounding box center [271, 134] width 47 height 6
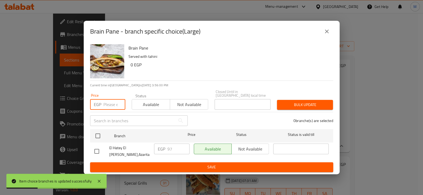
click at [109, 104] on input "number" at bounding box center [114, 104] width 22 height 11
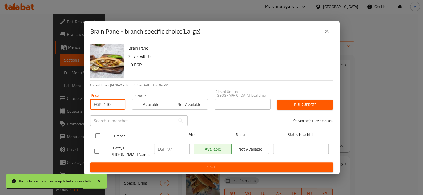
type input "110"
click at [100, 137] on input "checkbox" at bounding box center [97, 135] width 11 height 11
checkbox input "true"
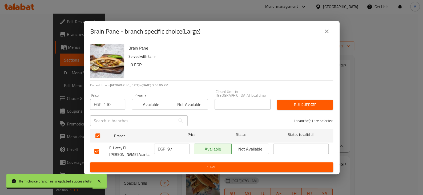
click at [280, 105] on button "Bulk update" at bounding box center [305, 105] width 56 height 10
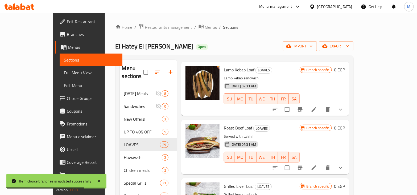
scroll to position [0, 0]
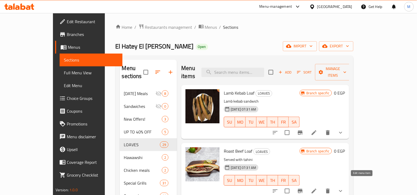
click at [317, 188] on icon at bounding box center [314, 191] width 6 height 6
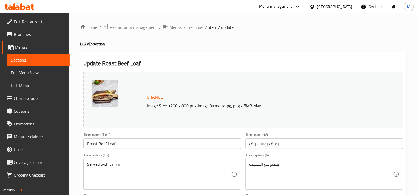
click at [197, 28] on span "Sections" at bounding box center [195, 27] width 15 height 6
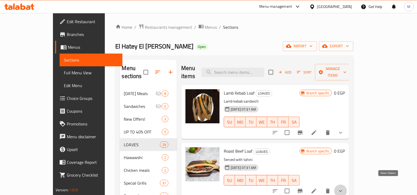
click at [344, 188] on icon "show more" at bounding box center [341, 191] width 6 height 6
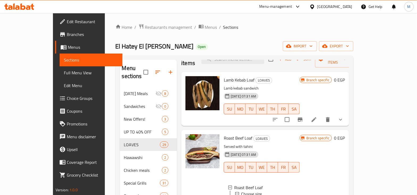
scroll to position [33, 0]
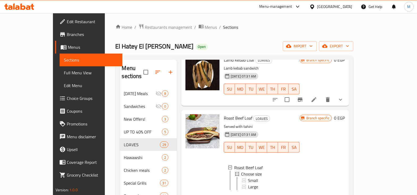
click at [322, 194] on li at bounding box center [314, 199] width 15 height 10
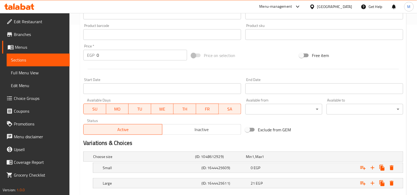
scroll to position [200, 0]
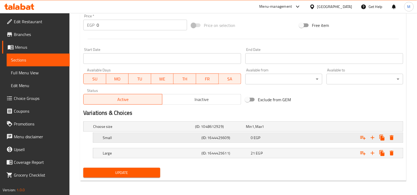
click at [267, 129] on div "0 EGP" at bounding box center [270, 126] width 49 height 5
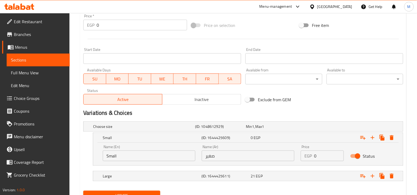
click at [327, 156] on input "0" at bounding box center [329, 155] width 30 height 11
type input "57"
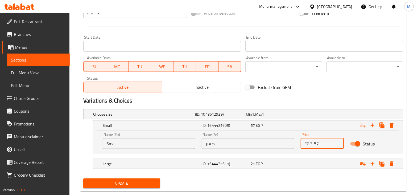
scroll to position [223, 0]
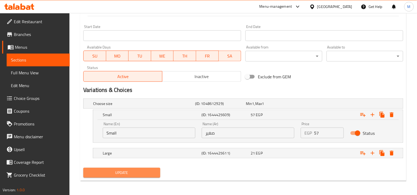
click at [157, 168] on button "Update" at bounding box center [121, 173] width 77 height 10
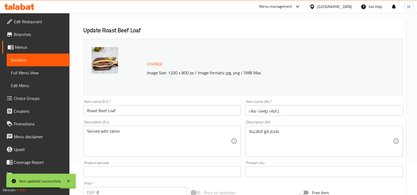
scroll to position [0, 0]
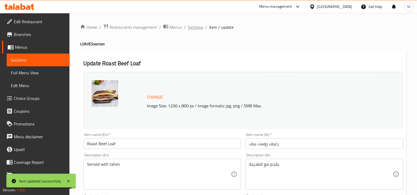
click at [190, 26] on span "Sections" at bounding box center [195, 27] width 15 height 6
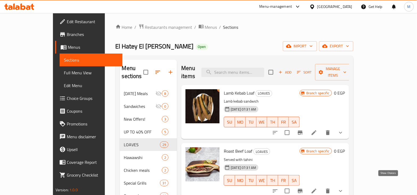
click at [344, 188] on icon "show more" at bounding box center [341, 191] width 6 height 6
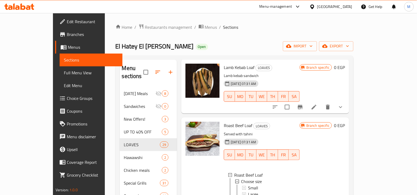
scroll to position [66, 0]
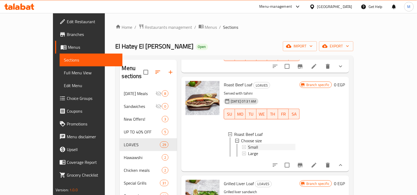
click at [249, 144] on div "Small" at bounding box center [271, 147] width 47 height 6
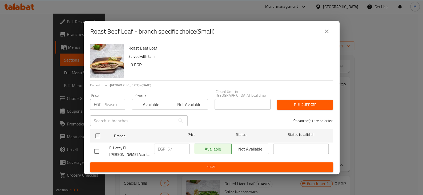
click at [114, 106] on input "number" at bounding box center [114, 104] width 22 height 11
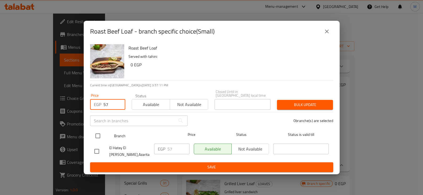
type input "57"
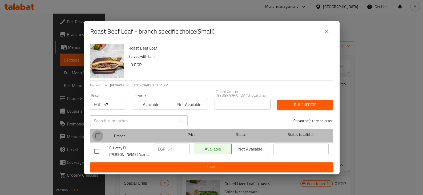
click at [102, 136] on input "checkbox" at bounding box center [97, 135] width 11 height 11
checkbox input "true"
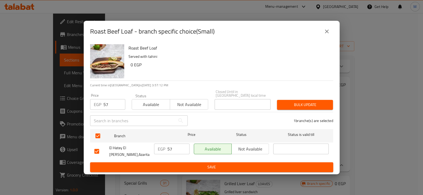
click at [302, 107] on span "Bulk update" at bounding box center [304, 104] width 47 height 7
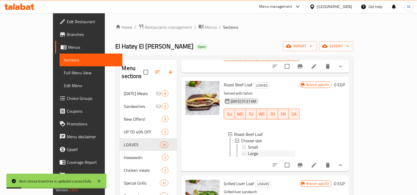
click at [248, 150] on span "Large" at bounding box center [253, 153] width 10 height 6
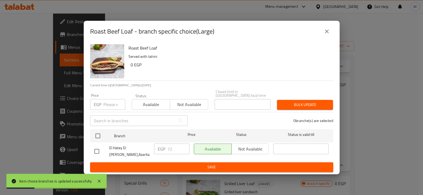
click at [106, 108] on input "number" at bounding box center [114, 104] width 22 height 11
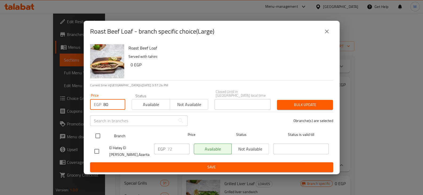
type input "80"
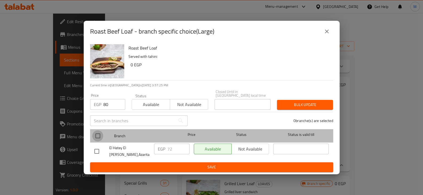
click at [100, 135] on input "checkbox" at bounding box center [97, 135] width 11 height 11
checkbox input "true"
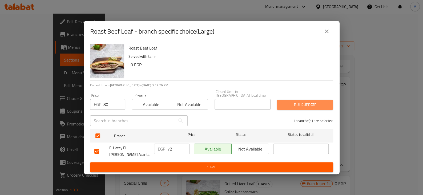
click at [296, 105] on span "Bulk update" at bounding box center [304, 104] width 47 height 7
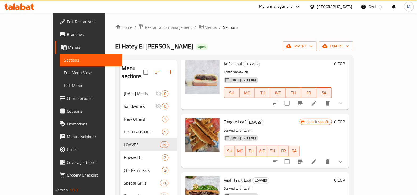
scroll to position [432, 0]
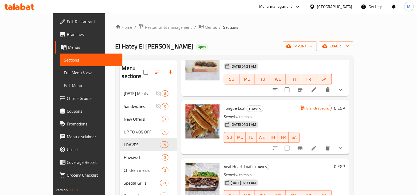
click at [224, 107] on span "Tongue Loaf" at bounding box center [235, 108] width 22 height 8
copy span "Tongue"
click at [317, 146] on icon at bounding box center [314, 148] width 5 height 5
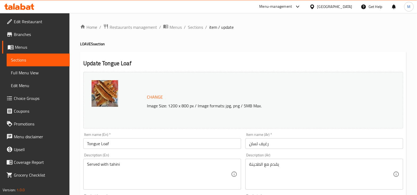
scroll to position [200, 0]
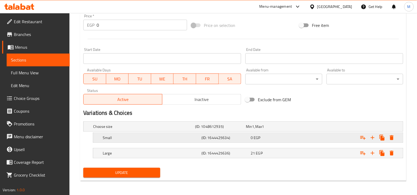
click at [158, 129] on h5 "Small" at bounding box center [143, 126] width 100 height 5
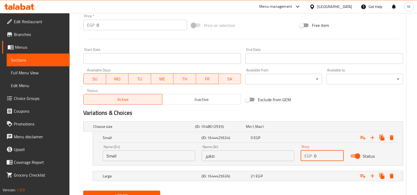
click at [321, 157] on input "0" at bounding box center [329, 155] width 30 height 11
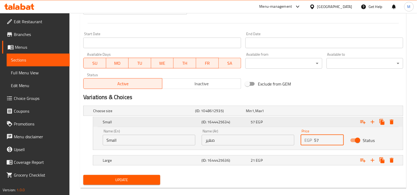
scroll to position [223, 0]
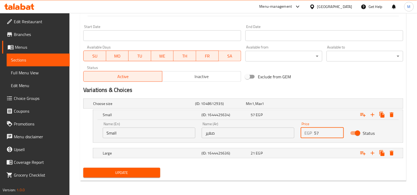
type input "57"
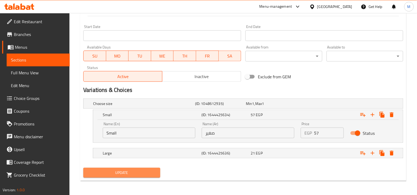
click at [128, 174] on span "Update" at bounding box center [122, 172] width 68 height 7
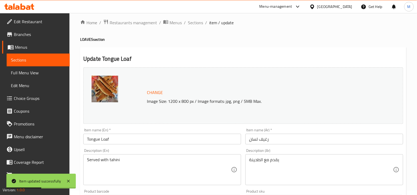
scroll to position [4, 0]
click at [196, 23] on span "Sections" at bounding box center [195, 23] width 15 height 6
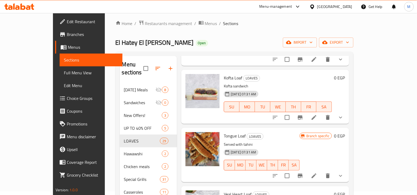
scroll to position [366, 0]
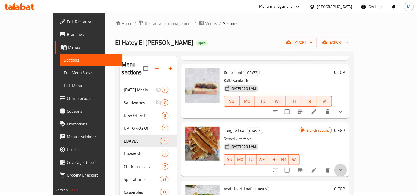
click at [347, 164] on button "show more" at bounding box center [340, 170] width 13 height 13
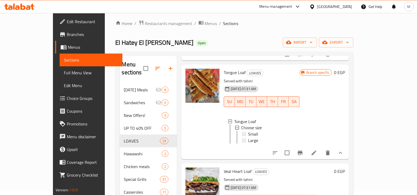
scroll to position [425, 0]
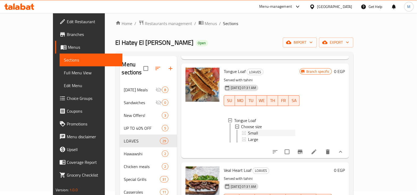
click at [248, 130] on div "Small" at bounding box center [271, 133] width 47 height 6
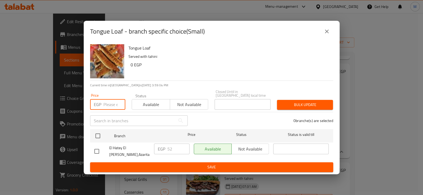
click at [105, 104] on input "number" at bounding box center [114, 104] width 22 height 11
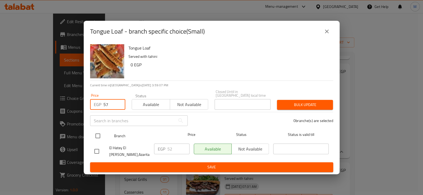
type input "57"
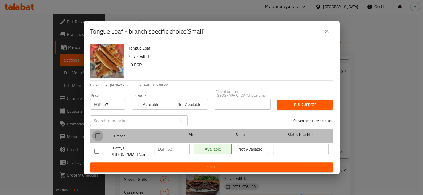
click at [97, 139] on input "checkbox" at bounding box center [97, 135] width 11 height 11
checkbox input "true"
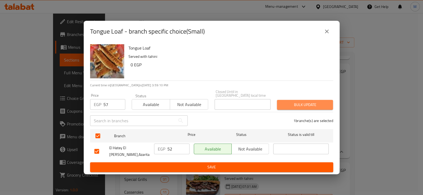
click at [285, 106] on span "Bulk update" at bounding box center [304, 104] width 47 height 7
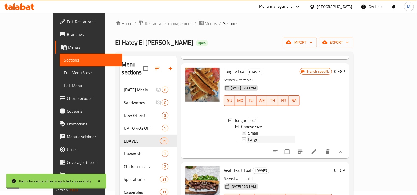
click at [251, 136] on div "Large" at bounding box center [271, 139] width 47 height 6
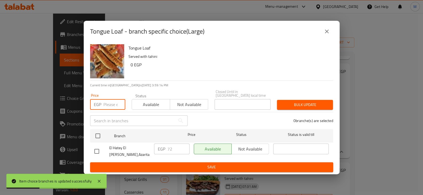
click at [112, 104] on input "number" at bounding box center [114, 104] width 22 height 11
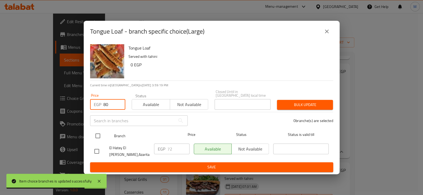
type input "80"
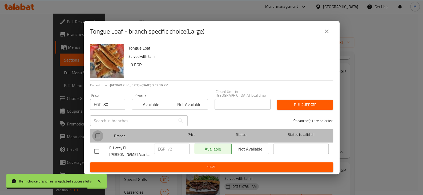
click at [95, 135] on input "checkbox" at bounding box center [97, 135] width 11 height 11
checkbox input "true"
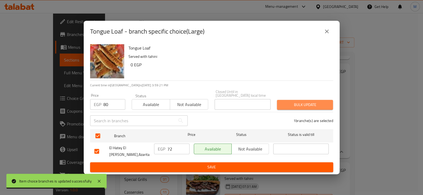
click at [309, 104] on span "Bulk update" at bounding box center [304, 104] width 47 height 7
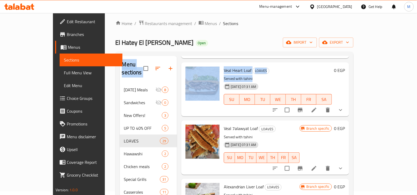
drag, startPoint x: 309, startPoint y: 104, endPoint x: 167, endPoint y: 2, distance: 175.4
click at [170, 9] on div "​ Menu-management Egypt Get Help M Edit Restaurant Branches Menus Sections Full…" at bounding box center [208, 100] width 417 height 182
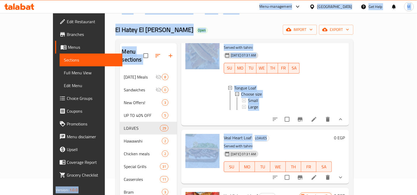
scroll to position [37, 0]
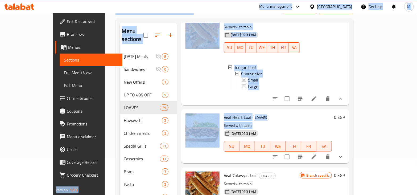
click at [298, 104] on div "Menu items Add Sort Manage items Lamb Kebab Loaf LOAVES Lamb kebab sandwich 18-…" at bounding box center [263, 146] width 172 height 247
click at [289, 113] on h6 "Veal Heart Loaf LOAVES" at bounding box center [278, 116] width 108 height 7
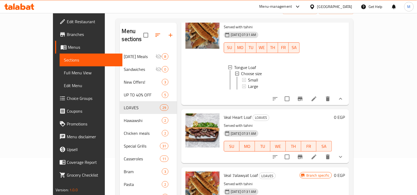
click at [257, 83] on div "Large" at bounding box center [271, 86] width 47 height 6
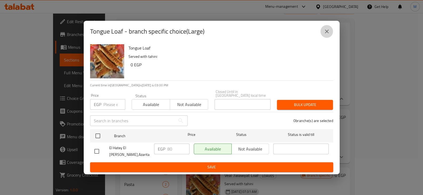
click at [326, 33] on icon "close" at bounding box center [327, 32] width 4 height 4
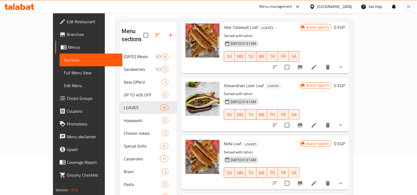
scroll to position [611, 0]
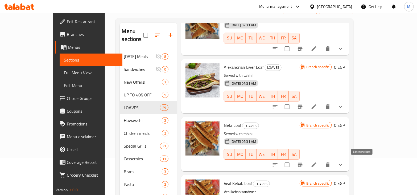
click at [317, 162] on icon at bounding box center [314, 165] width 6 height 6
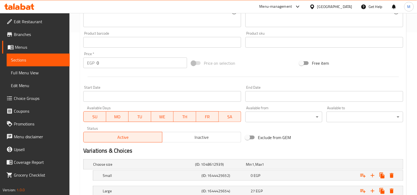
scroll to position [166, 0]
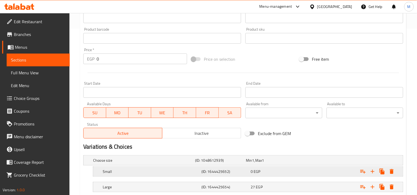
click at [281, 163] on div "0 EGP" at bounding box center [270, 160] width 49 height 5
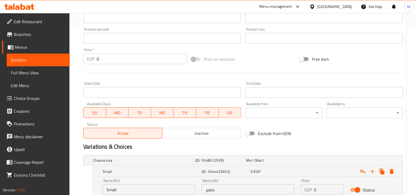
click at [327, 187] on input "0" at bounding box center [329, 189] width 30 height 11
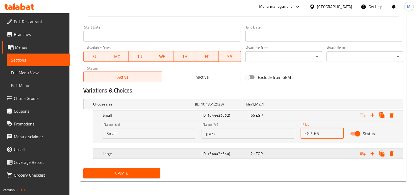
scroll to position [223, 0]
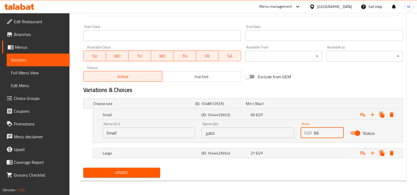
type input "66"
click at [125, 171] on span "Update" at bounding box center [122, 172] width 68 height 7
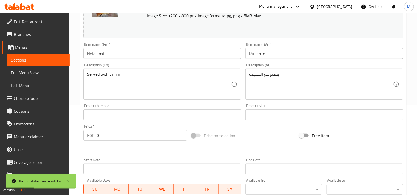
scroll to position [0, 0]
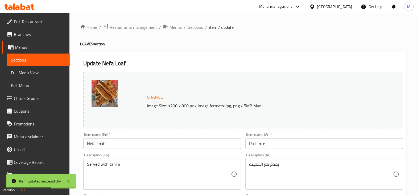
drag, startPoint x: 198, startPoint y: 29, endPoint x: 221, endPoint y: 52, distance: 33.0
click at [198, 29] on span "Sections" at bounding box center [195, 27] width 15 height 6
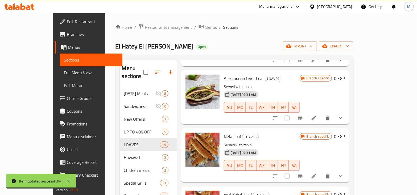
scroll to position [632, 0]
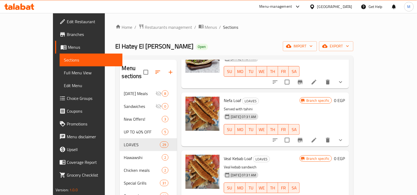
click at [347, 136] on div at bounding box center [308, 140] width 78 height 13
click at [347, 134] on button "show more" at bounding box center [340, 140] width 13 height 13
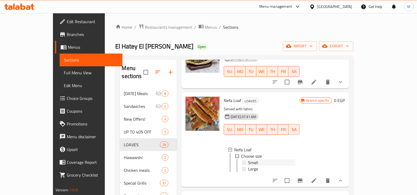
click at [248, 159] on div "Small" at bounding box center [271, 162] width 47 height 6
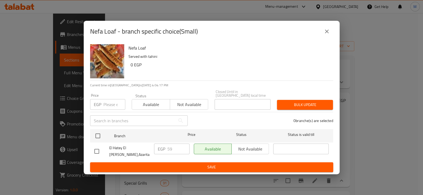
click at [112, 106] on input "number" at bounding box center [114, 104] width 22 height 11
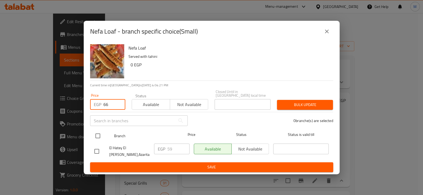
type input "66"
click at [96, 134] on input "checkbox" at bounding box center [97, 135] width 11 height 11
checkbox input "true"
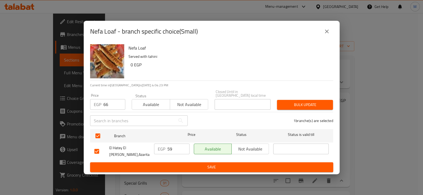
click at [289, 101] on button "Bulk update" at bounding box center [305, 105] width 56 height 10
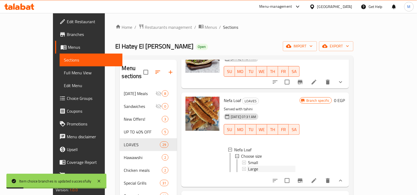
click at [248, 166] on div "Large" at bounding box center [271, 169] width 47 height 6
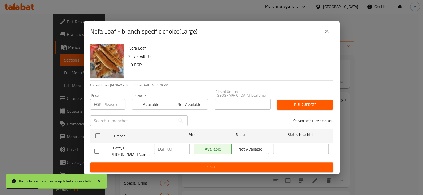
click at [107, 106] on input "number" at bounding box center [114, 104] width 22 height 11
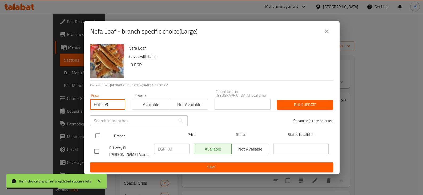
type input "99"
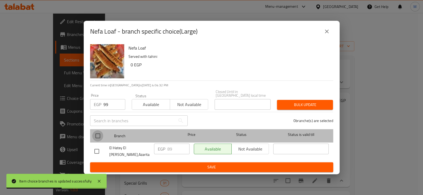
click at [101, 137] on input "checkbox" at bounding box center [97, 135] width 11 height 11
checkbox input "true"
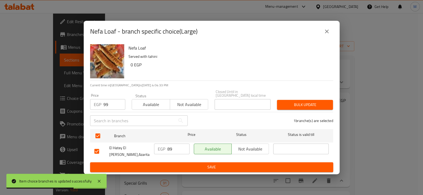
click at [297, 103] on span "Bulk update" at bounding box center [304, 104] width 47 height 7
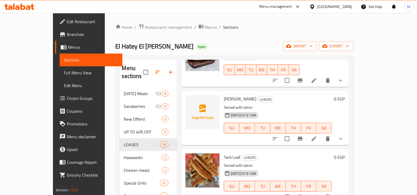
scroll to position [1506, 0]
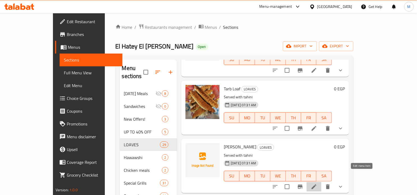
click at [317, 184] on icon at bounding box center [314, 186] width 5 height 5
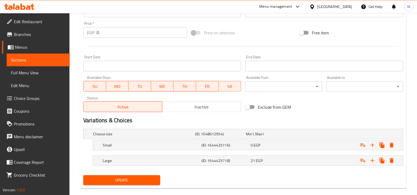
scroll to position [193, 0]
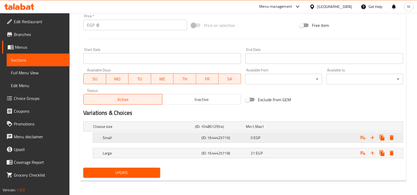
click at [268, 129] on div "0 EGP" at bounding box center [270, 126] width 49 height 5
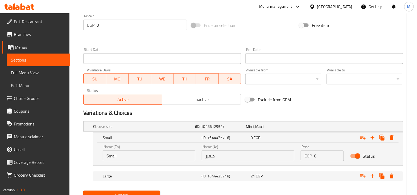
click at [323, 153] on input "0" at bounding box center [329, 155] width 30 height 11
type input "57"
click at [118, 192] on span "Update" at bounding box center [122, 195] width 68 height 7
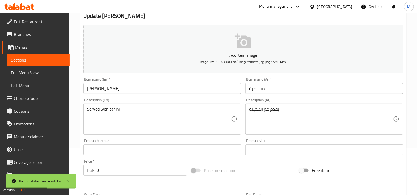
scroll to position [0, 0]
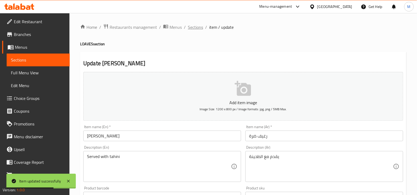
click at [200, 27] on span "Sections" at bounding box center [195, 27] width 15 height 6
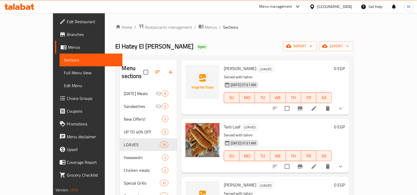
scroll to position [1461, 0]
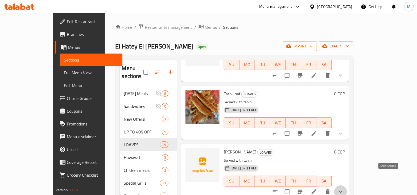
click at [344, 189] on icon "show more" at bounding box center [341, 192] width 6 height 6
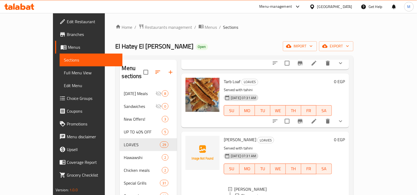
scroll to position [1, 0]
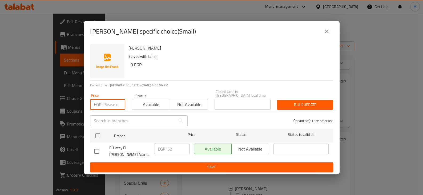
click at [106, 107] on input "number" at bounding box center [114, 104] width 22 height 11
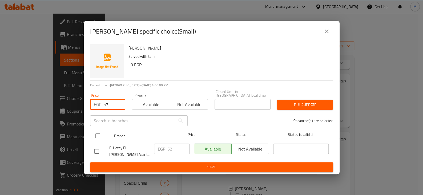
type input "57"
click at [105, 136] on div at bounding box center [102, 135] width 20 height 15
click at [98, 136] on input "checkbox" at bounding box center [97, 135] width 11 height 11
checkbox input "true"
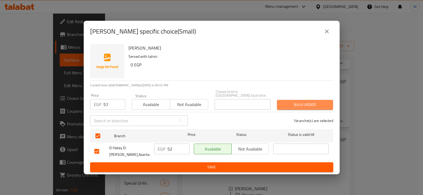
click at [293, 106] on span "Bulk update" at bounding box center [304, 104] width 47 height 7
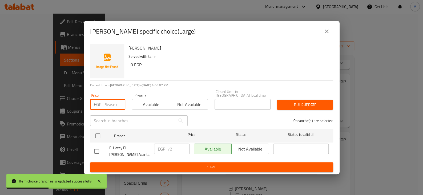
click at [108, 103] on input "number" at bounding box center [114, 104] width 22 height 11
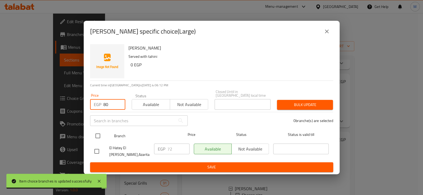
type input "80"
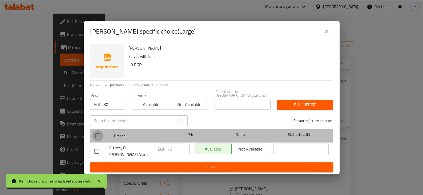
click at [102, 134] on input "checkbox" at bounding box center [97, 135] width 11 height 11
checkbox input "true"
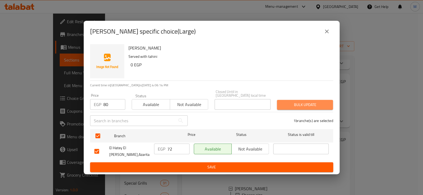
click at [301, 105] on span "Bulk update" at bounding box center [304, 104] width 47 height 7
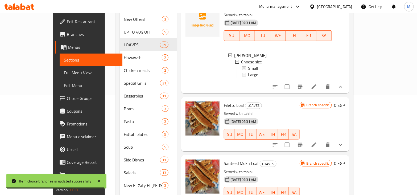
scroll to position [118, 0]
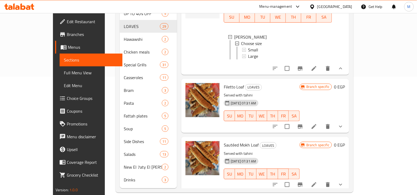
click at [317, 181] on icon at bounding box center [314, 184] width 6 height 6
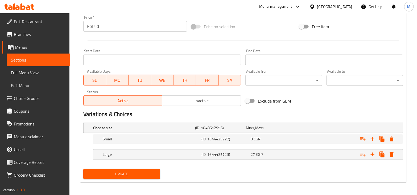
scroll to position [200, 0]
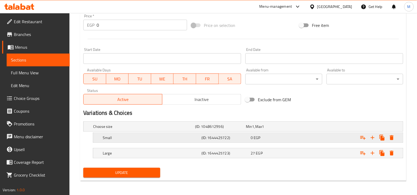
click at [255, 130] on span "EGP" at bounding box center [253, 126] width 2 height 7
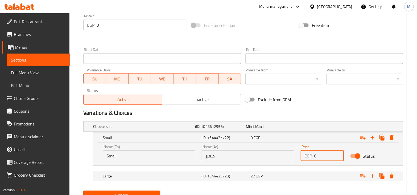
click at [318, 158] on input "0" at bounding box center [329, 155] width 30 height 11
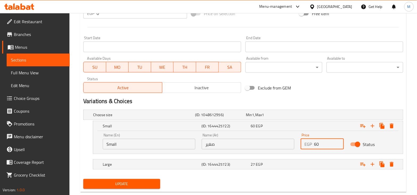
scroll to position [223, 0]
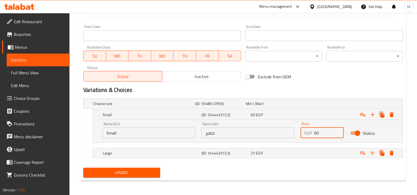
type input "60"
click at [138, 173] on span "Update" at bounding box center [122, 172] width 68 height 7
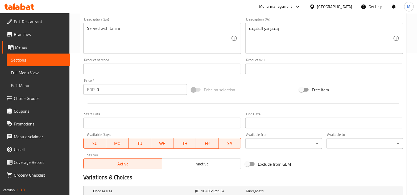
scroll to position [229, 0]
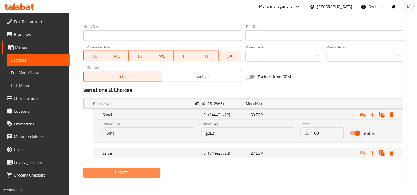
click at [141, 168] on button "Update" at bounding box center [121, 173] width 77 height 10
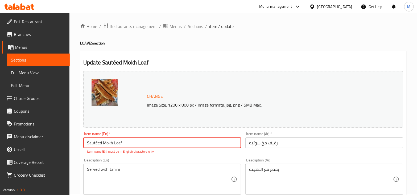
scroll to position [0, 0]
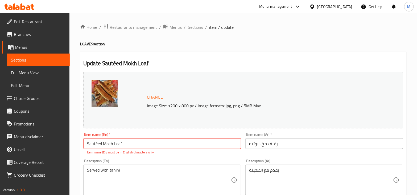
click at [200, 27] on span "Sections" at bounding box center [195, 27] width 15 height 6
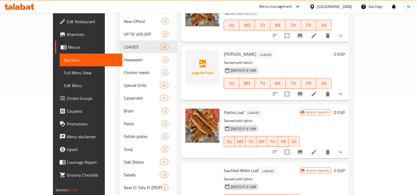
scroll to position [118, 0]
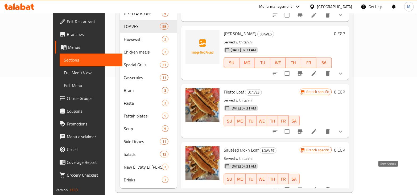
click at [344, 186] on icon "show more" at bounding box center [341, 189] width 6 height 6
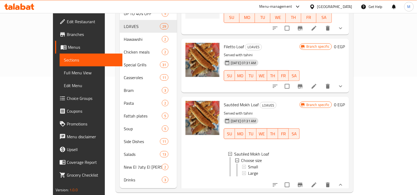
scroll to position [1506, 0]
click at [250, 163] on div "Small" at bounding box center [271, 166] width 47 height 6
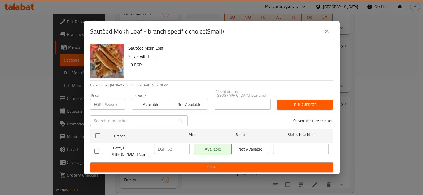
click at [110, 109] on input "number" at bounding box center [114, 104] width 22 height 11
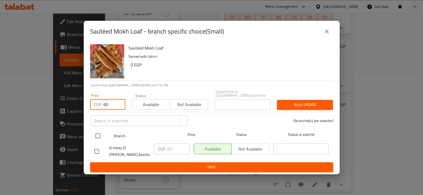
type input "60"
click at [97, 134] on input "checkbox" at bounding box center [97, 135] width 11 height 11
checkbox input "true"
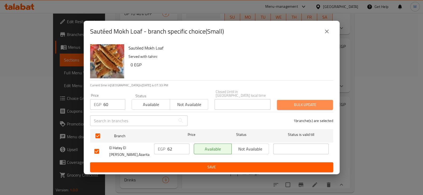
click at [303, 104] on span "Bulk update" at bounding box center [304, 104] width 47 height 7
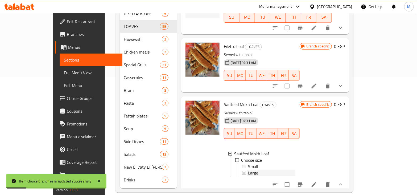
click at [268, 170] on div "Large" at bounding box center [271, 173] width 47 height 6
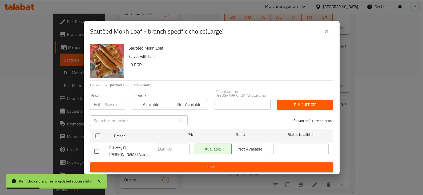
click at [111, 107] on input "number" at bounding box center [114, 104] width 22 height 11
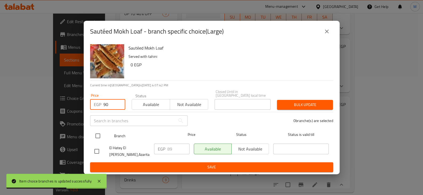
type input "90"
click at [99, 133] on input "checkbox" at bounding box center [97, 135] width 11 height 11
checkbox input "true"
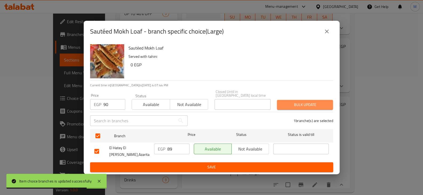
click at [325, 104] on span "Bulk update" at bounding box center [304, 104] width 47 height 7
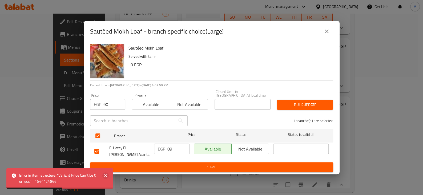
click at [106, 177] on icon at bounding box center [105, 175] width 6 height 6
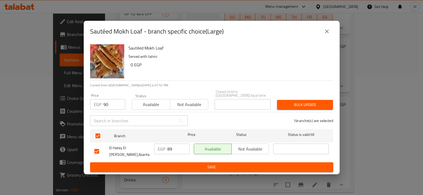
click at [328, 34] on icon "close" at bounding box center [326, 31] width 6 height 6
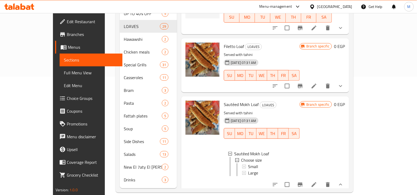
scroll to position [1, 0]
click at [322, 180] on li at bounding box center [314, 185] width 15 height 10
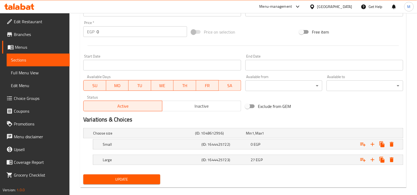
scroll to position [200, 0]
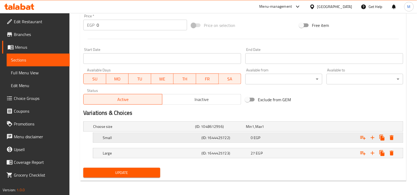
click at [286, 129] on div "0 EGP" at bounding box center [270, 126] width 49 height 5
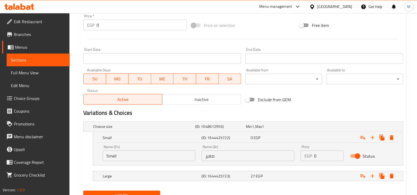
click at [326, 156] on input "0" at bounding box center [329, 155] width 30 height 11
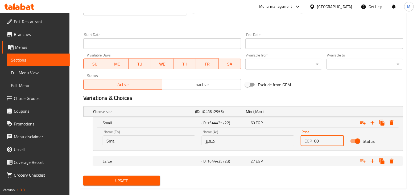
scroll to position [223, 0]
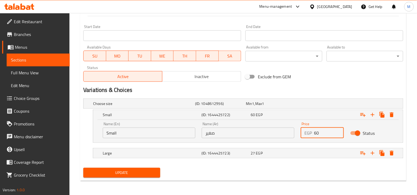
type input "60"
click at [125, 166] on div "Update" at bounding box center [121, 173] width 81 height 14
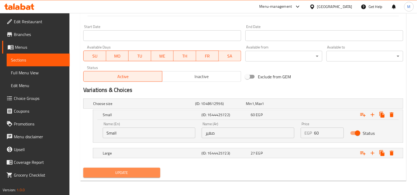
click at [129, 172] on span "Update" at bounding box center [122, 172] width 68 height 7
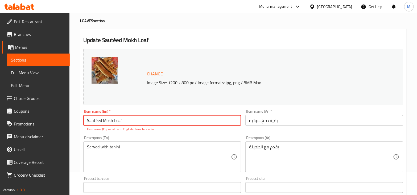
scroll to position [13, 0]
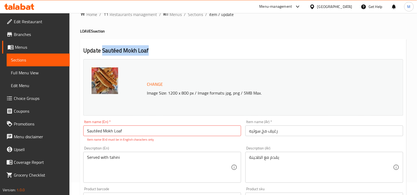
drag, startPoint x: 148, startPoint y: 51, endPoint x: 103, endPoint y: 53, distance: 45.3
click at [103, 53] on h2 "Update Sautéed Mokh Loaf" at bounding box center [243, 51] width 320 height 8
copy h2 "Sautéed Mokh Loaf"
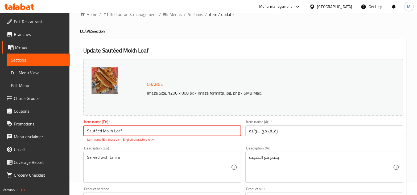
click at [148, 132] on input "Sautéed Mokh Loaf" at bounding box center [162, 130] width 158 height 11
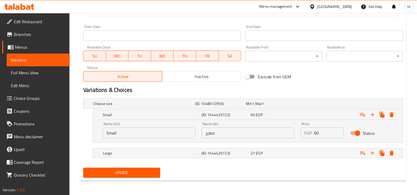
click at [124, 171] on span "Update" at bounding box center [122, 172] width 68 height 7
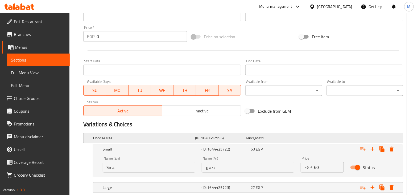
scroll to position [229, 0]
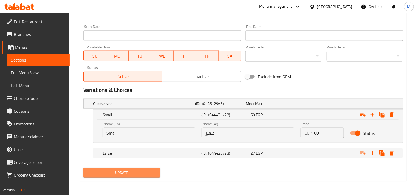
click at [159, 171] on button "Update" at bounding box center [121, 173] width 77 height 10
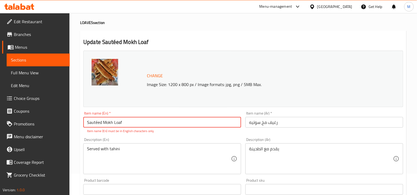
scroll to position [13, 0]
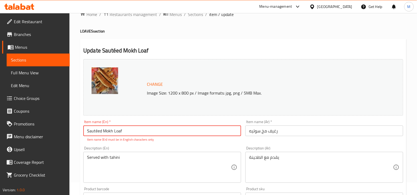
click at [97, 131] on input "Sautéed Mokh Loaf" at bounding box center [162, 130] width 158 height 11
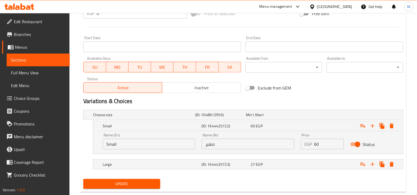
scroll to position [212, 0]
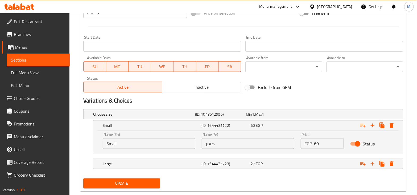
type input "Sauteed Mokh Loaf"
click at [121, 183] on span "Update" at bounding box center [122, 183] width 68 height 7
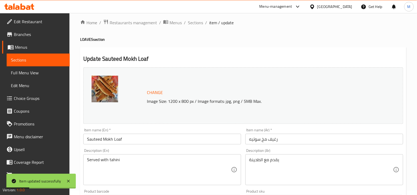
scroll to position [0, 0]
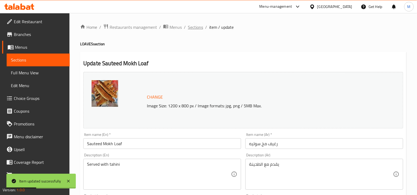
click at [201, 28] on span "Sections" at bounding box center [195, 27] width 15 height 6
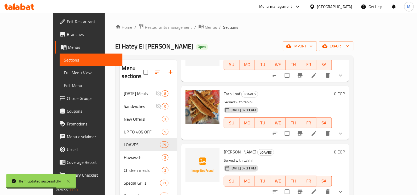
scroll to position [118, 0]
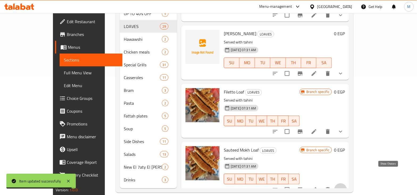
click at [344, 186] on icon "show more" at bounding box center [341, 189] width 6 height 6
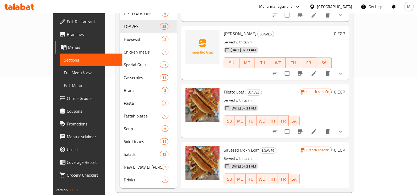
scroll to position [1506, 0]
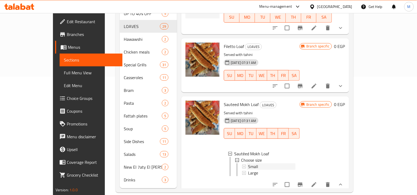
click at [252, 163] on div "Small" at bounding box center [271, 166] width 47 height 6
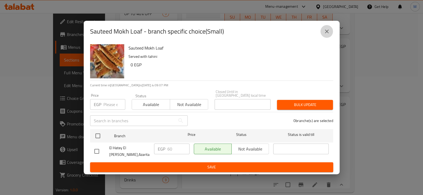
click at [322, 35] on button "close" at bounding box center [326, 31] width 13 height 13
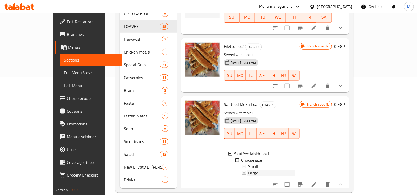
click at [250, 170] on div "Large" at bounding box center [271, 173] width 47 height 6
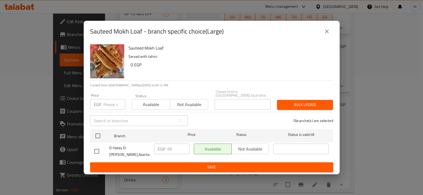
click at [116, 110] on input "number" at bounding box center [114, 104] width 22 height 11
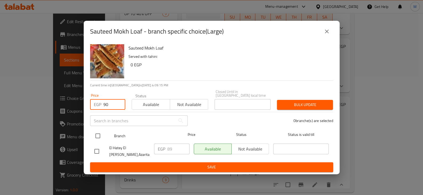
type input "90"
click at [100, 138] on input "checkbox" at bounding box center [97, 135] width 11 height 11
checkbox input "true"
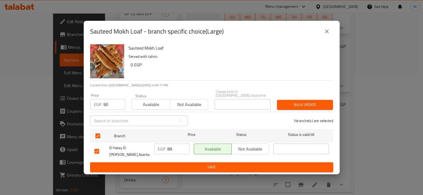
click at [288, 104] on span "Bulk update" at bounding box center [304, 104] width 47 height 7
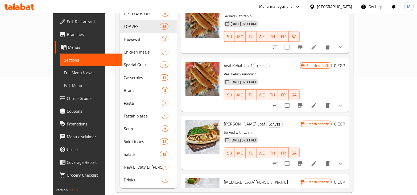
scroll to position [608, 0]
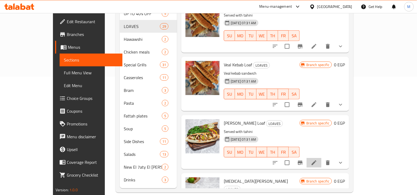
click at [322, 158] on li at bounding box center [314, 163] width 15 height 10
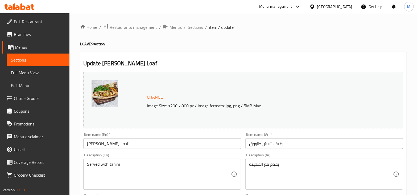
scroll to position [200, 0]
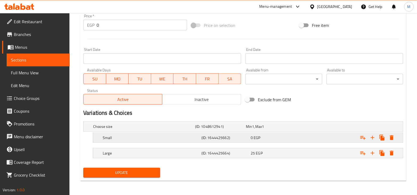
click at [279, 129] on div "0 EGP" at bounding box center [270, 126] width 49 height 5
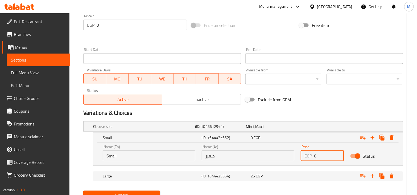
click at [323, 155] on input "0" at bounding box center [329, 155] width 30 height 11
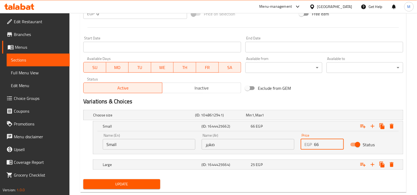
scroll to position [223, 0]
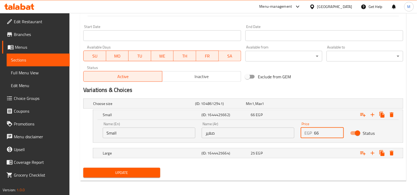
type input "66"
click at [98, 168] on button "Update" at bounding box center [121, 173] width 77 height 10
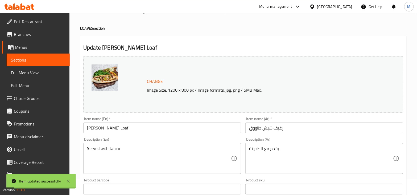
scroll to position [0, 0]
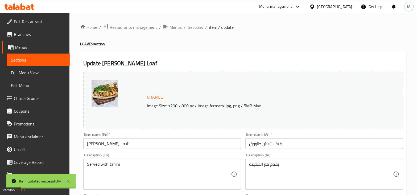
click at [200, 28] on span "Sections" at bounding box center [195, 27] width 15 height 6
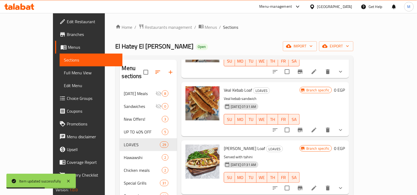
scroll to position [732, 0]
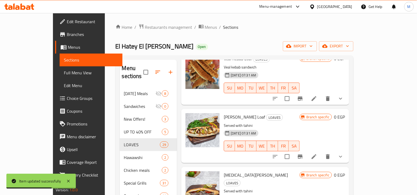
click at [344, 153] on icon "show more" at bounding box center [341, 156] width 6 height 6
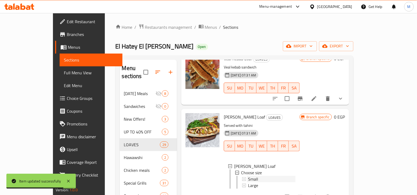
click at [248, 176] on span "Small" at bounding box center [253, 179] width 10 height 6
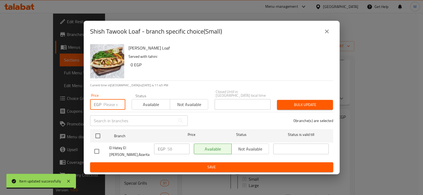
click at [116, 104] on input "number" at bounding box center [114, 104] width 22 height 11
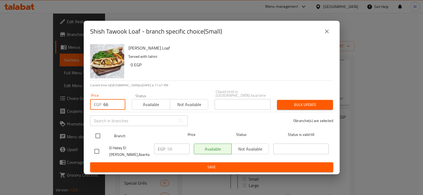
type input "66"
click at [99, 134] on input "checkbox" at bounding box center [97, 135] width 11 height 11
checkbox input "true"
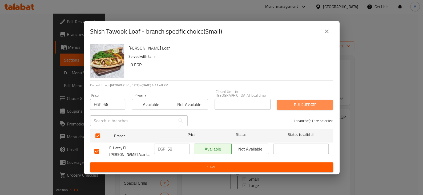
click at [296, 103] on span "Bulk update" at bounding box center [304, 104] width 47 height 7
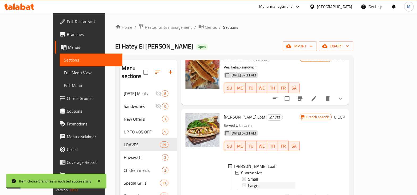
click at [248, 182] on span "Large" at bounding box center [253, 185] width 10 height 6
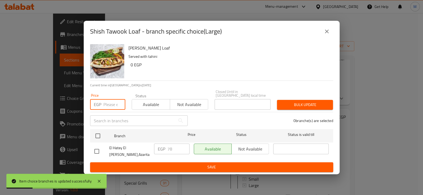
click at [115, 106] on input "number" at bounding box center [114, 104] width 22 height 11
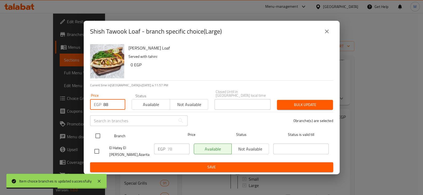
type input "88"
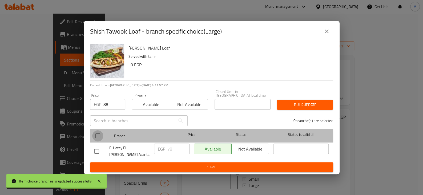
click at [93, 139] on input "checkbox" at bounding box center [97, 135] width 11 height 11
checkbox input "true"
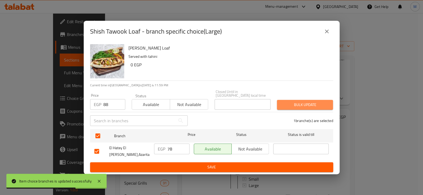
click at [310, 106] on span "Bulk update" at bounding box center [304, 104] width 47 height 7
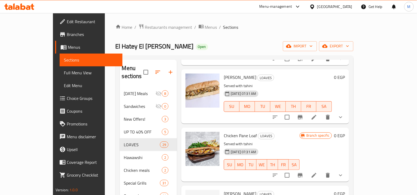
scroll to position [1365, 0]
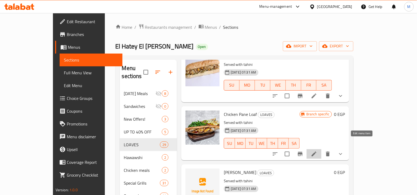
click at [317, 151] on icon at bounding box center [314, 154] width 6 height 6
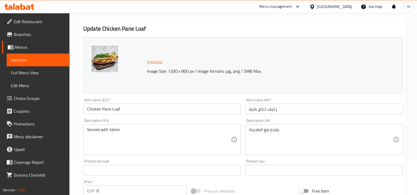
scroll to position [200, 0]
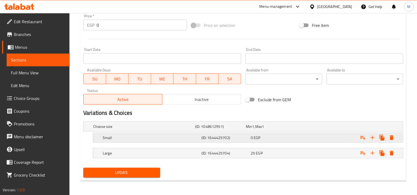
click at [266, 129] on div "0 EGP" at bounding box center [270, 126] width 49 height 5
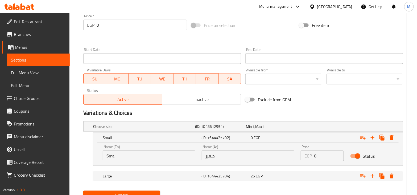
click at [333, 155] on input "0" at bounding box center [329, 155] width 30 height 11
click at [339, 159] on input "0" at bounding box center [329, 155] width 30 height 11
click at [338, 155] on input "56" at bounding box center [329, 155] width 30 height 11
click at [338, 155] on input "60" at bounding box center [329, 155] width 30 height 11
click at [338, 155] on input "63" at bounding box center [329, 155] width 30 height 11
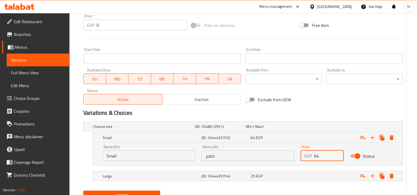
click at [338, 155] on input "64" at bounding box center [329, 155] width 30 height 11
click at [338, 155] on input "65" at bounding box center [329, 155] width 30 height 11
type input "66"
click at [338, 155] on input "66" at bounding box center [329, 155] width 30 height 11
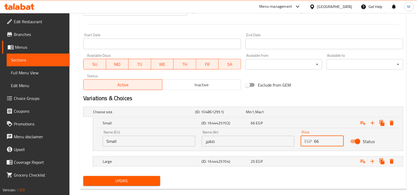
scroll to position [223, 0]
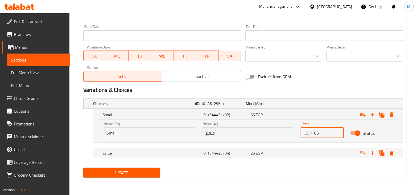
click at [145, 170] on span "Update" at bounding box center [122, 172] width 68 height 7
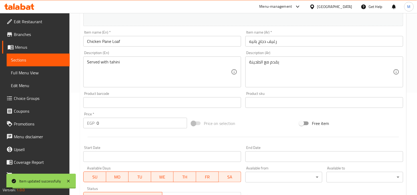
scroll to position [0, 0]
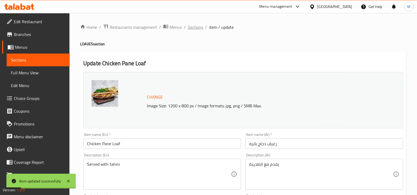
click at [195, 27] on span "Sections" at bounding box center [195, 27] width 15 height 6
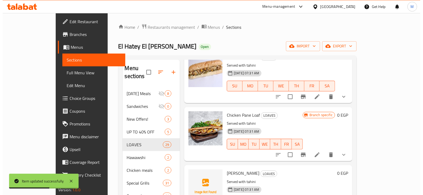
scroll to position [1329, 0]
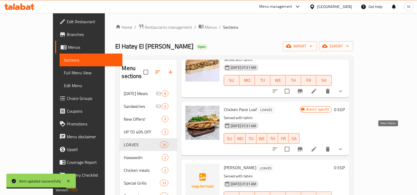
click at [344, 146] on icon "show more" at bounding box center [341, 149] width 6 height 6
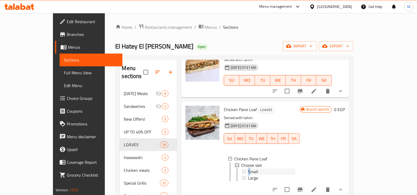
click at [248, 168] on span "Small" at bounding box center [253, 171] width 10 height 6
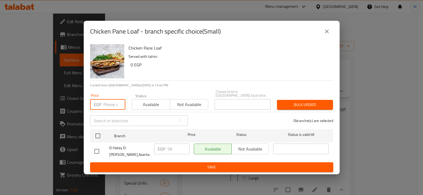
click at [116, 105] on input "number" at bounding box center [114, 104] width 22 height 11
click at [120, 104] on input "66" at bounding box center [114, 104] width 22 height 11
click at [120, 104] on input "67" at bounding box center [114, 104] width 22 height 11
type input "66"
click at [120, 106] on input "66" at bounding box center [114, 104] width 22 height 11
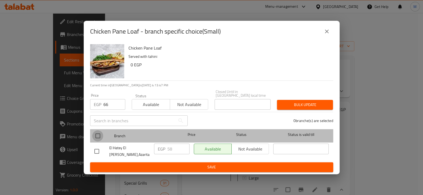
click at [100, 137] on input "checkbox" at bounding box center [97, 135] width 11 height 11
checkbox input "true"
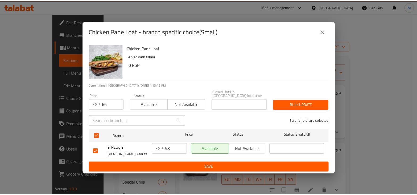
scroll to position [1329, 0]
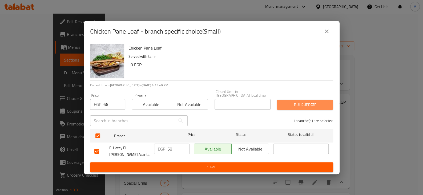
click at [313, 106] on span "Bulk update" at bounding box center [304, 104] width 47 height 7
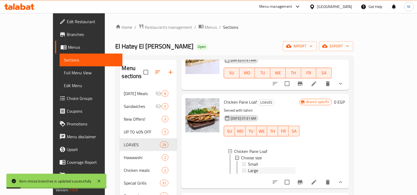
click at [248, 167] on span "Large" at bounding box center [253, 170] width 10 height 6
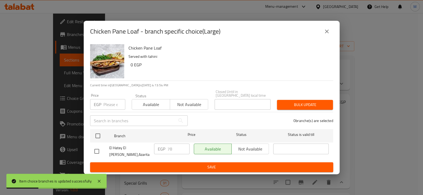
click at [109, 104] on input "number" at bounding box center [114, 104] width 22 height 11
click at [121, 101] on input "72" at bounding box center [114, 104] width 22 height 11
click at [121, 101] on input "73" at bounding box center [114, 104] width 22 height 11
click at [121, 101] on input "76" at bounding box center [114, 104] width 22 height 11
click at [121, 101] on input "77" at bounding box center [114, 104] width 22 height 11
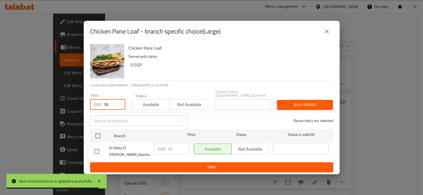
click at [121, 101] on input "78" at bounding box center [114, 104] width 22 height 11
click at [121, 101] on input "79" at bounding box center [114, 104] width 22 height 11
click at [121, 101] on input "80" at bounding box center [114, 104] width 22 height 11
click at [121, 101] on input "81" at bounding box center [114, 104] width 22 height 11
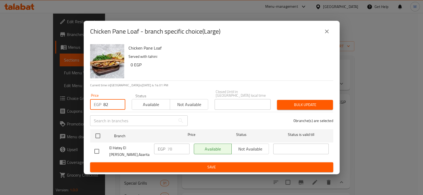
click at [121, 101] on input "82" at bounding box center [114, 104] width 22 height 11
click at [121, 101] on input "83" at bounding box center [114, 104] width 22 height 11
click at [121, 101] on input "84" at bounding box center [114, 104] width 22 height 11
click at [121, 101] on input "85" at bounding box center [114, 104] width 22 height 11
click at [121, 101] on input "86" at bounding box center [114, 104] width 22 height 11
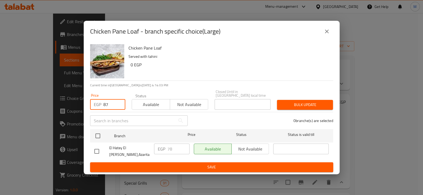
click at [121, 101] on input "87" at bounding box center [114, 104] width 22 height 11
type input "88"
click at [121, 101] on input "88" at bounding box center [114, 104] width 22 height 11
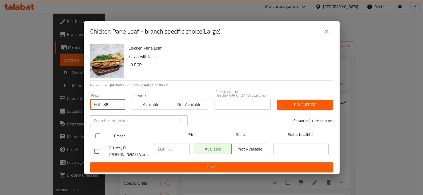
click at [96, 136] on input "checkbox" at bounding box center [97, 135] width 11 height 11
checkbox input "true"
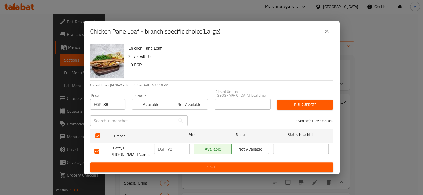
click at [306, 107] on span "Bulk update" at bounding box center [304, 104] width 47 height 7
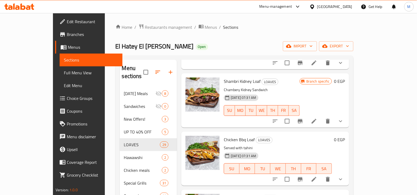
scroll to position [200, 0]
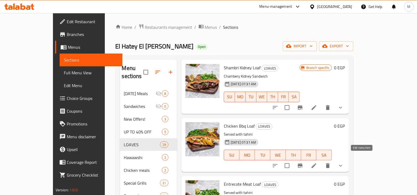
click at [317, 162] on icon at bounding box center [314, 165] width 6 height 6
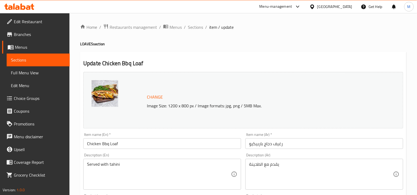
scroll to position [200, 0]
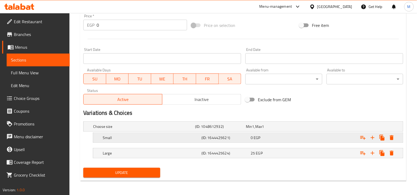
click at [255, 130] on span "EGP" at bounding box center [253, 126] width 2 height 7
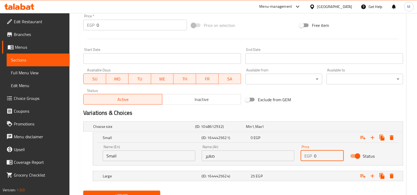
click at [315, 158] on div "EGP 0 Price" at bounding box center [322, 155] width 43 height 11
click at [315, 158] on input "0" at bounding box center [329, 155] width 30 height 11
click at [338, 153] on input "49" at bounding box center [329, 155] width 30 height 11
click at [338, 153] on input "59" at bounding box center [329, 155] width 30 height 11
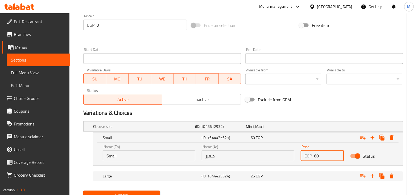
click at [338, 153] on input "60" at bounding box center [329, 155] width 30 height 11
click at [338, 153] on input "61" at bounding box center [329, 155] width 30 height 11
click at [338, 153] on input "62" at bounding box center [329, 155] width 30 height 11
click at [338, 153] on input "63" at bounding box center [329, 155] width 30 height 11
click at [338, 153] on input "64" at bounding box center [329, 155] width 30 height 11
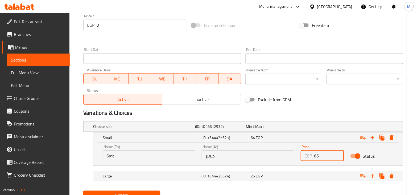
click at [338, 153] on input "65" at bounding box center [329, 155] width 30 height 11
type input "66"
click at [338, 153] on input "66" at bounding box center [329, 155] width 30 height 11
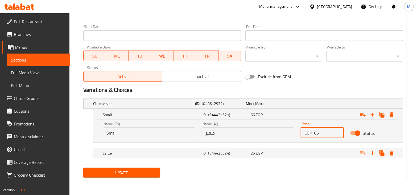
click at [136, 169] on span "Update" at bounding box center [122, 172] width 68 height 7
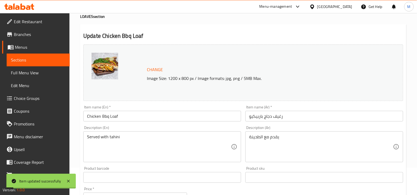
scroll to position [0, 0]
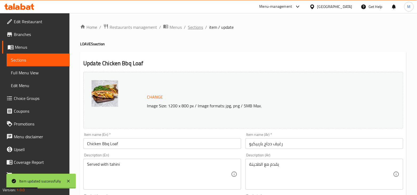
click at [196, 27] on span "Sections" at bounding box center [195, 27] width 15 height 6
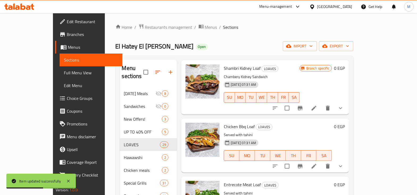
scroll to position [200, 0]
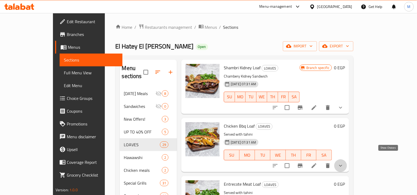
click at [344, 162] on icon "show more" at bounding box center [341, 165] width 6 height 6
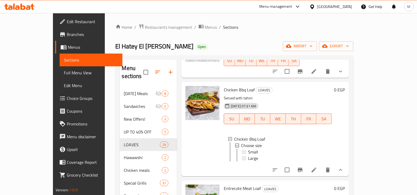
scroll to position [266, 0]
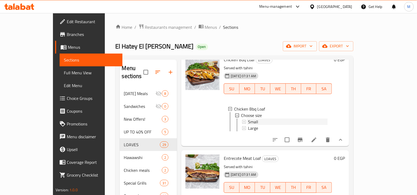
click at [248, 118] on span "Small" at bounding box center [253, 121] width 10 height 6
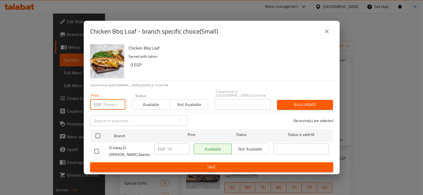
click at [115, 104] on input "number" at bounding box center [114, 104] width 22 height 11
click at [118, 104] on input "68" at bounding box center [114, 104] width 22 height 11
click at [118, 104] on input "69" at bounding box center [114, 104] width 22 height 11
click at [117, 107] on input "68" at bounding box center [114, 104] width 22 height 11
click at [117, 107] on input "67" at bounding box center [114, 104] width 22 height 11
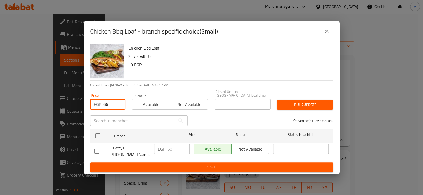
click at [117, 107] on input "66" at bounding box center [114, 104] width 22 height 11
click at [117, 107] on input "65" at bounding box center [114, 104] width 22 height 11
type input "66"
click at [118, 103] on input "66" at bounding box center [114, 104] width 22 height 11
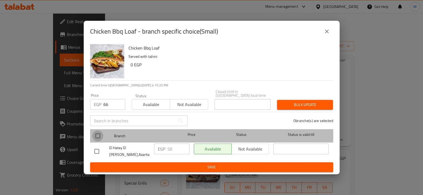
click at [100, 136] on input "checkbox" at bounding box center [97, 135] width 11 height 11
checkbox input "true"
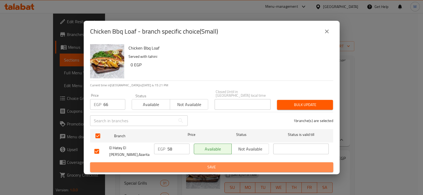
click at [122, 164] on span "Save" at bounding box center [211, 167] width 234 height 7
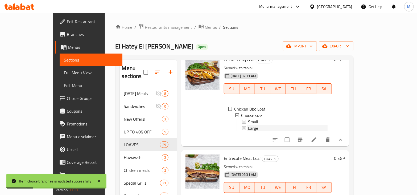
click at [248, 125] on div "Large" at bounding box center [288, 128] width 80 height 6
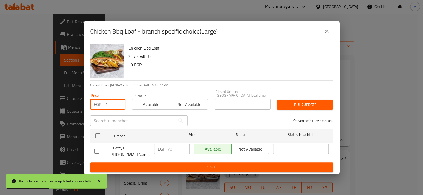
click at [118, 107] on input "-1" at bounding box center [114, 104] width 22 height 11
click at [118, 102] on input "86" at bounding box center [114, 104] width 22 height 11
click at [118, 102] on input "87" at bounding box center [114, 104] width 22 height 11
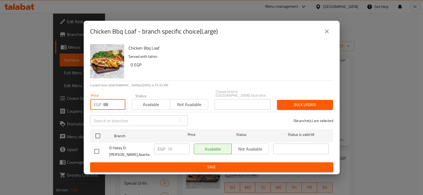
type input "88"
click at [121, 103] on input "88" at bounding box center [114, 104] width 22 height 11
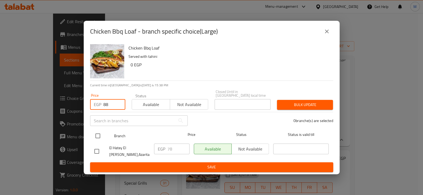
click at [95, 133] on input "checkbox" at bounding box center [97, 135] width 11 height 11
checkbox input "true"
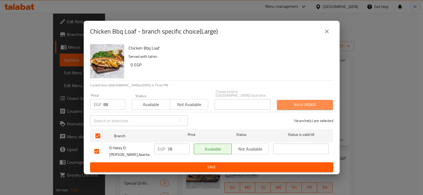
click at [313, 105] on span "Bulk update" at bounding box center [304, 104] width 47 height 7
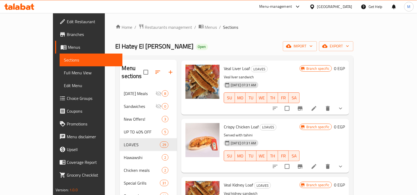
scroll to position [1031, 0]
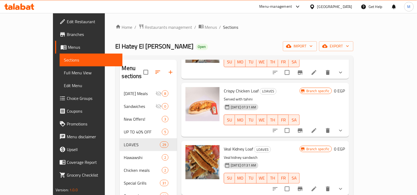
click at [322, 132] on li at bounding box center [314, 131] width 15 height 10
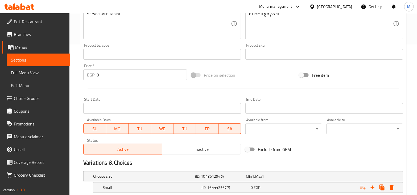
scroll to position [200, 0]
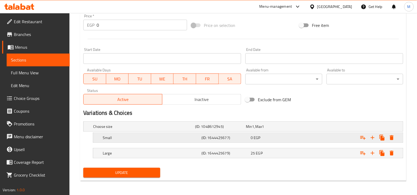
click at [276, 129] on div "0 EGP" at bounding box center [270, 126] width 49 height 5
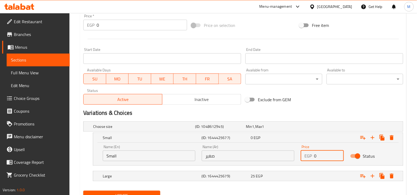
click at [328, 156] on input "0" at bounding box center [329, 155] width 30 height 11
click at [338, 153] on input "59" at bounding box center [329, 155] width 30 height 11
click at [338, 153] on input "60" at bounding box center [329, 155] width 30 height 11
click at [338, 153] on input "61" at bounding box center [329, 155] width 30 height 11
click at [338, 153] on input "62" at bounding box center [329, 155] width 30 height 11
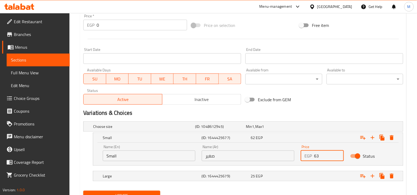
click at [338, 153] on input "63" at bounding box center [329, 155] width 30 height 11
click at [338, 153] on input "64" at bounding box center [329, 155] width 30 height 11
click at [338, 153] on input "65" at bounding box center [329, 155] width 30 height 11
type input "66"
click at [338, 153] on input "66" at bounding box center [329, 155] width 30 height 11
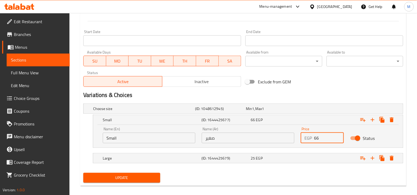
scroll to position [223, 0]
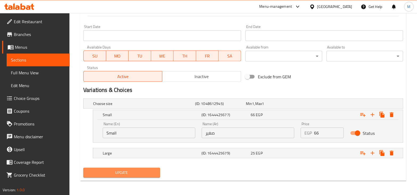
click at [146, 170] on span "Update" at bounding box center [122, 172] width 68 height 7
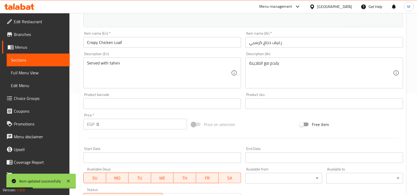
scroll to position [0, 0]
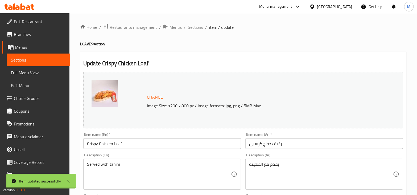
click at [199, 26] on span "Sections" at bounding box center [195, 27] width 15 height 6
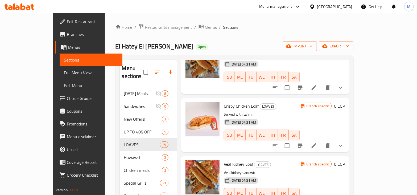
scroll to position [998, 0]
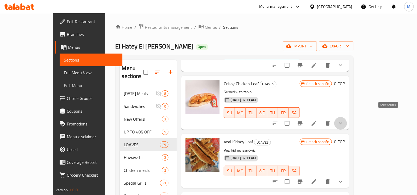
click at [344, 120] on icon "show more" at bounding box center [341, 123] width 6 height 6
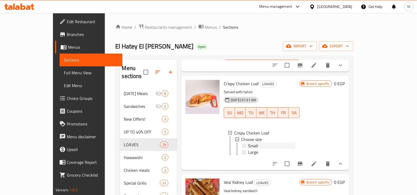
click at [255, 142] on div "Small" at bounding box center [271, 145] width 47 height 6
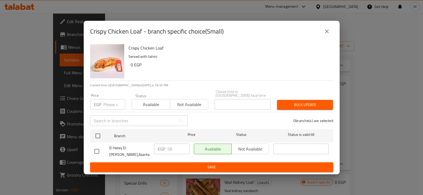
click at [108, 104] on input "number" at bounding box center [114, 104] width 22 height 11
click at [118, 103] on input "58" at bounding box center [114, 104] width 22 height 11
click at [118, 103] on input "59" at bounding box center [114, 104] width 22 height 11
click at [118, 103] on input "60" at bounding box center [114, 104] width 22 height 11
click at [118, 103] on input "61" at bounding box center [114, 104] width 22 height 11
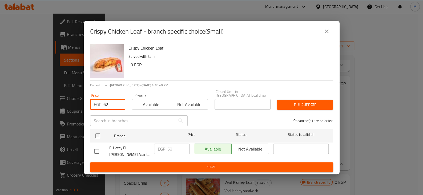
click at [118, 103] on input "62" at bounding box center [114, 104] width 22 height 11
click at [118, 103] on input "63" at bounding box center [114, 104] width 22 height 11
click at [118, 103] on input "64" at bounding box center [114, 104] width 22 height 11
click at [118, 103] on input "65" at bounding box center [114, 104] width 22 height 11
type input "66"
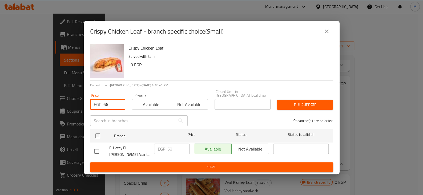
click at [118, 103] on input "66" at bounding box center [114, 104] width 22 height 11
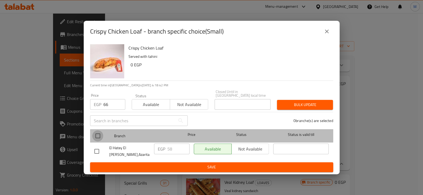
click at [99, 133] on input "checkbox" at bounding box center [97, 135] width 11 height 11
checkbox input "true"
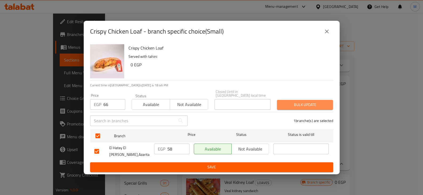
click at [324, 107] on span "Bulk update" at bounding box center [304, 104] width 47 height 7
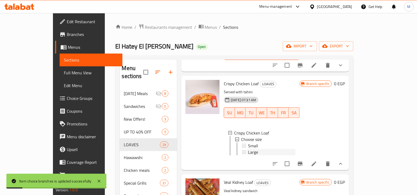
click at [267, 149] on div "Large" at bounding box center [271, 152] width 47 height 6
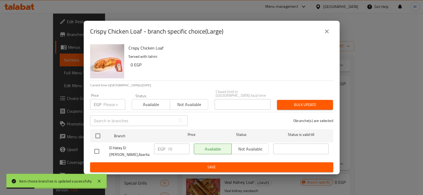
click at [109, 106] on input "number" at bounding box center [114, 104] width 22 height 11
click at [116, 101] on input "number" at bounding box center [114, 104] width 22 height 11
click at [119, 103] on input "85" at bounding box center [114, 104] width 22 height 11
click at [119, 103] on input "86" at bounding box center [114, 104] width 22 height 11
click at [119, 103] on input "87" at bounding box center [114, 104] width 22 height 11
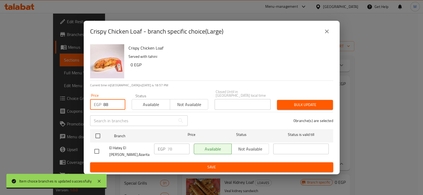
type input "88"
click at [119, 103] on input "88" at bounding box center [114, 104] width 22 height 11
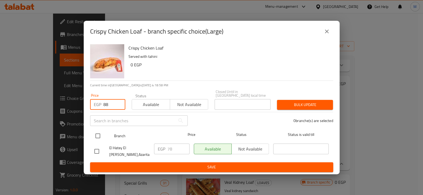
click at [100, 135] on input "checkbox" at bounding box center [97, 135] width 11 height 11
checkbox input "true"
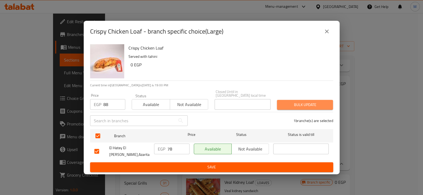
click at [307, 106] on span "Bulk update" at bounding box center [304, 104] width 47 height 7
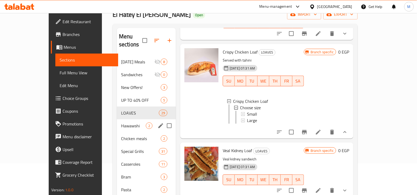
scroll to position [52, 0]
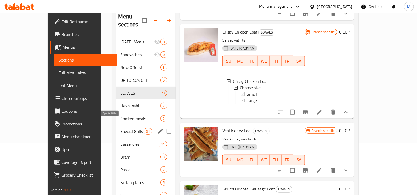
click at [122, 128] on span "Special Grills" at bounding box center [132, 131] width 23 height 6
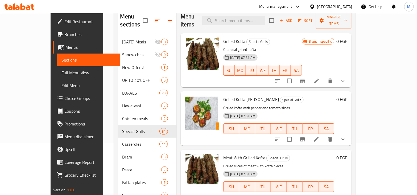
click at [324, 76] on li at bounding box center [316, 81] width 15 height 10
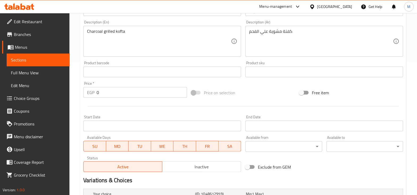
scroll to position [215, 0]
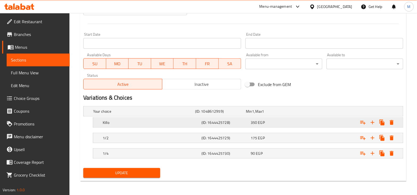
click at [292, 114] on div "350 EGP" at bounding box center [270, 111] width 49 height 5
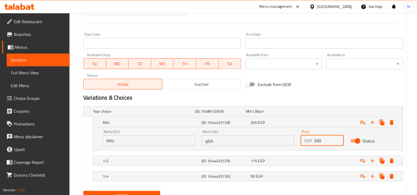
drag, startPoint x: 327, startPoint y: 143, endPoint x: 305, endPoint y: 142, distance: 23.0
click at [305, 142] on div "EGP 350 Price" at bounding box center [322, 140] width 43 height 11
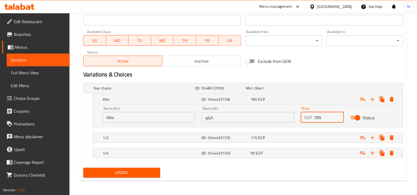
type input "785"
click at [146, 169] on span "Update" at bounding box center [122, 172] width 68 height 7
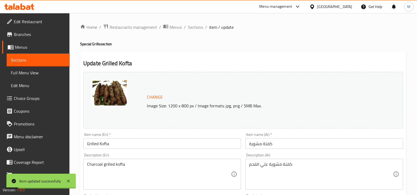
scroll to position [0, 0]
click at [211, 27] on span "item / update" at bounding box center [221, 27] width 24 height 6
click at [197, 26] on span "Sections" at bounding box center [195, 27] width 15 height 6
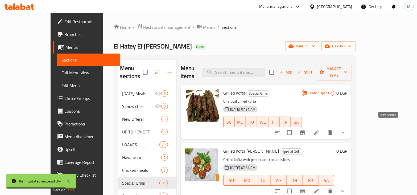
click at [346, 129] on icon "show more" at bounding box center [343, 132] width 6 height 6
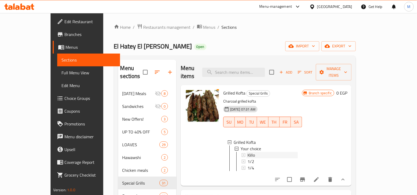
click at [287, 152] on div "Killo" at bounding box center [273, 155] width 50 height 6
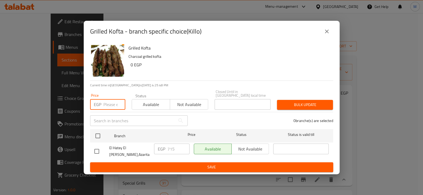
click at [110, 107] on input "number" at bounding box center [114, 104] width 22 height 11
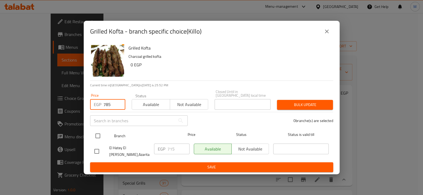
type input "785"
click at [98, 135] on input "checkbox" at bounding box center [97, 135] width 11 height 11
checkbox input "true"
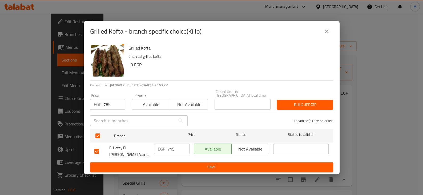
click at [291, 106] on span "Bulk update" at bounding box center [304, 104] width 47 height 7
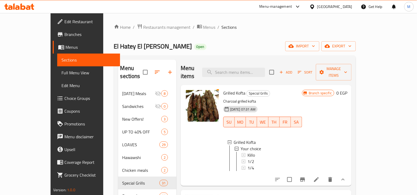
scroll to position [1, 0]
click at [258, 151] on div "Killo" at bounding box center [273, 154] width 50 height 6
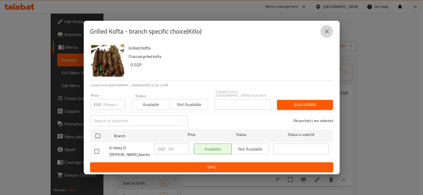
click at [324, 35] on icon "close" at bounding box center [326, 31] width 6 height 6
